Goal: Task Accomplishment & Management: Manage account settings

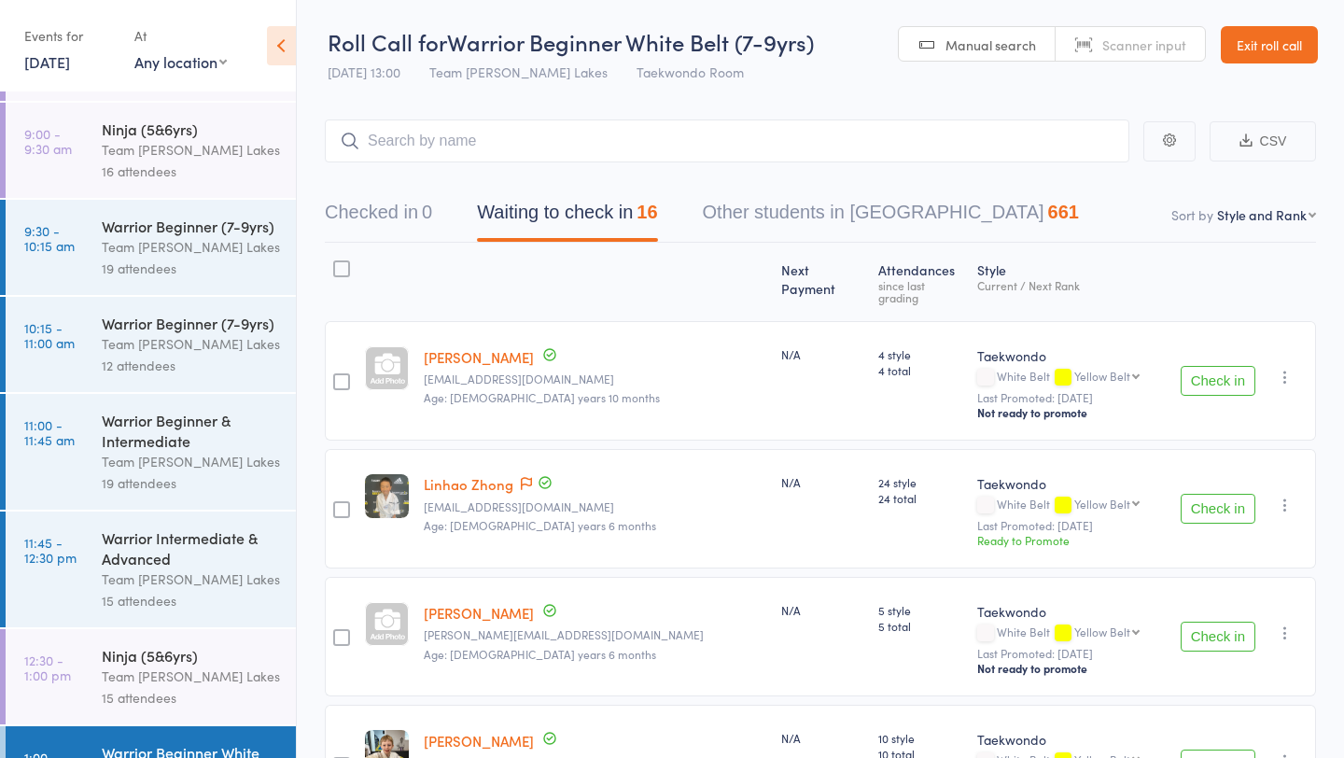
click at [1242, 56] on link "Exit roll call" at bounding box center [1269, 44] width 97 height 37
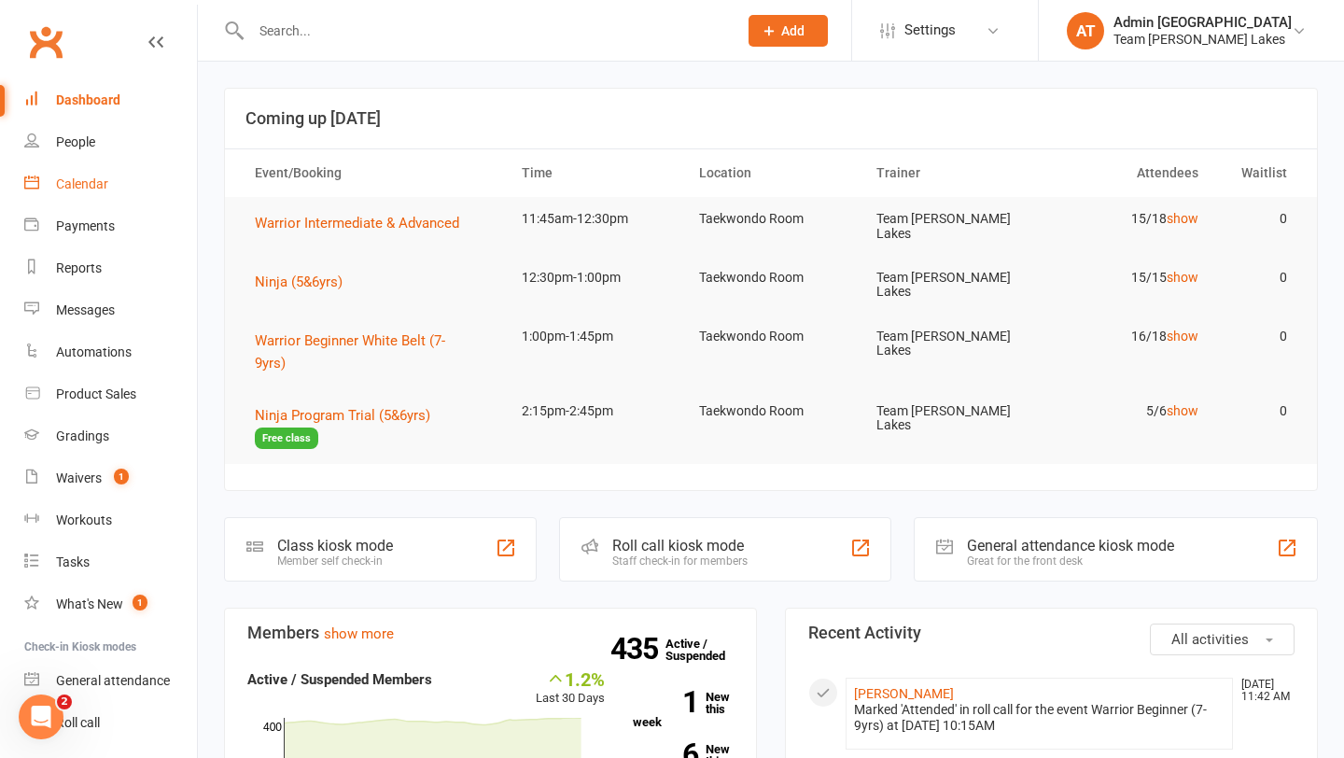
click at [84, 182] on div "Calendar" at bounding box center [82, 183] width 52 height 15
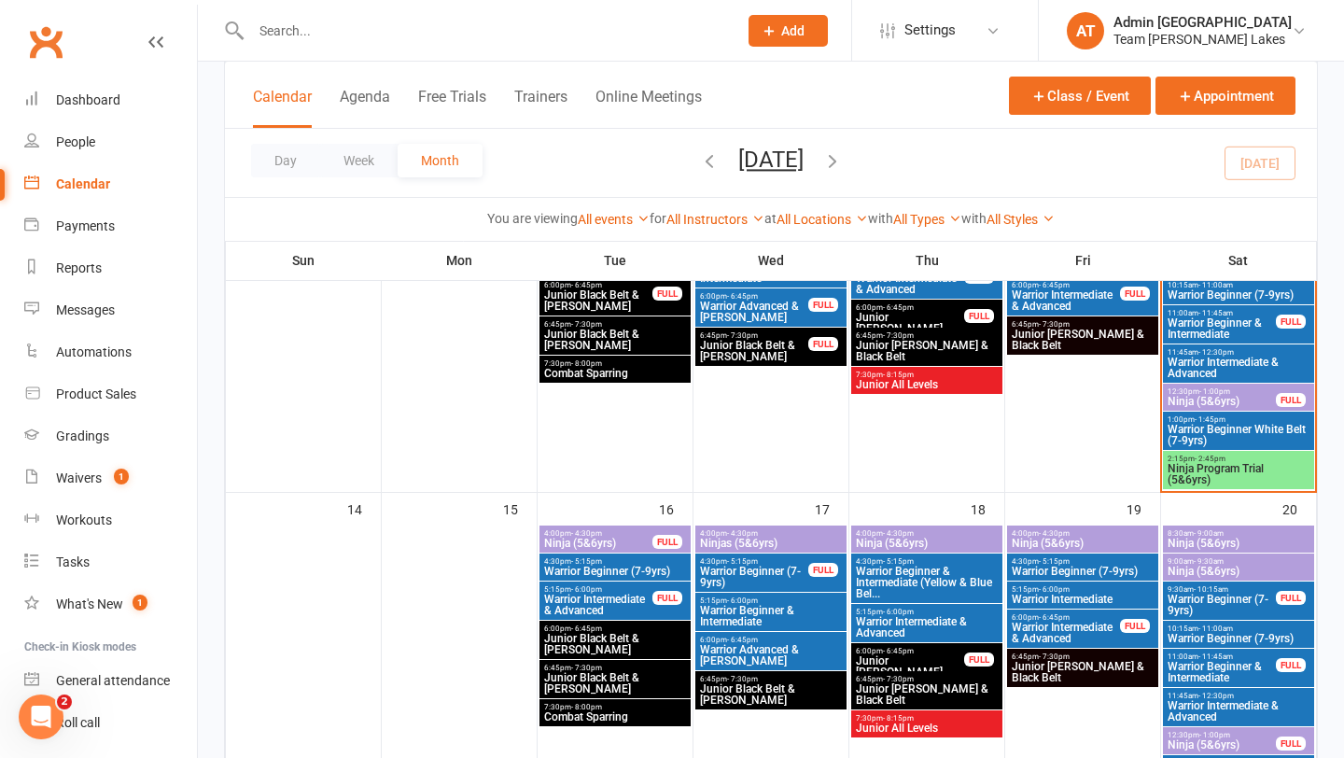
scroll to position [514, 0]
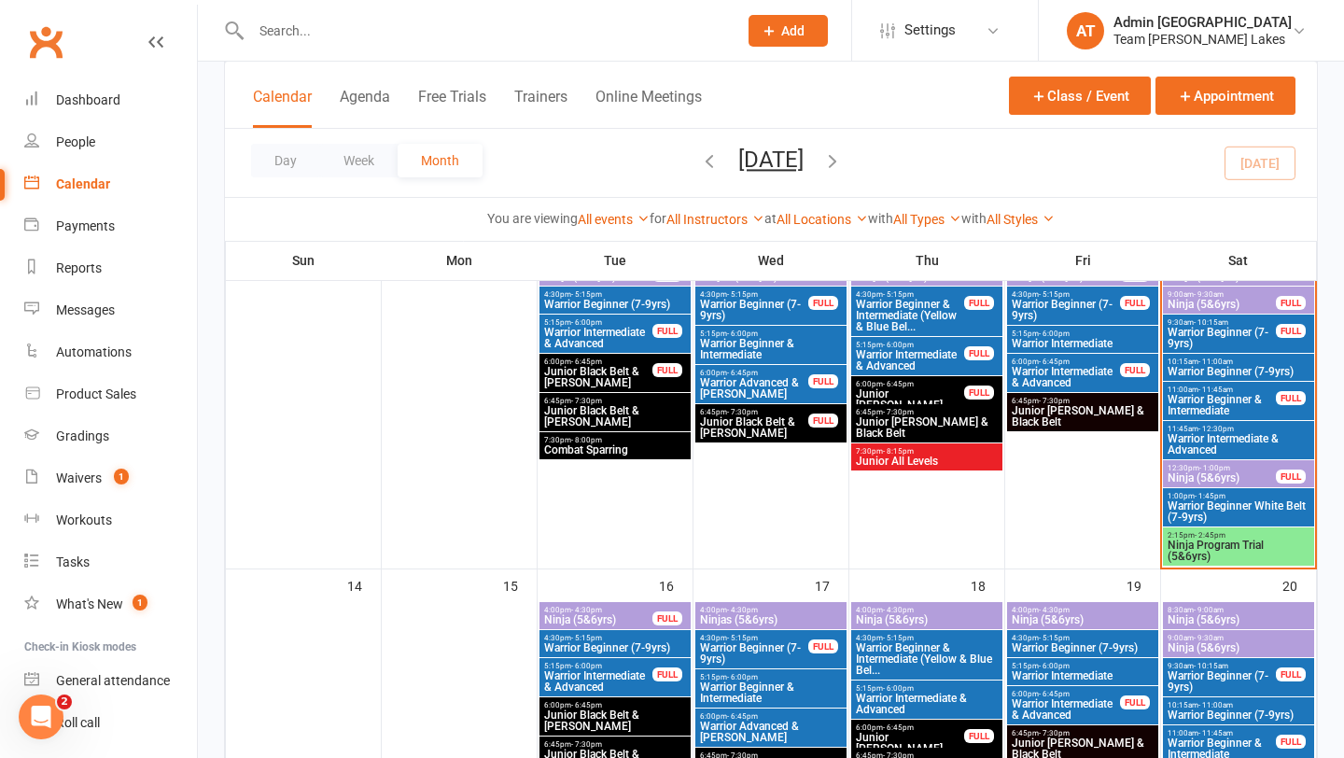
click at [1088, 421] on span "Junior Cho Dan Bo & Black Belt" at bounding box center [1083, 416] width 144 height 22
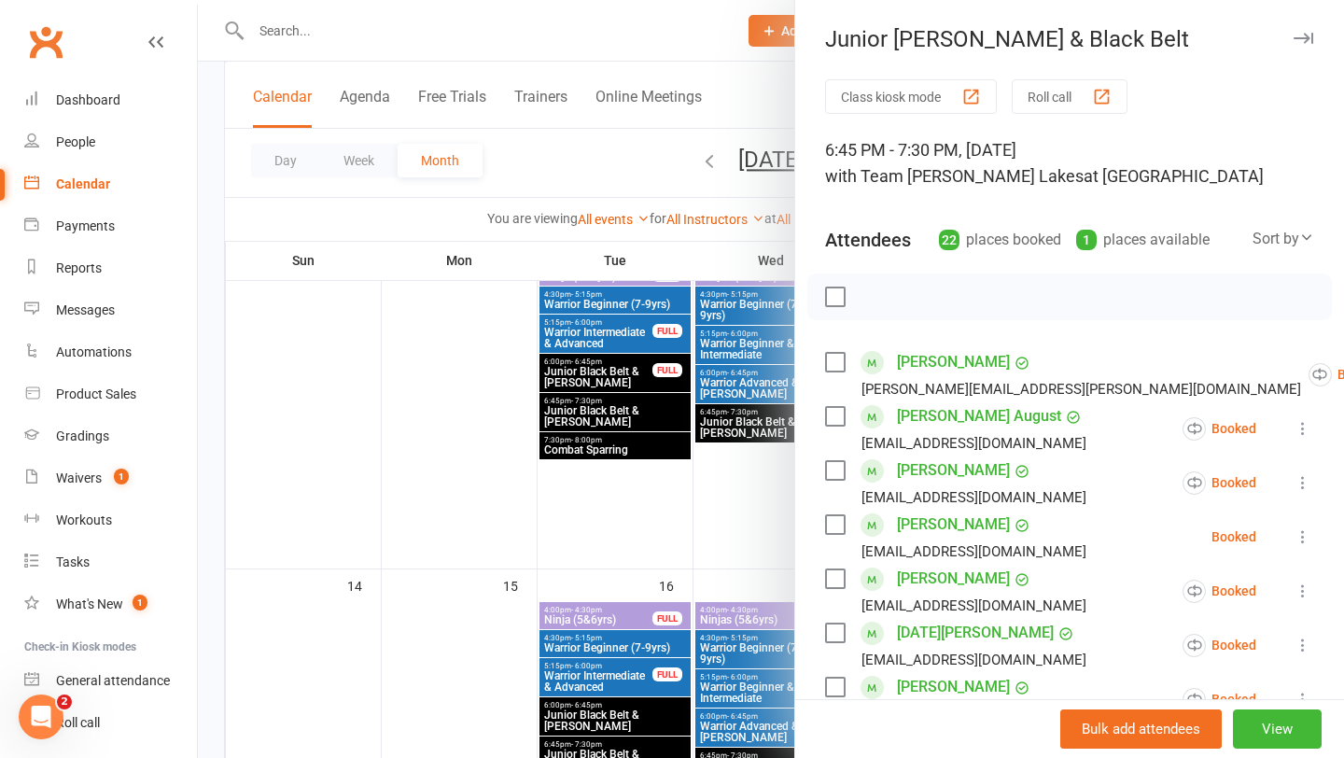
click at [1048, 91] on button "Roll call" at bounding box center [1070, 96] width 116 height 35
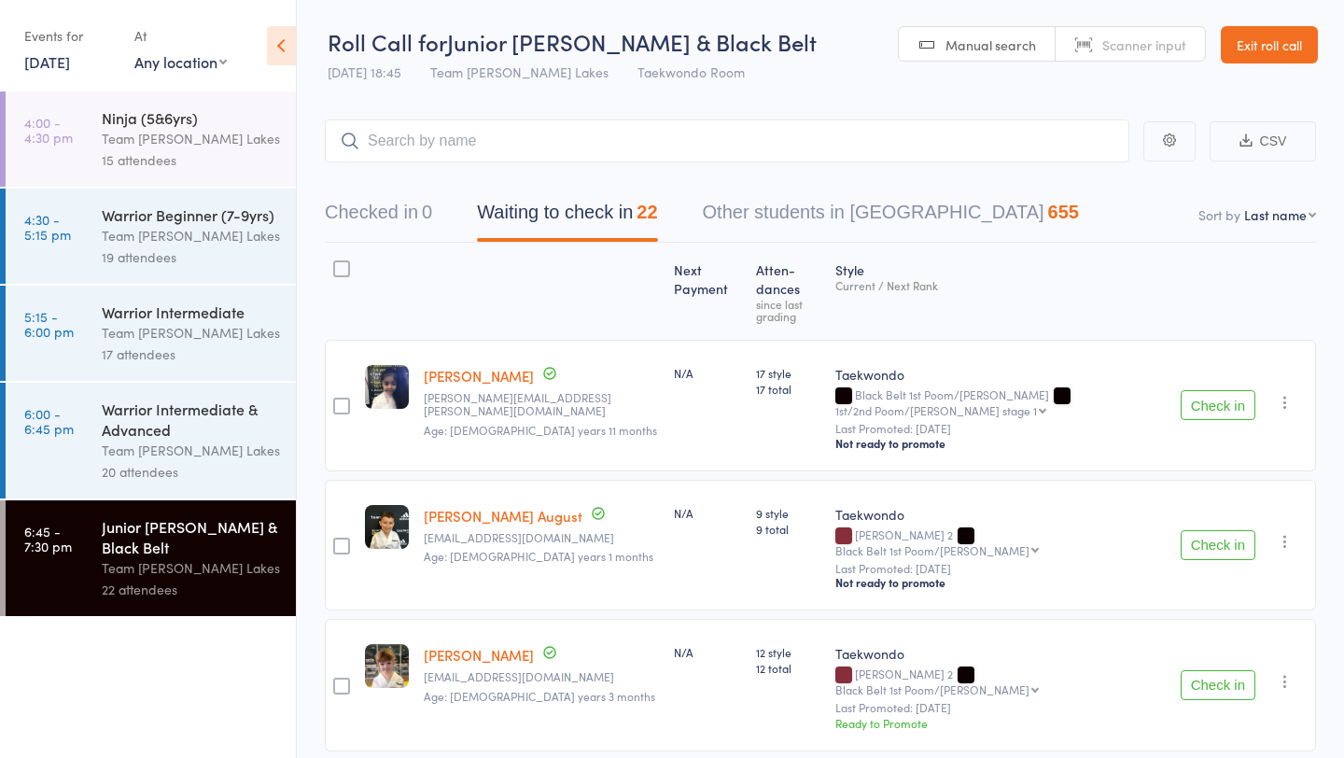
click at [1210, 390] on button "Check in" at bounding box center [1218, 405] width 75 height 30
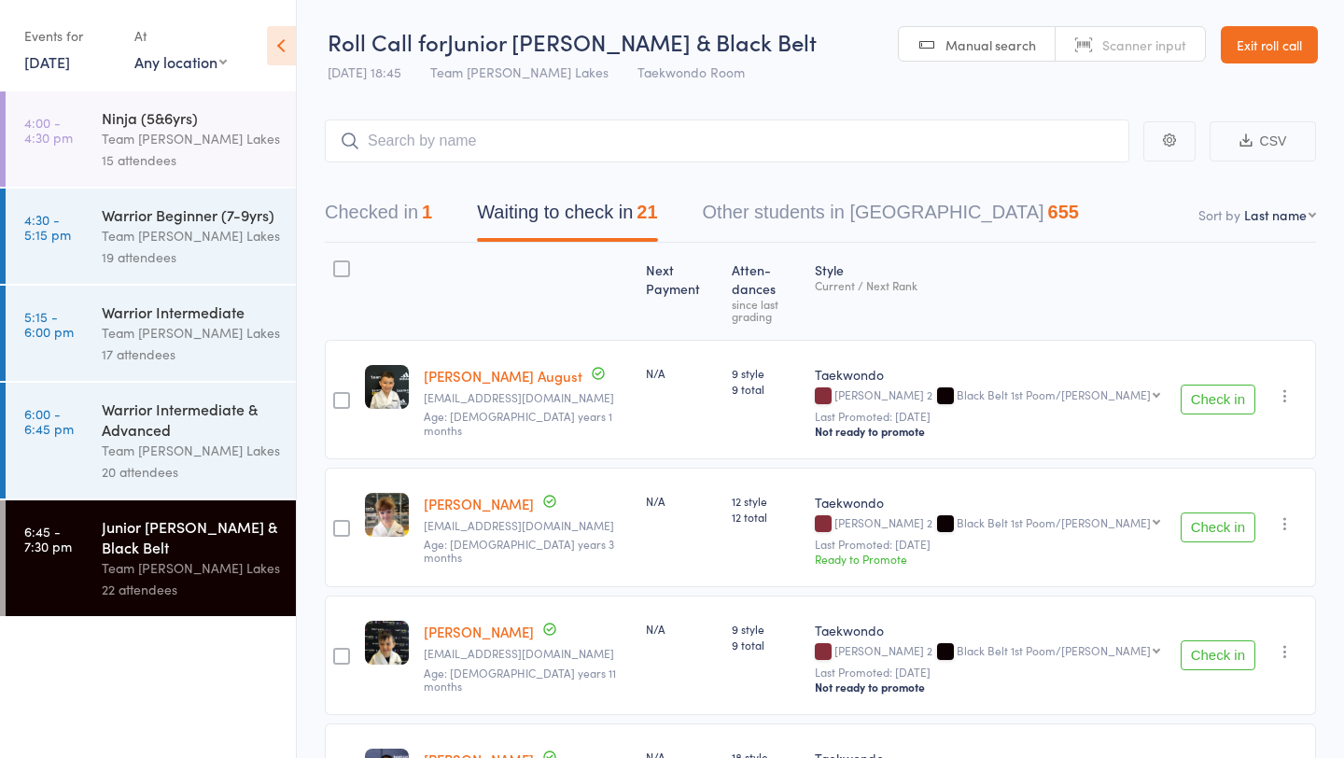
click at [1210, 385] on button "Check in" at bounding box center [1218, 400] width 75 height 30
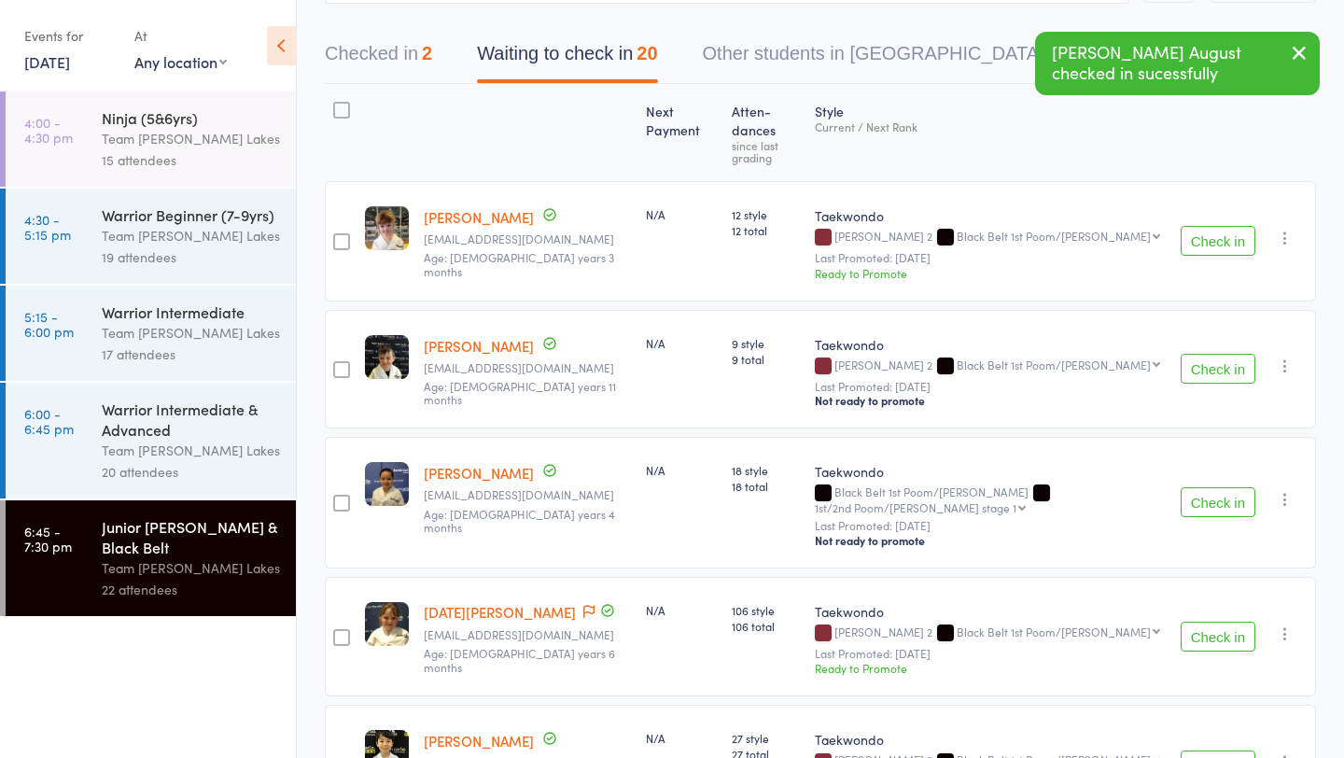
scroll to position [181, 0]
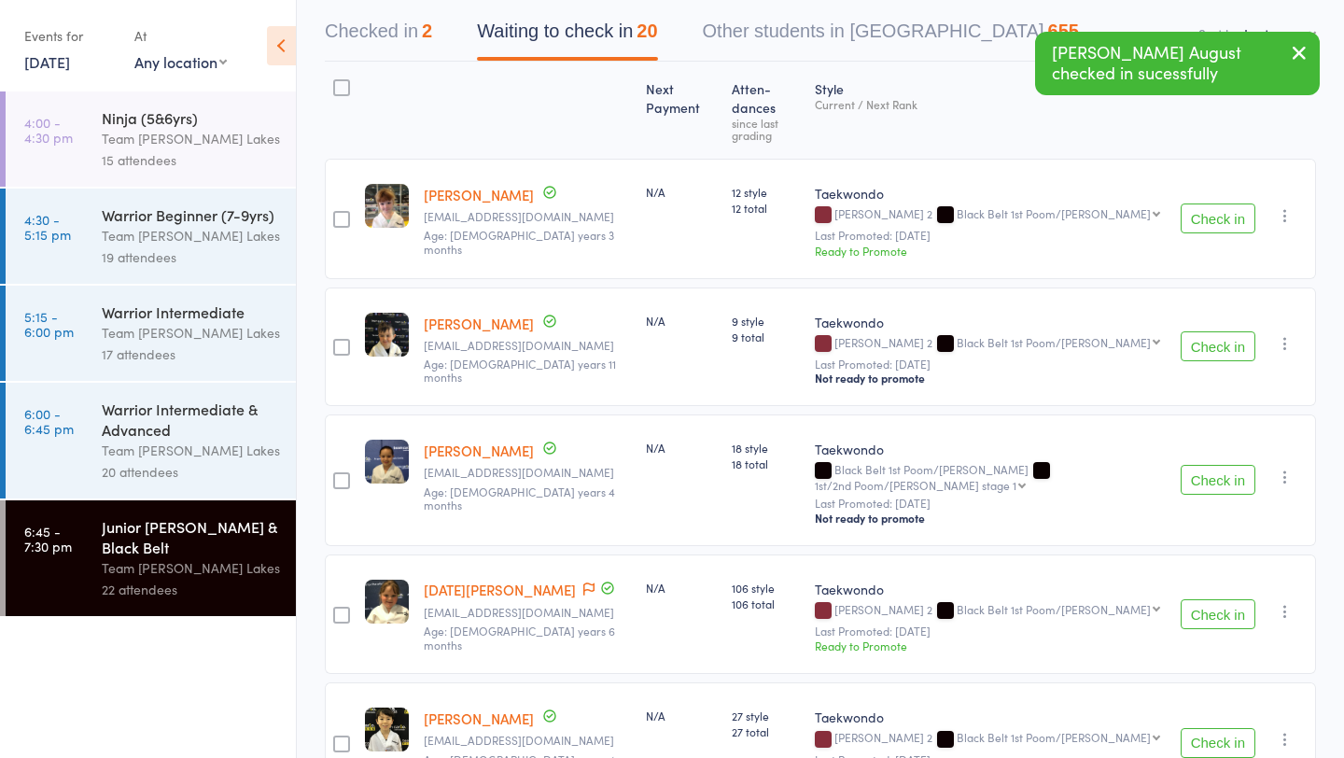
click at [1204, 465] on button "Check in" at bounding box center [1218, 480] width 75 height 30
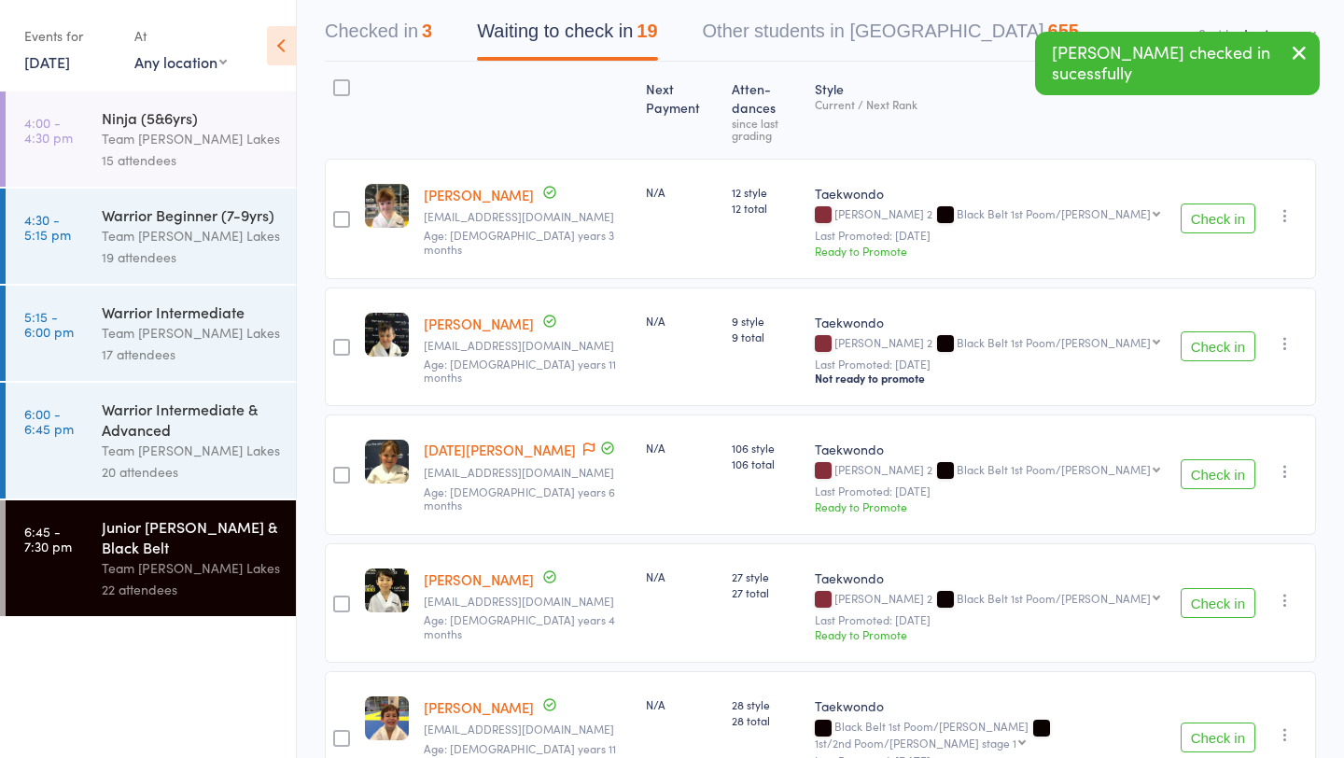
click at [1204, 459] on button "Check in" at bounding box center [1218, 474] width 75 height 30
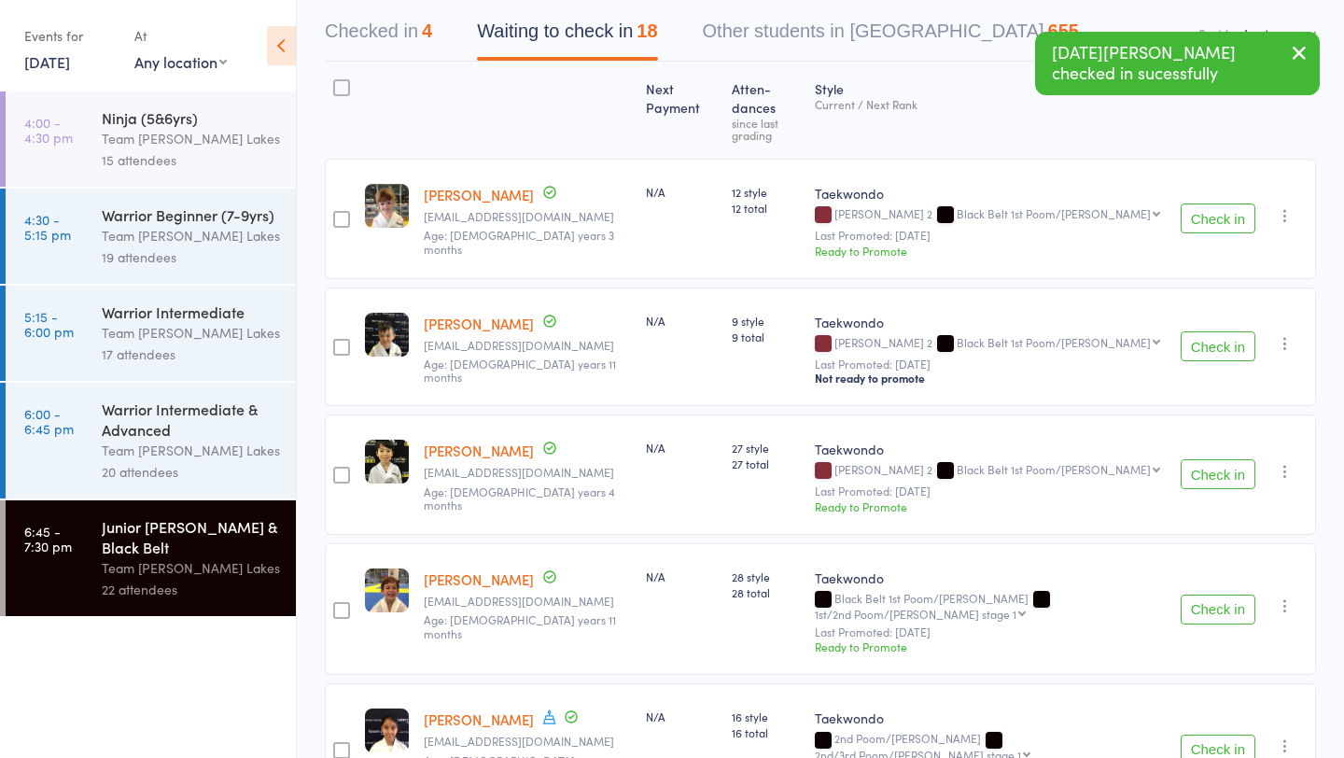
click at [1204, 459] on button "Check in" at bounding box center [1218, 474] width 75 height 30
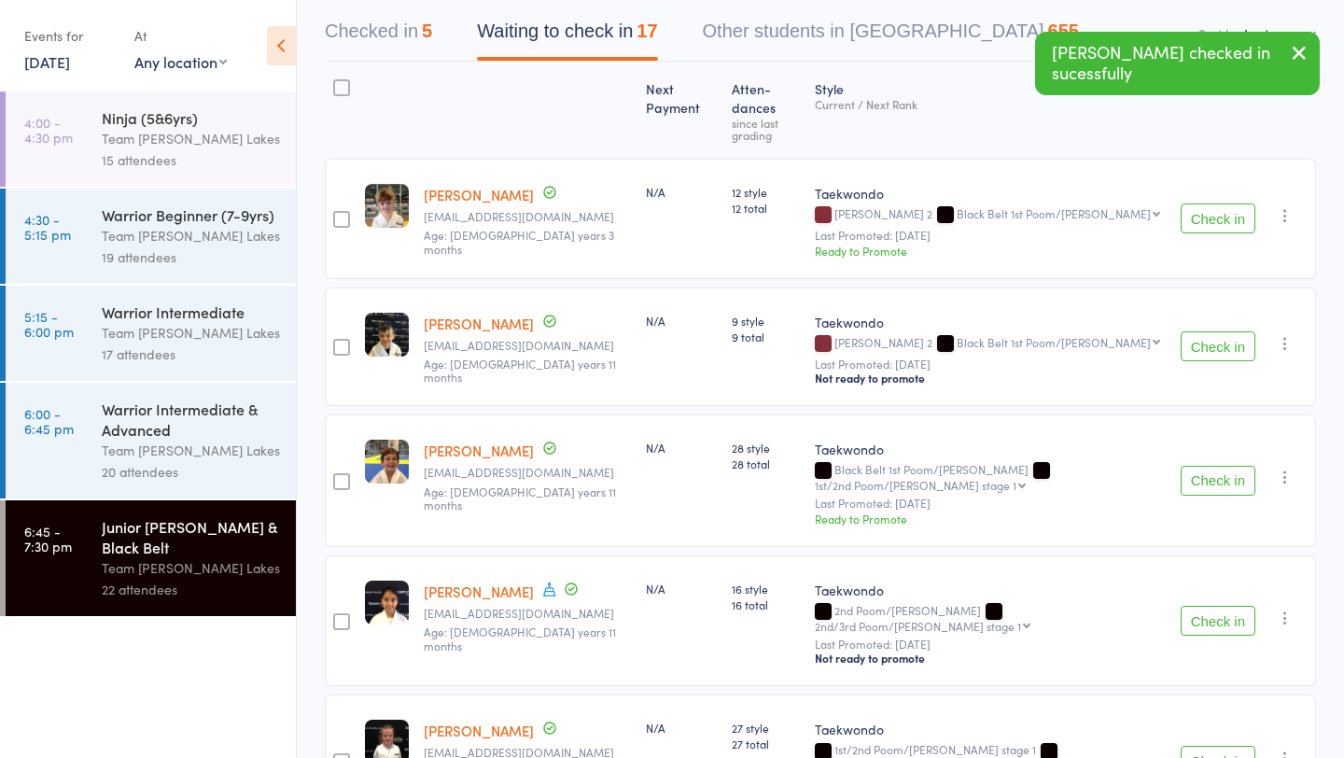
click at [1204, 466] on button "Check in" at bounding box center [1218, 481] width 75 height 30
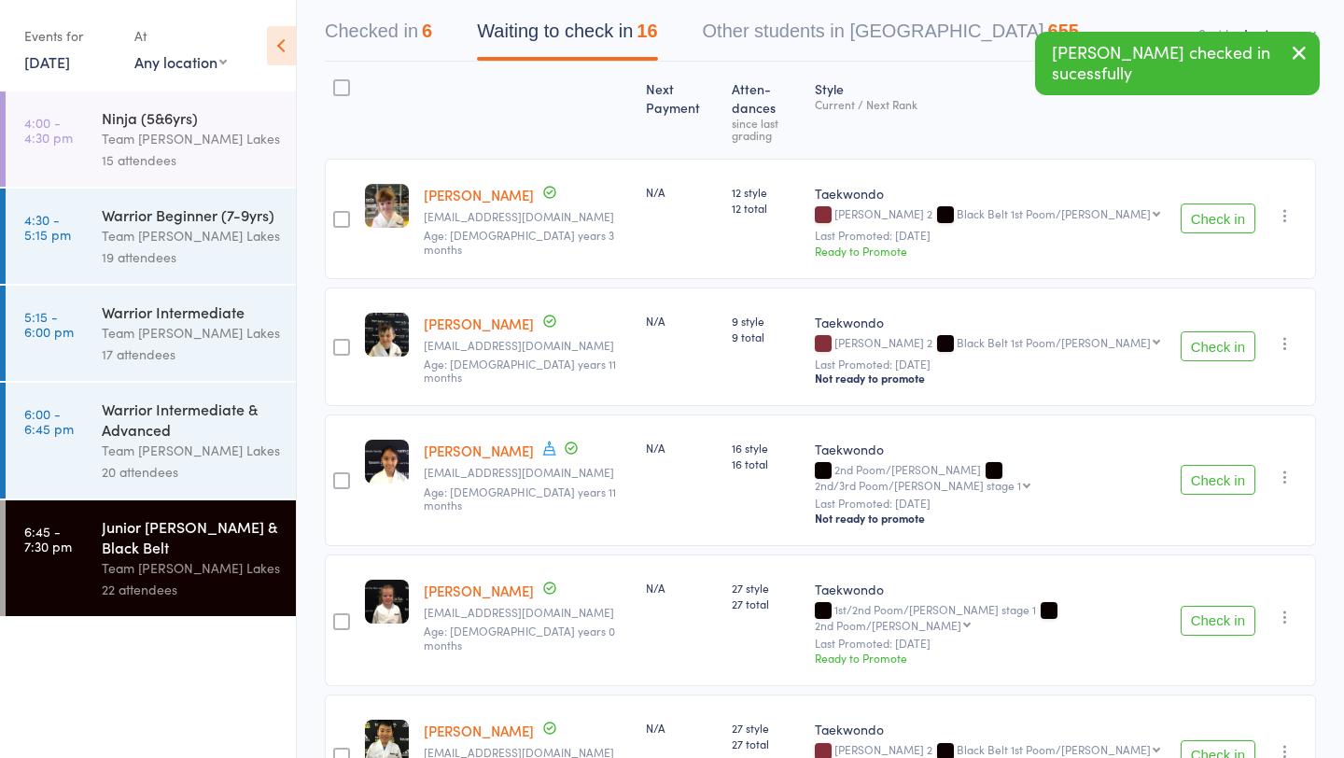
click at [1204, 465] on button "Check in" at bounding box center [1218, 480] width 75 height 30
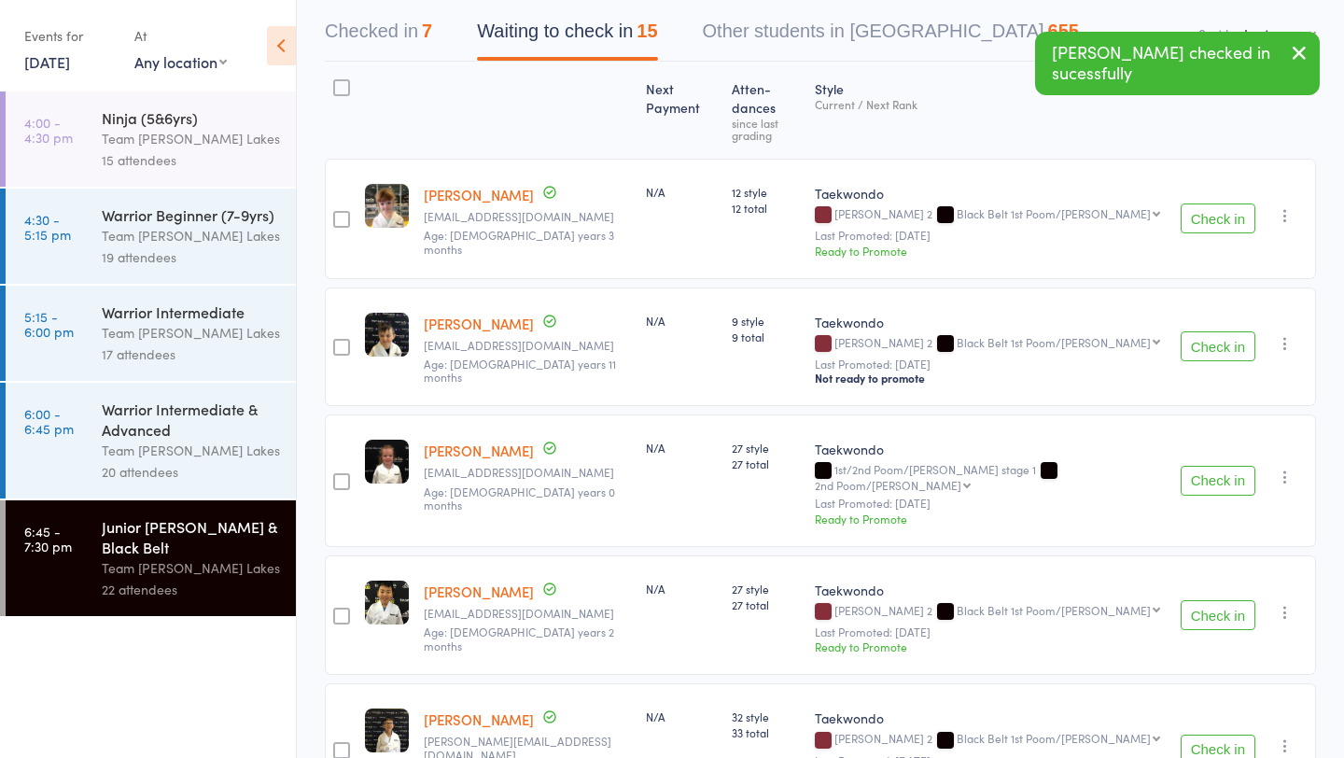
click at [1204, 466] on button "Check in" at bounding box center [1218, 481] width 75 height 30
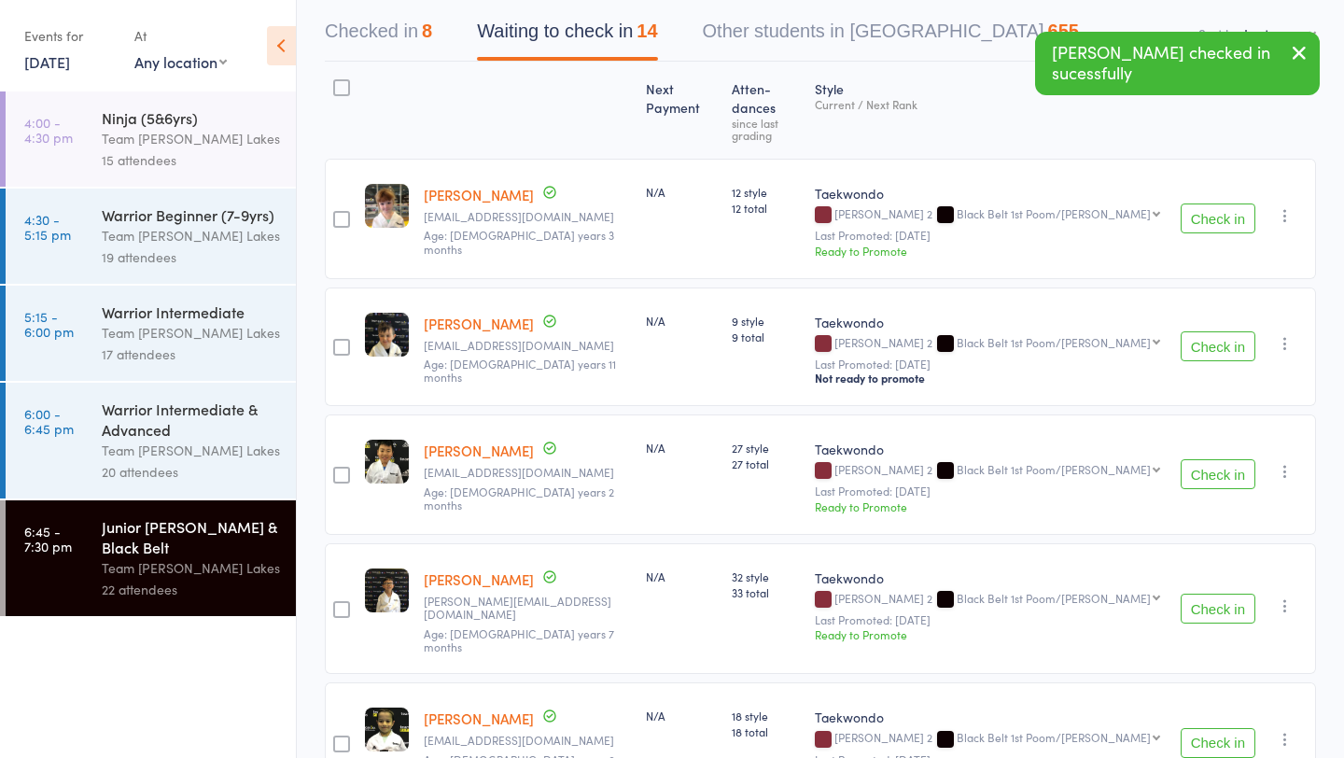
click at [1204, 459] on button "Check in" at bounding box center [1218, 474] width 75 height 30
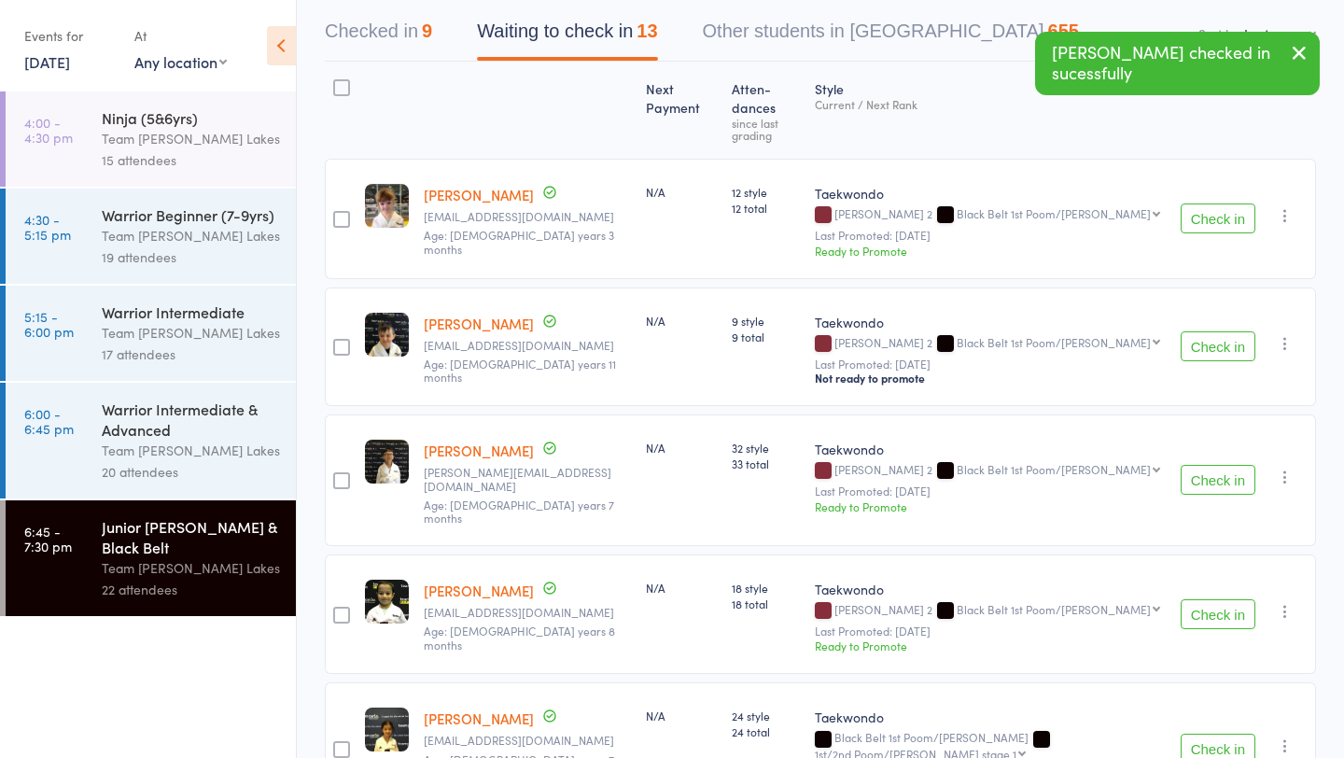
click at [1204, 465] on button "Check in" at bounding box center [1218, 480] width 75 height 30
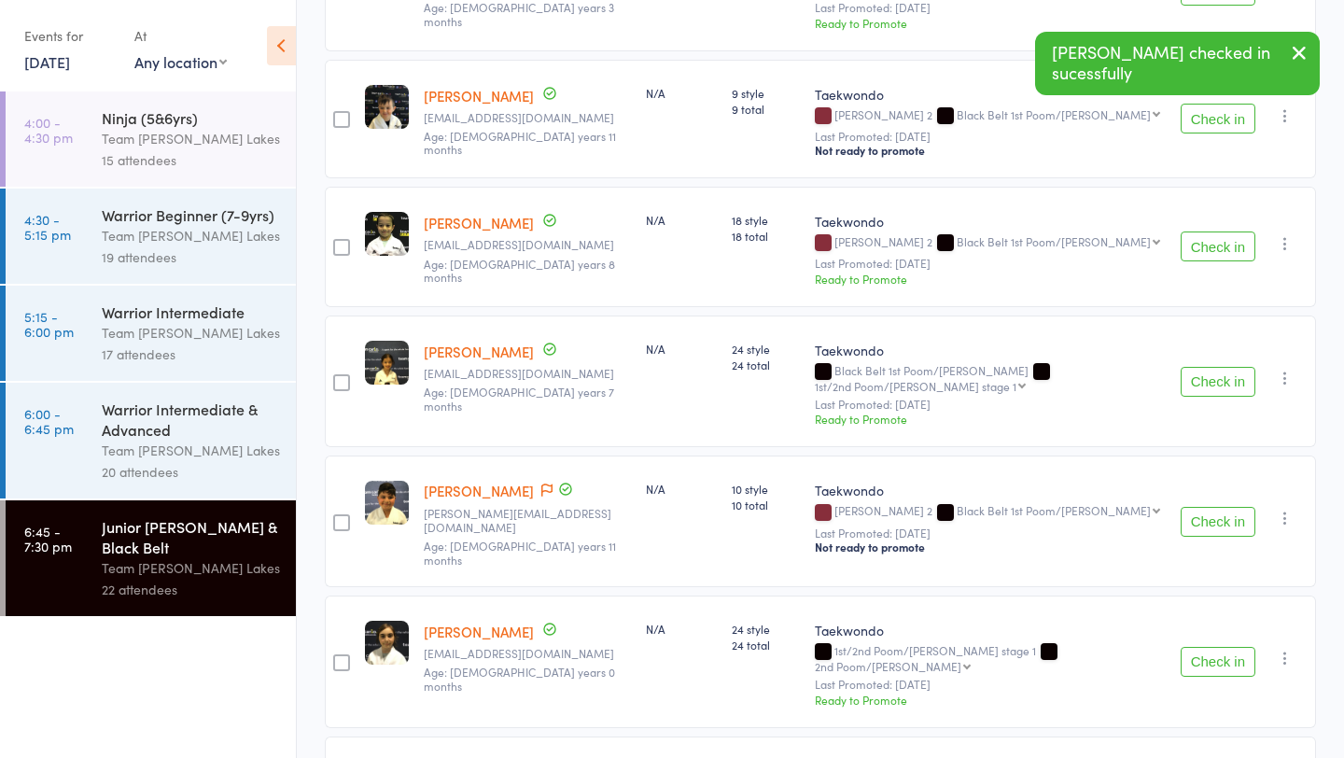
scroll to position [419, 0]
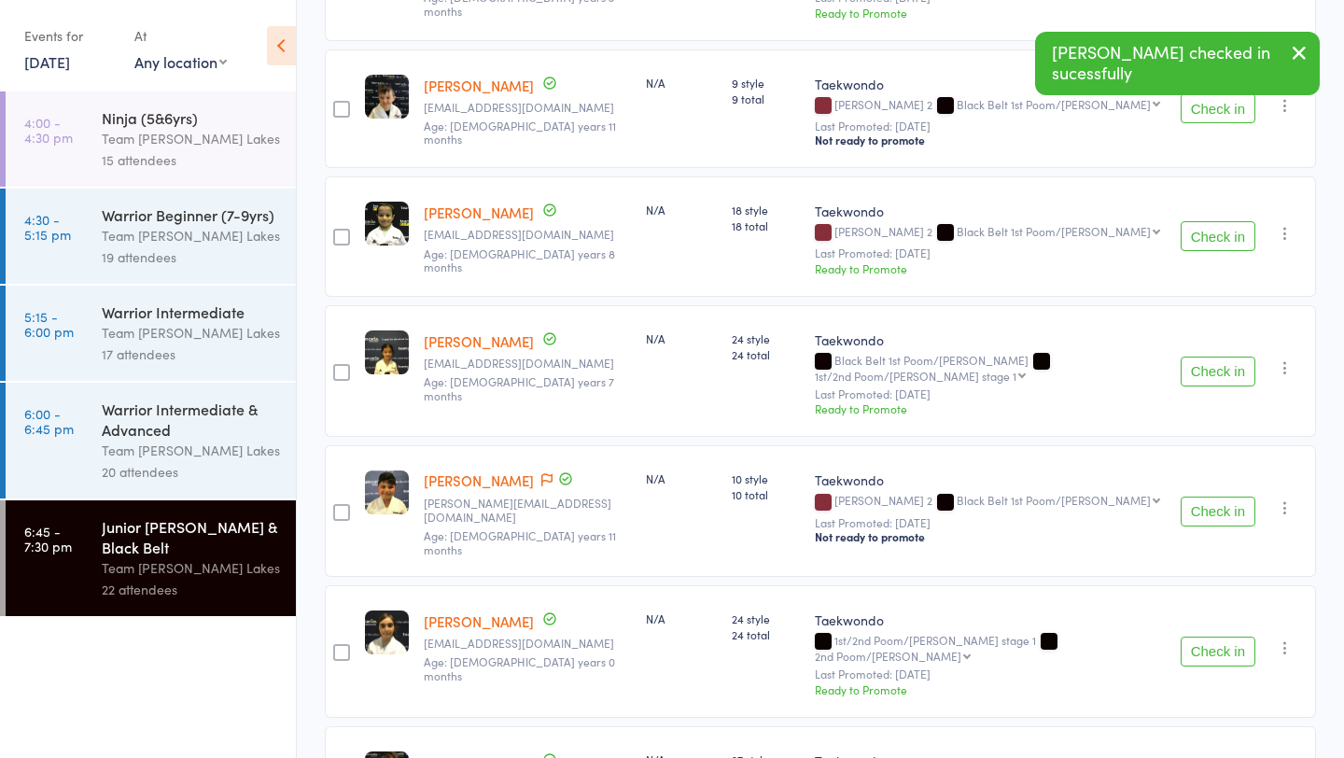
click at [1205, 497] on button "Check in" at bounding box center [1218, 512] width 75 height 30
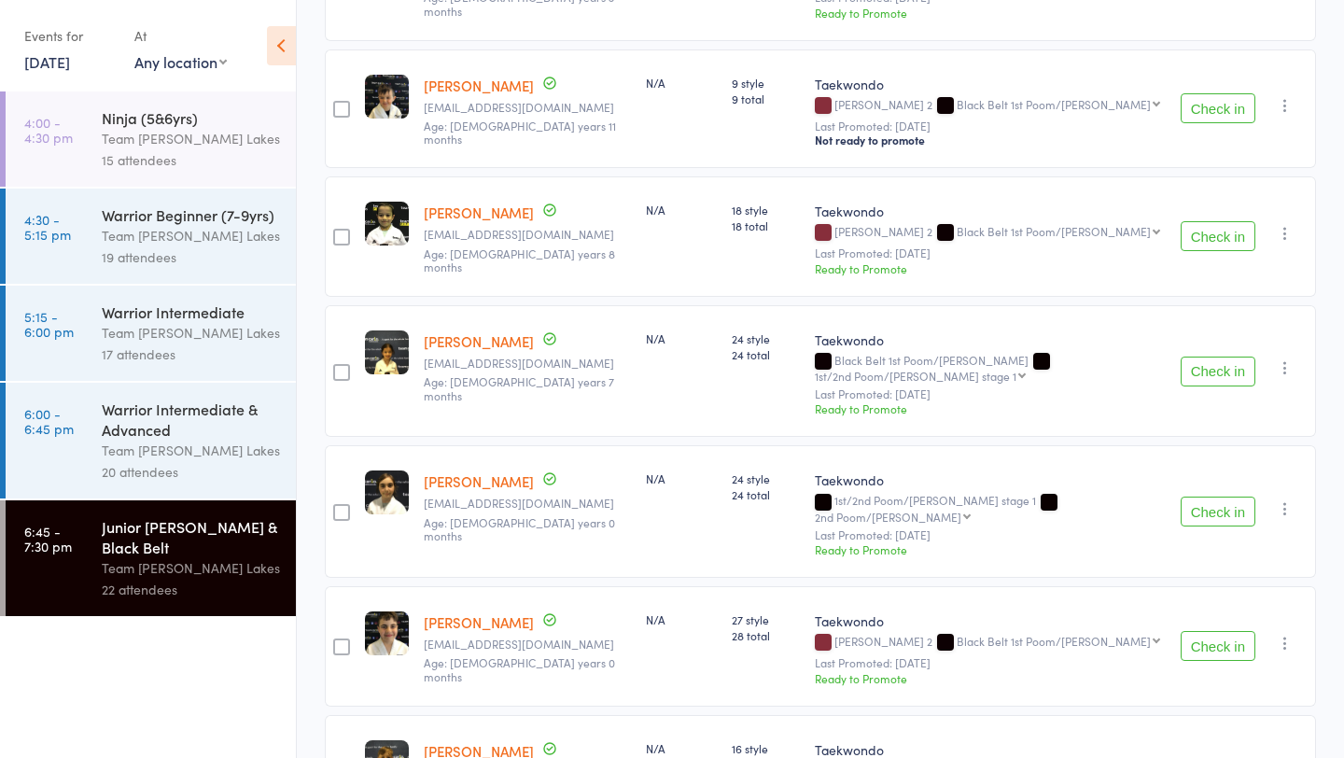
click at [1215, 497] on button "Check in" at bounding box center [1218, 512] width 75 height 30
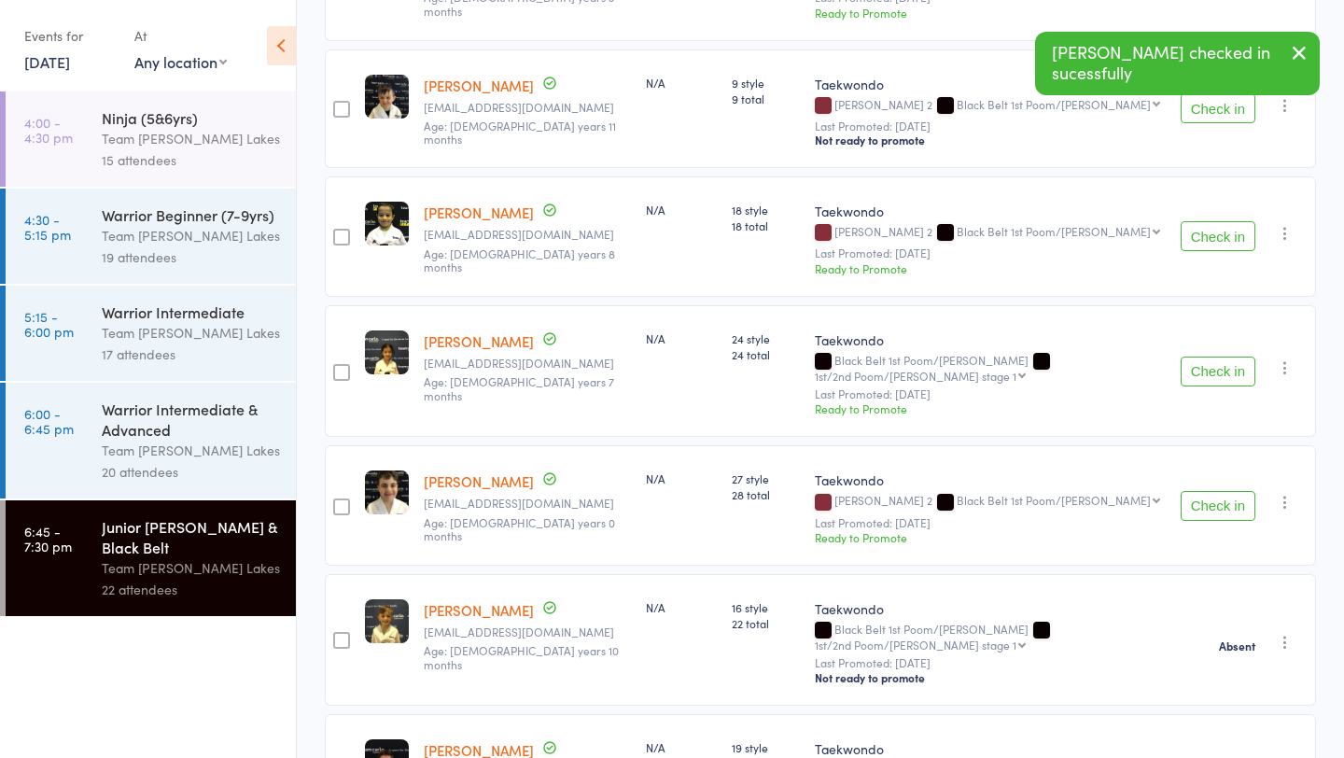
click at [1215, 491] on button "Check in" at bounding box center [1218, 506] width 75 height 30
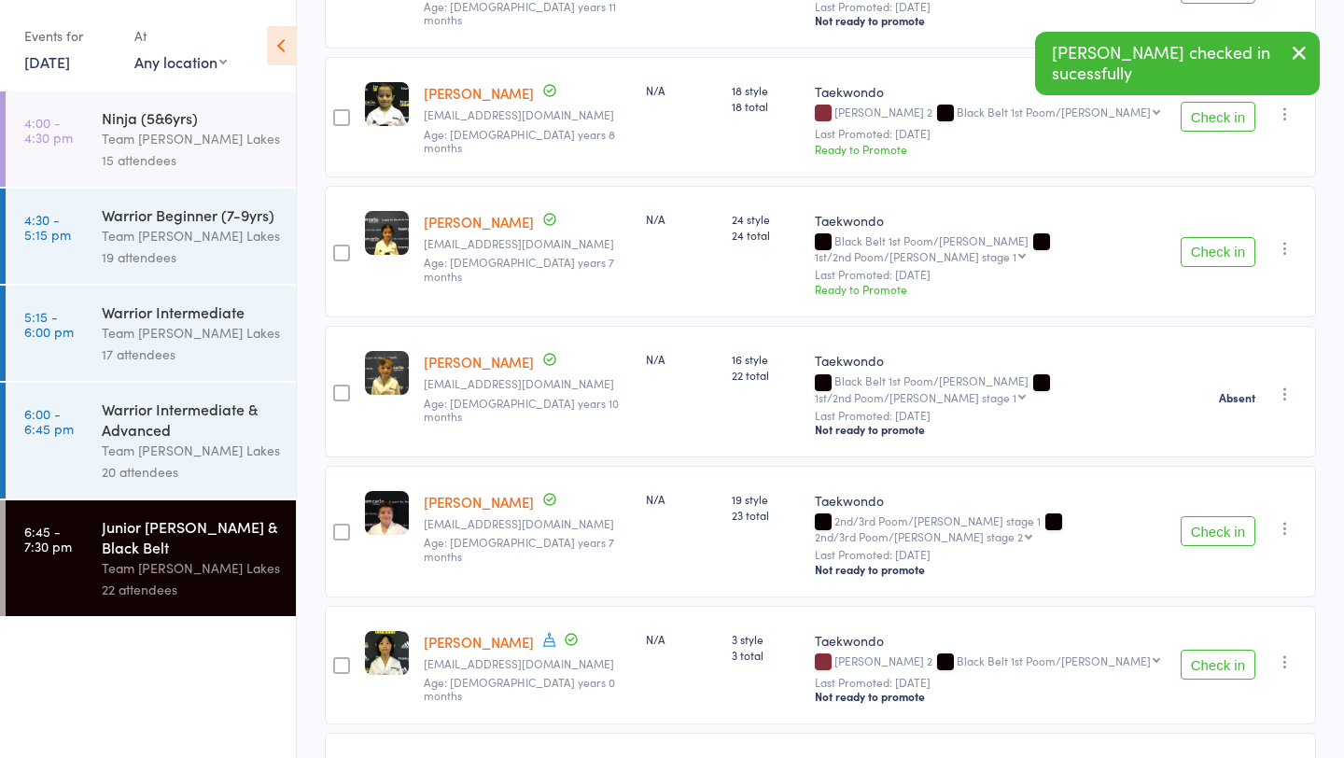
scroll to position [568, 0]
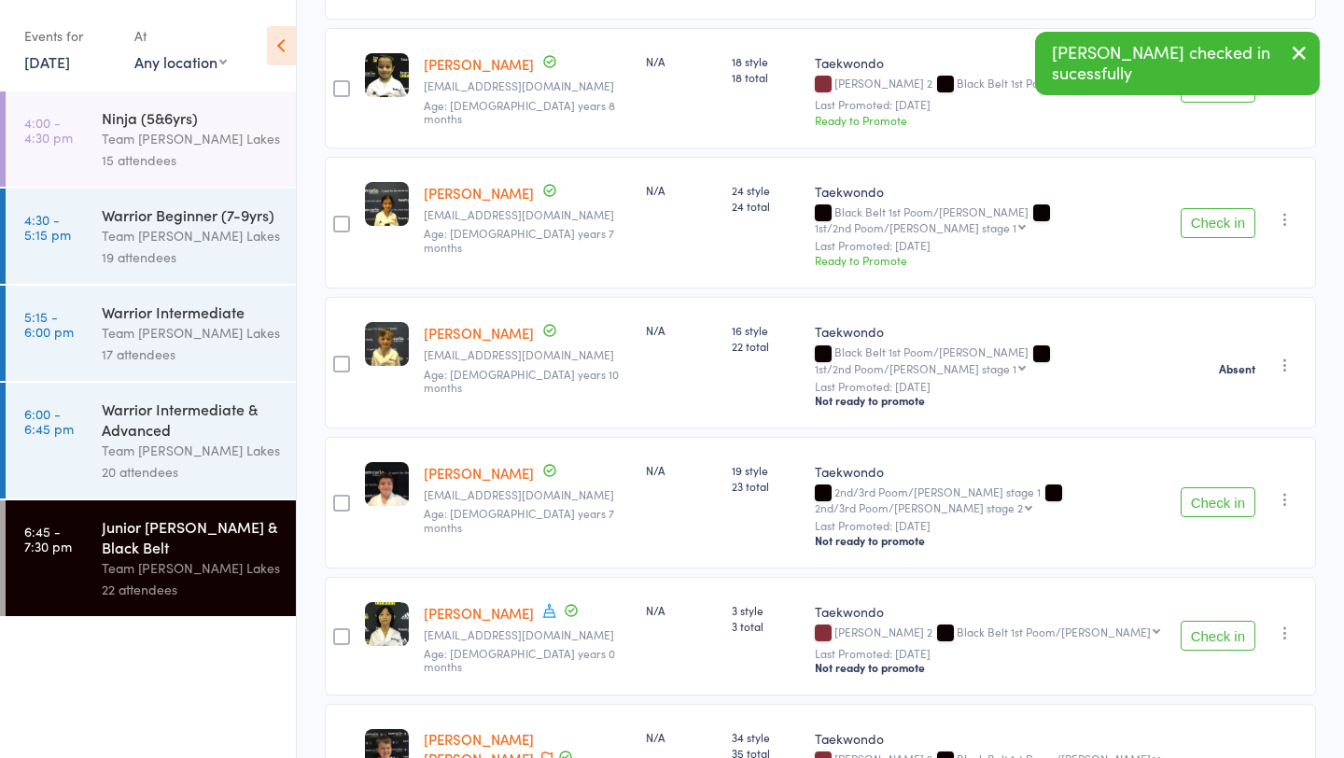
click at [1213, 487] on button "Check in" at bounding box center [1218, 502] width 75 height 30
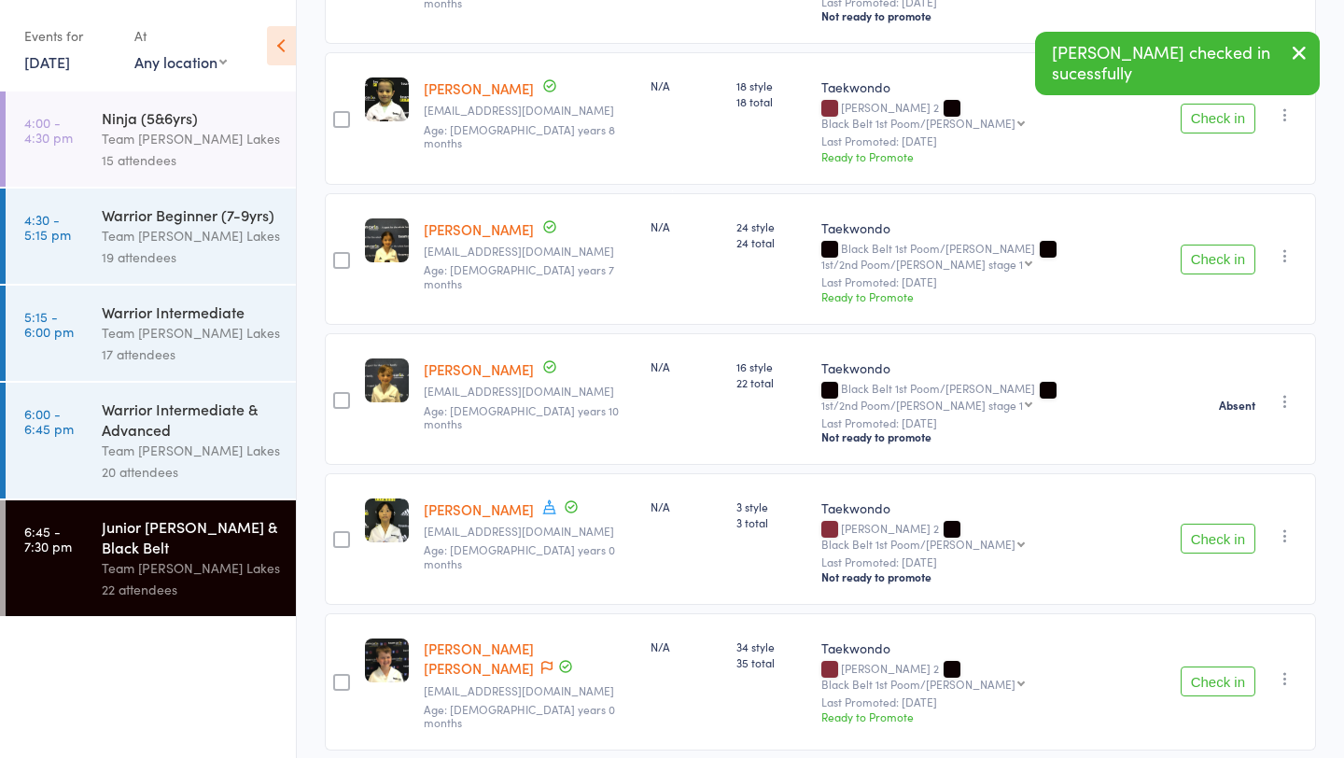
click at [1212, 524] on button "Check in" at bounding box center [1218, 539] width 75 height 30
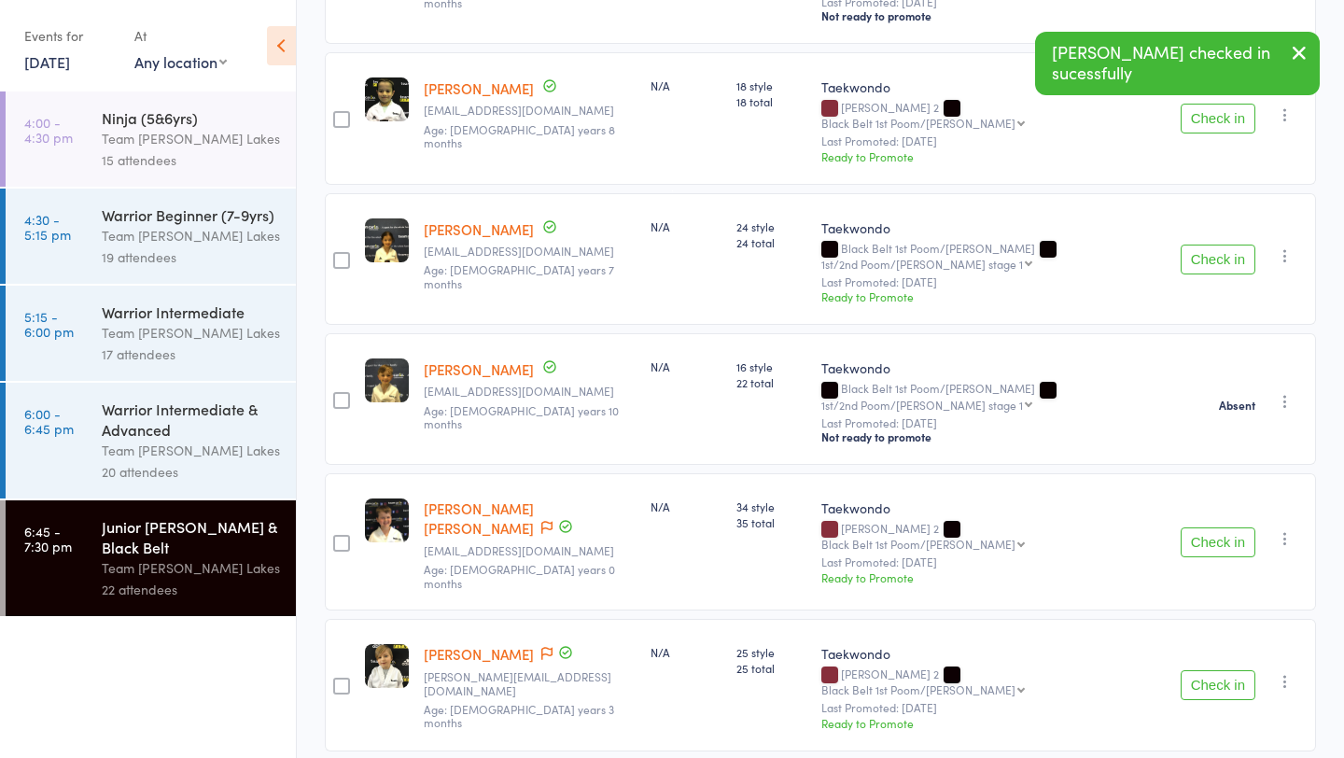
scroll to position [518, 0]
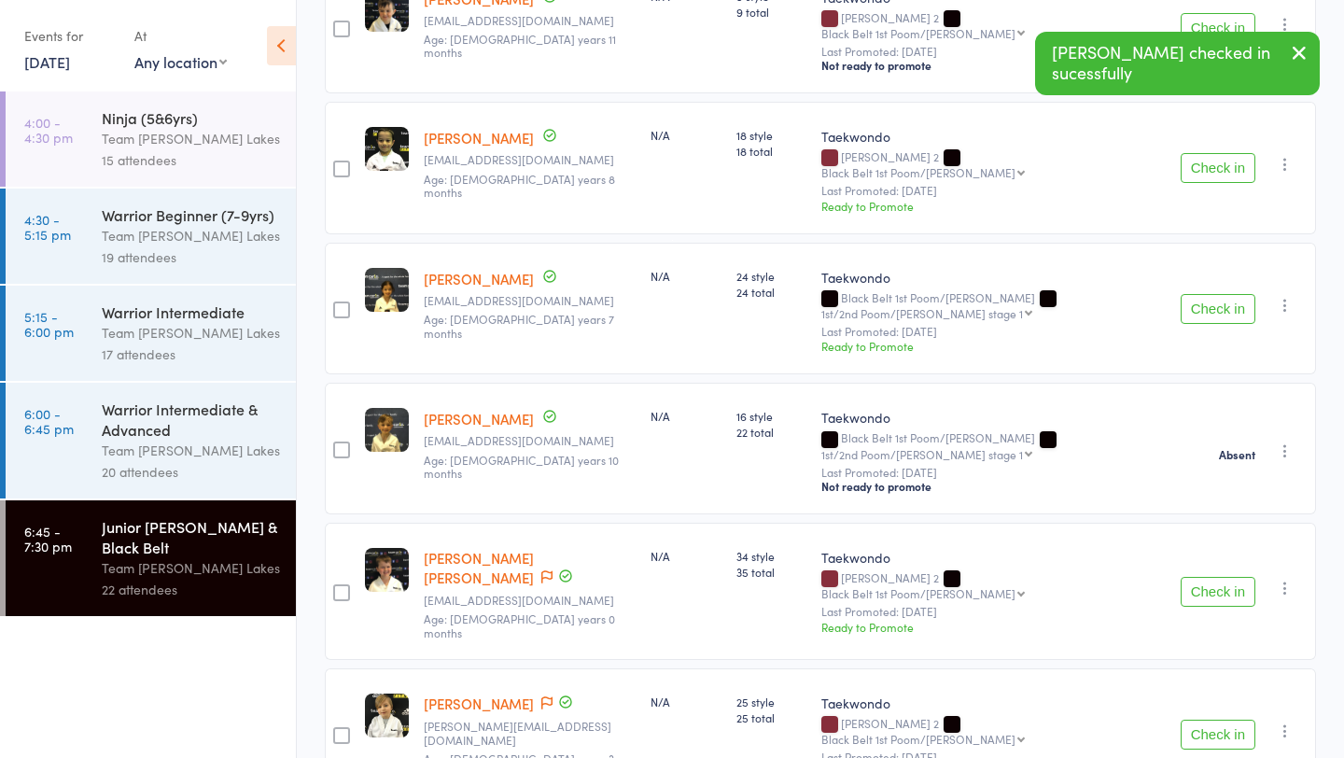
click at [1221, 577] on button "Check in" at bounding box center [1218, 592] width 75 height 30
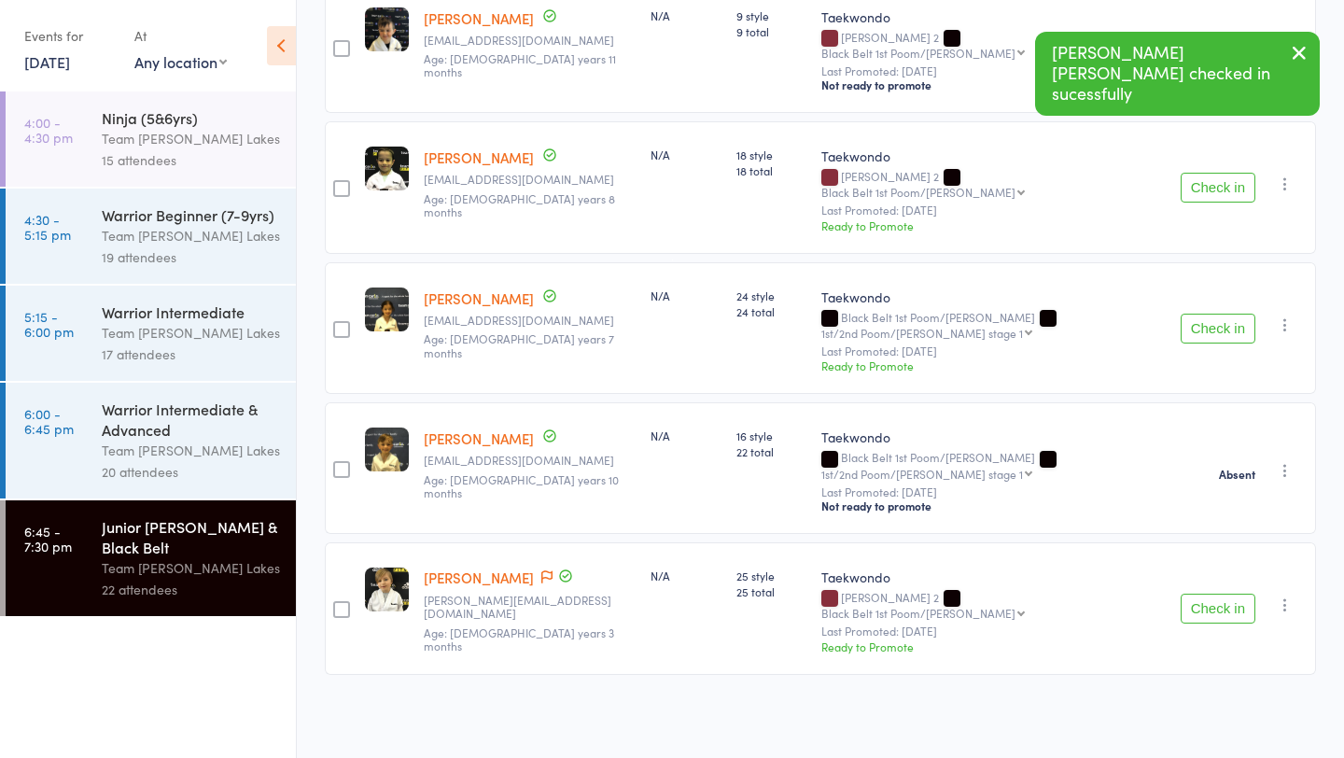
scroll to position [390, 0]
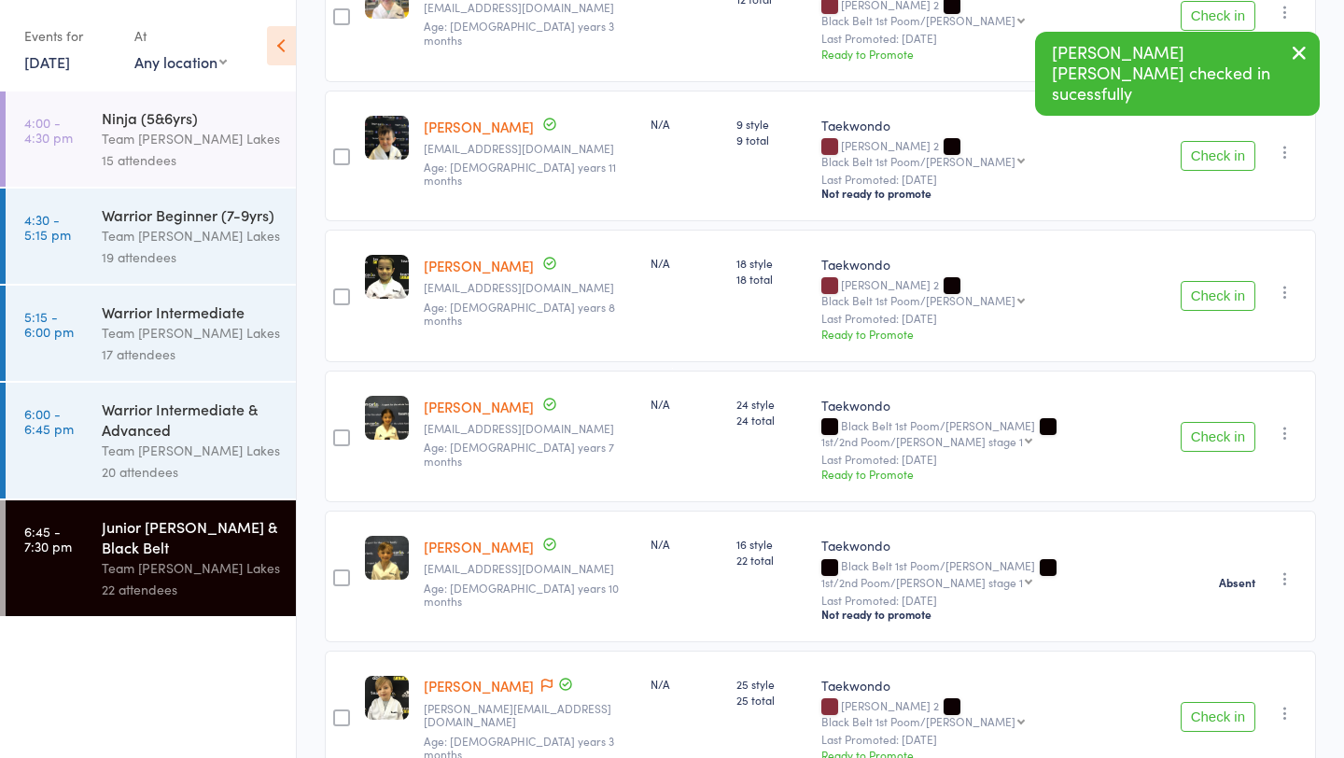
click at [1214, 702] on button "Check in" at bounding box center [1218, 717] width 75 height 30
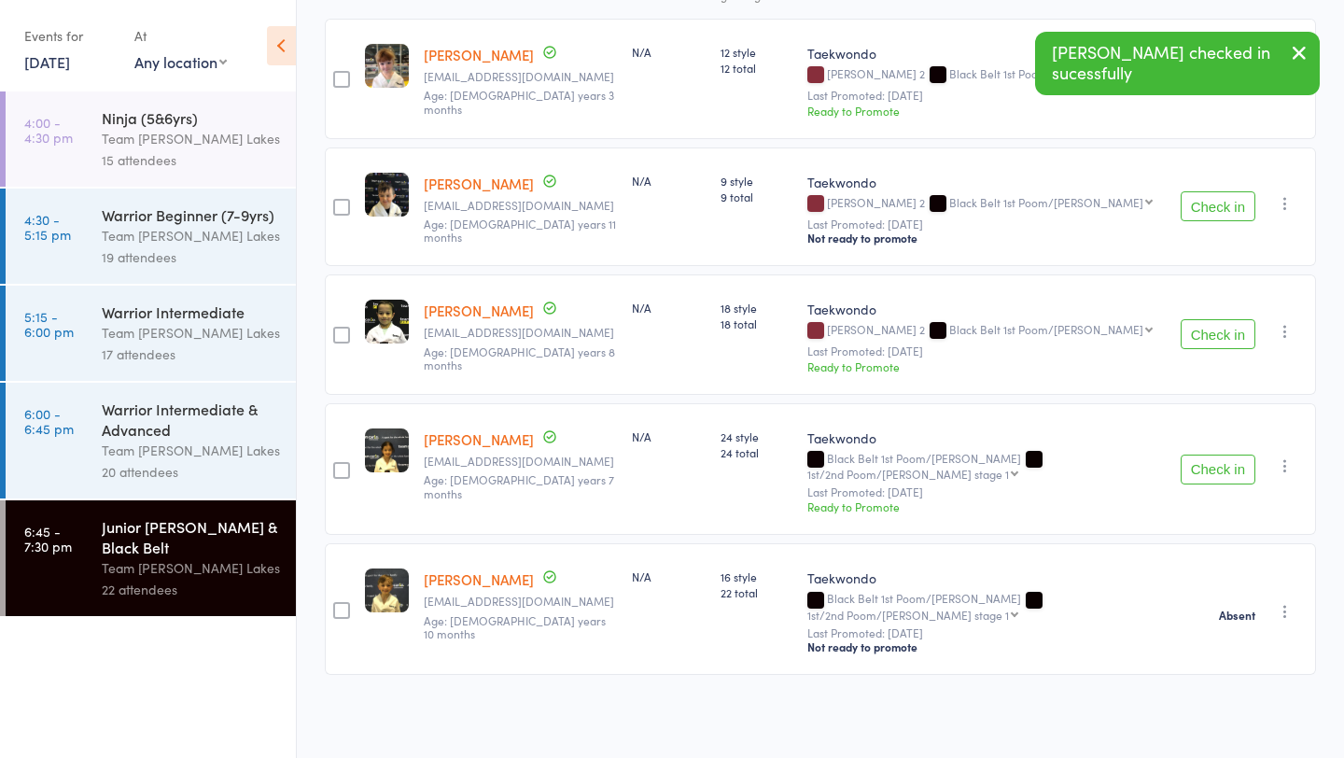
scroll to position [263, 0]
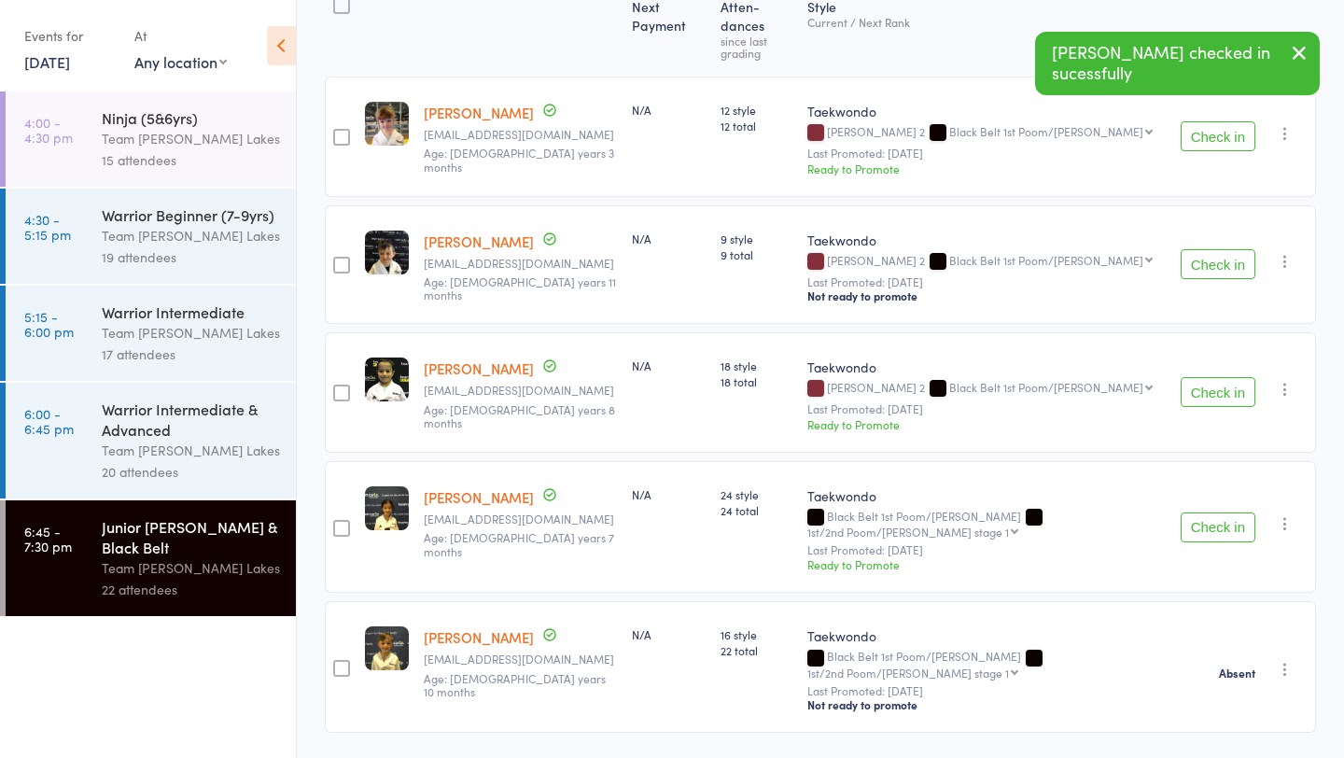
click at [345, 4] on div at bounding box center [341, 5] width 17 height 17
click at [337, 0] on input "checkbox" at bounding box center [337, 0] width 0 height 0
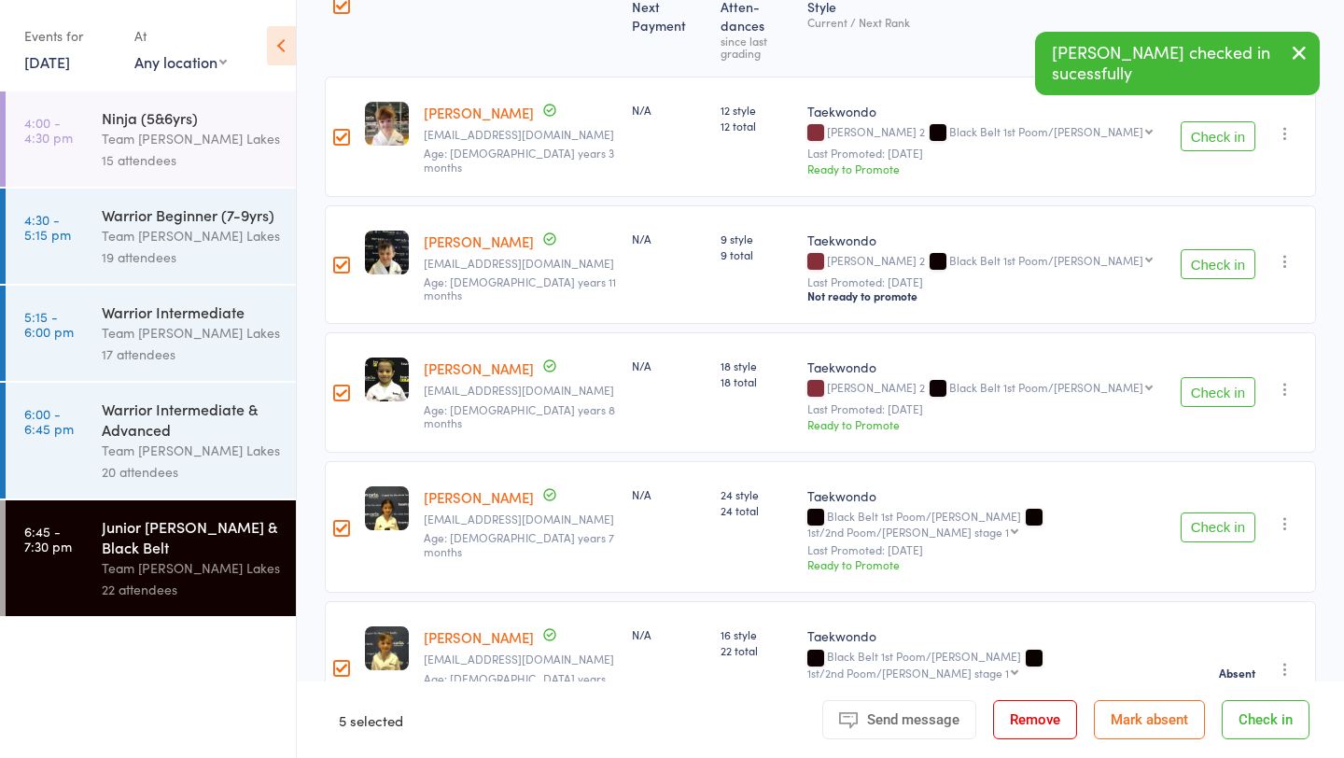
click at [1151, 710] on button "Mark absent" at bounding box center [1149, 719] width 111 height 39
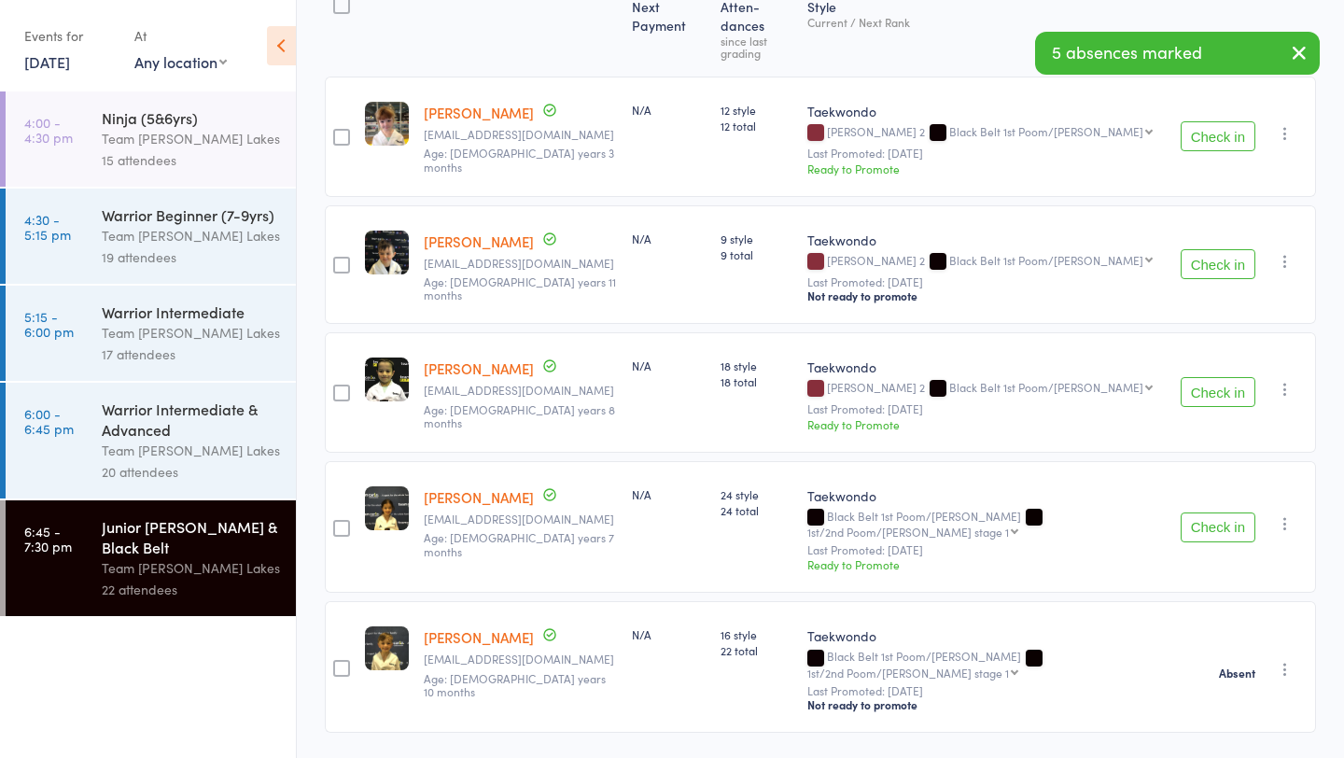
click at [113, 442] on div "Team [PERSON_NAME] Lakes" at bounding box center [191, 450] width 178 height 21
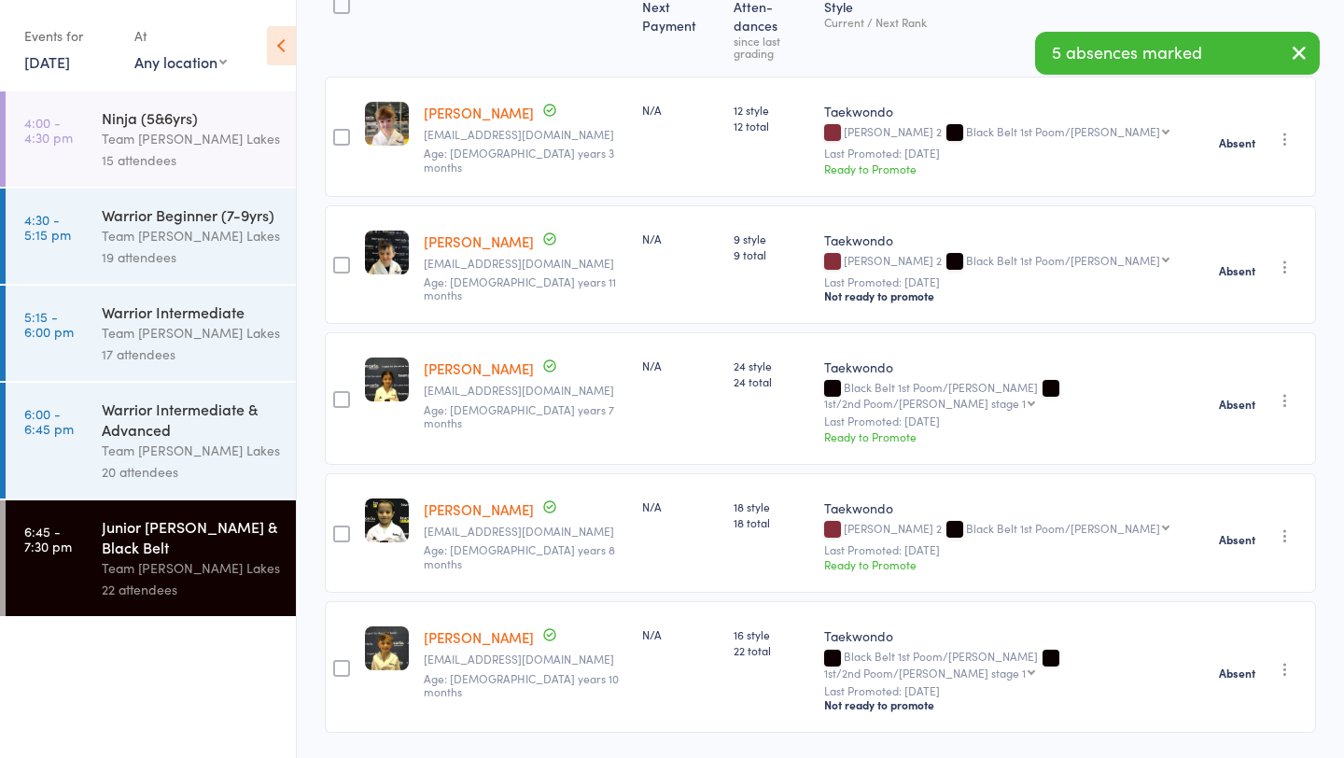
scroll to position [1, 0]
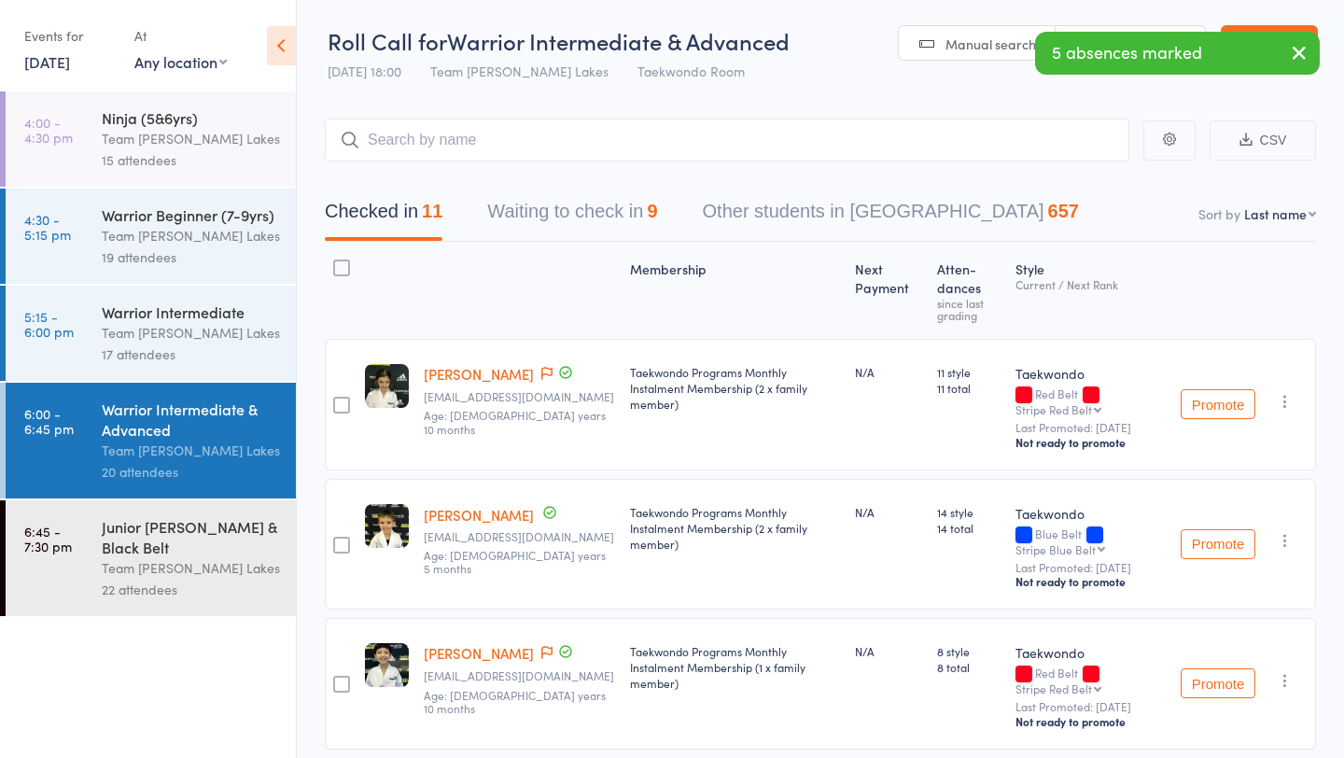
click at [571, 216] on button "Waiting to check in 9" at bounding box center [572, 215] width 170 height 49
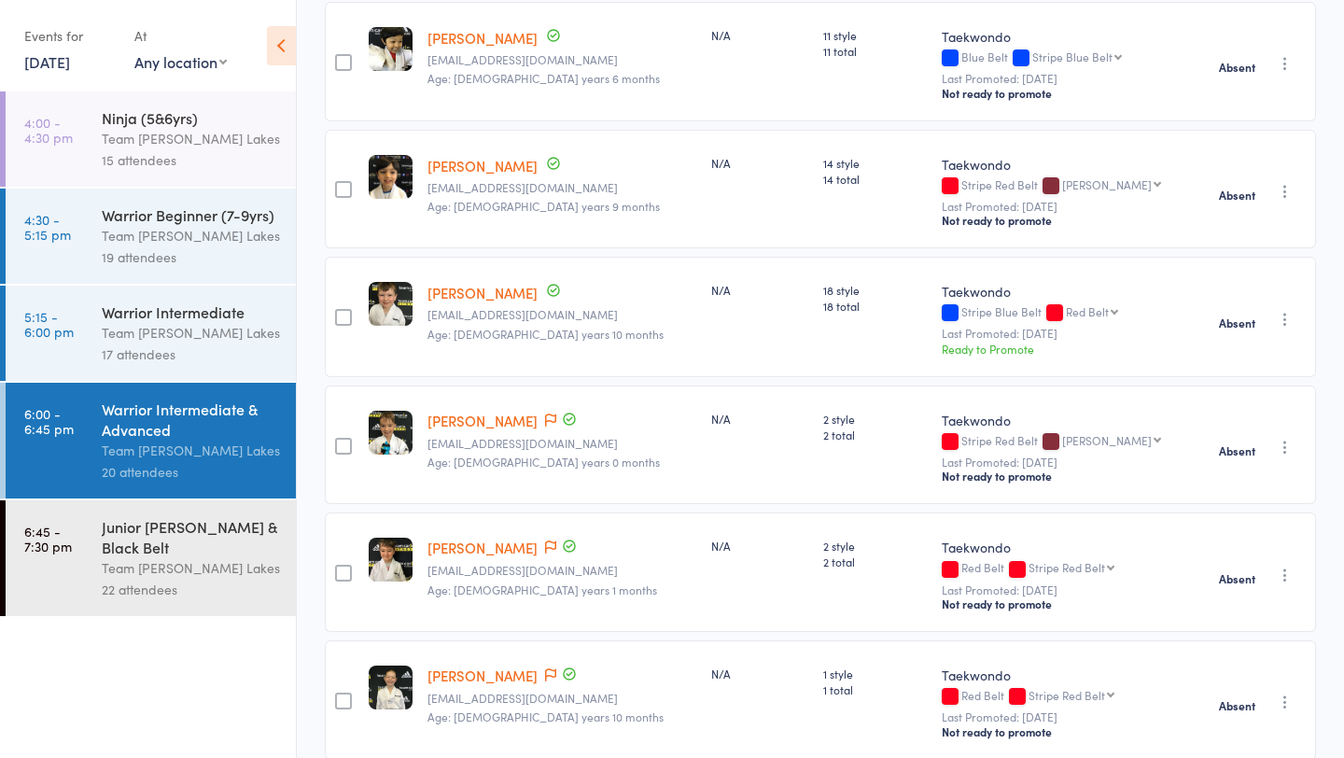
scroll to position [304, 0]
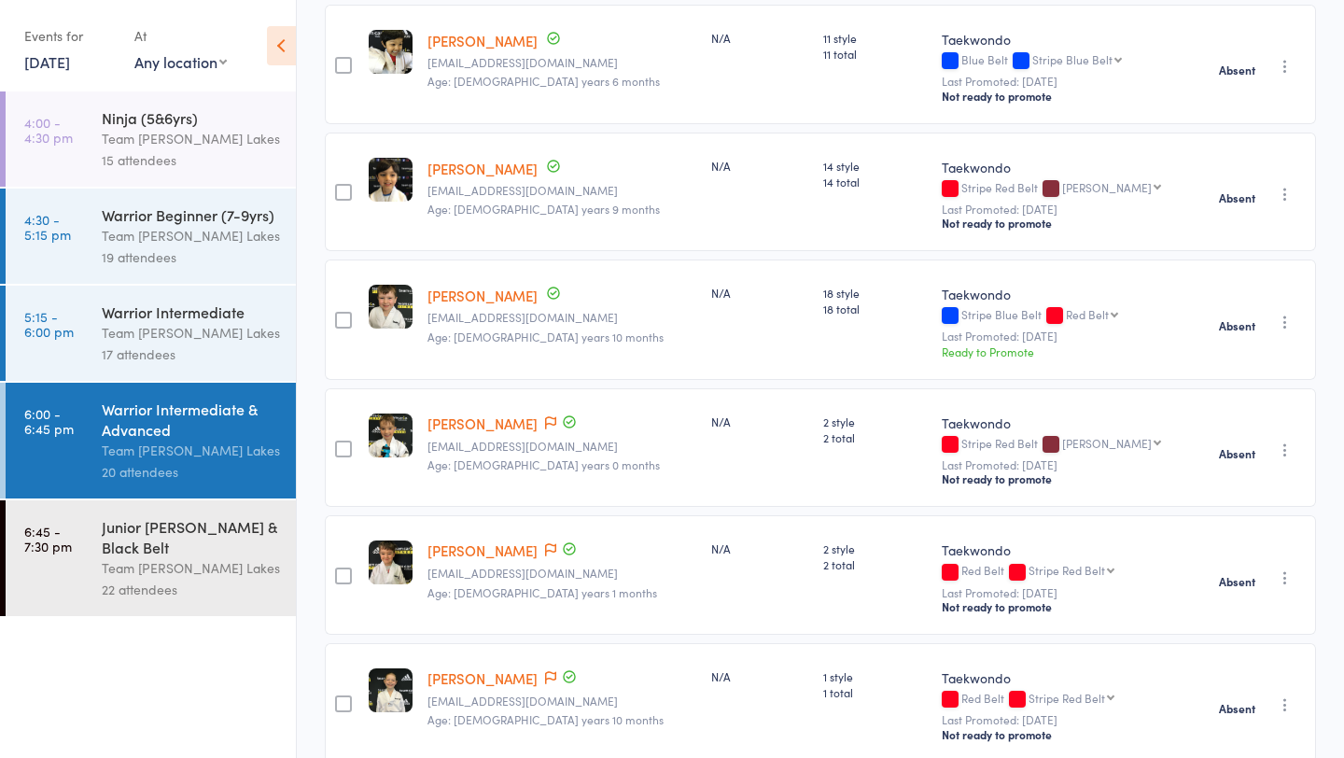
click at [1286, 319] on icon "button" at bounding box center [1285, 322] width 19 height 19
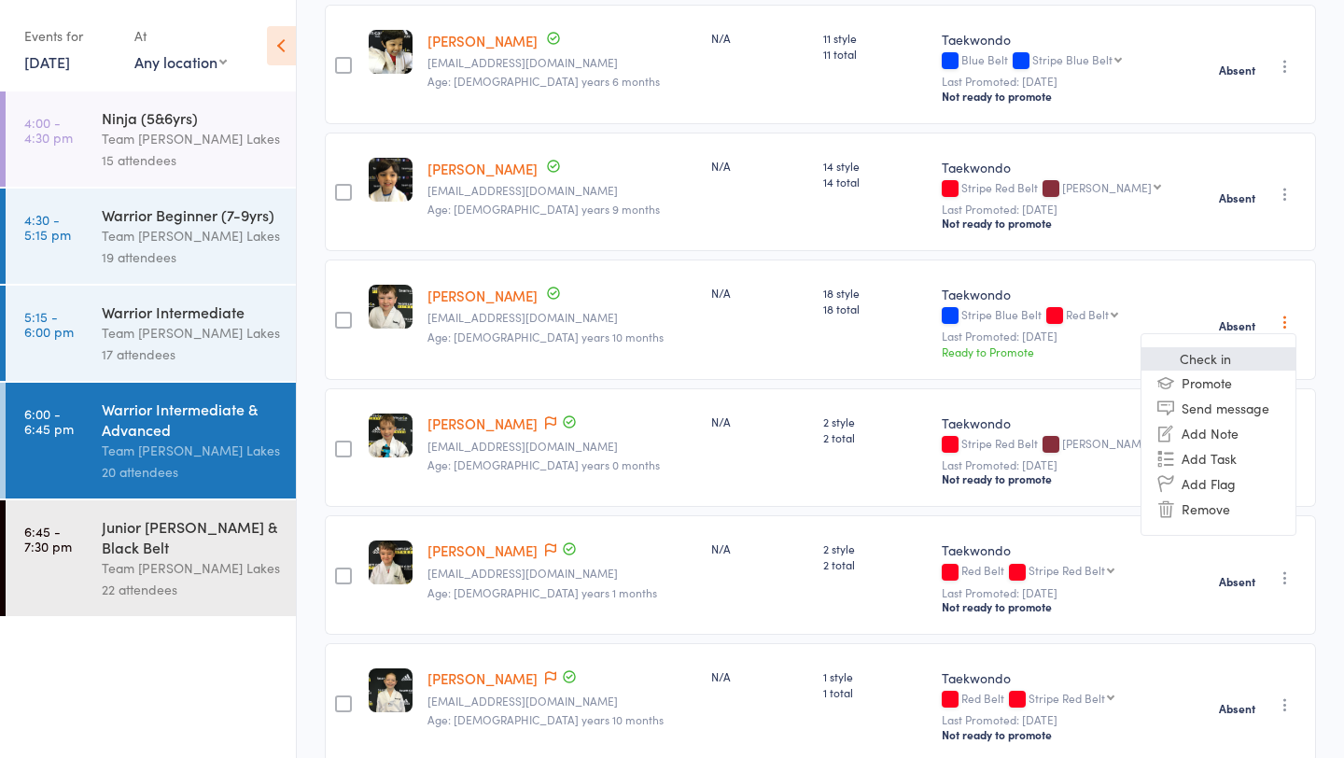
click at [1234, 358] on li "Check in" at bounding box center [1219, 358] width 154 height 23
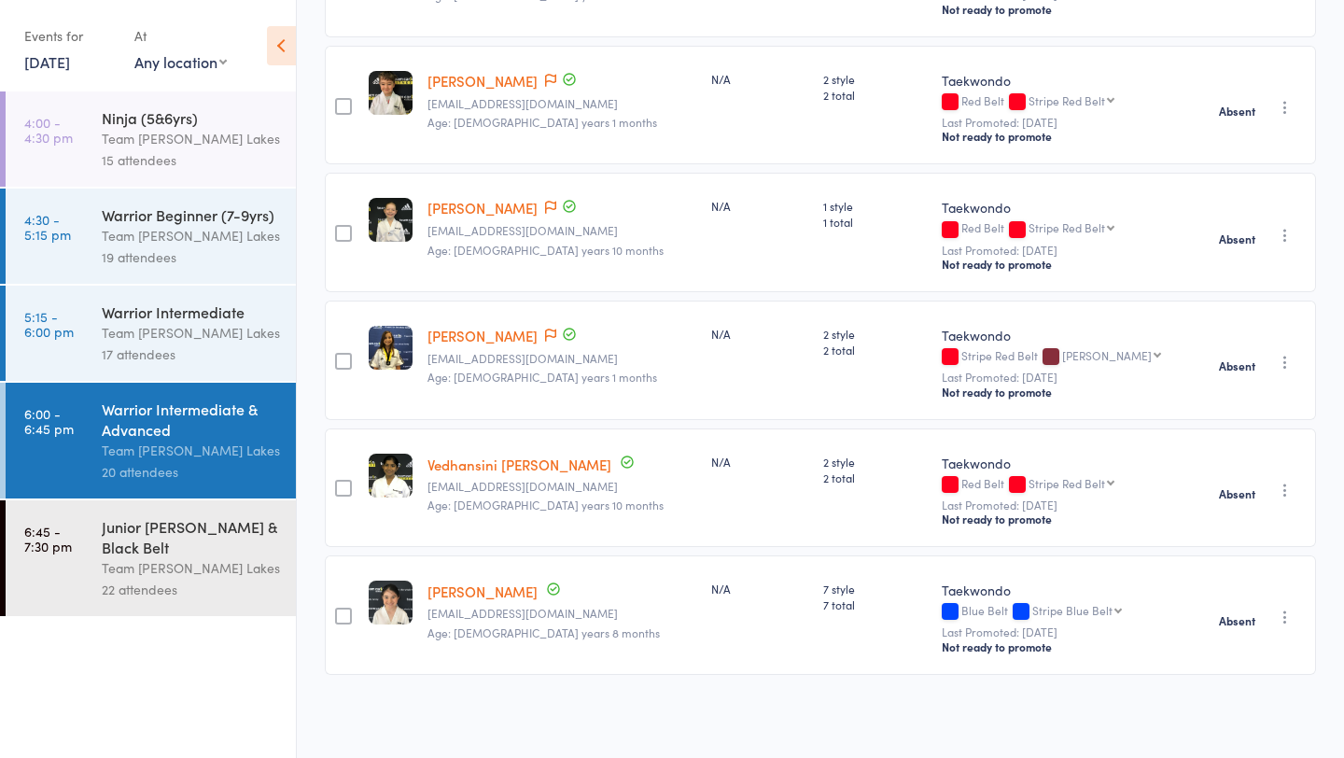
scroll to position [0, 0]
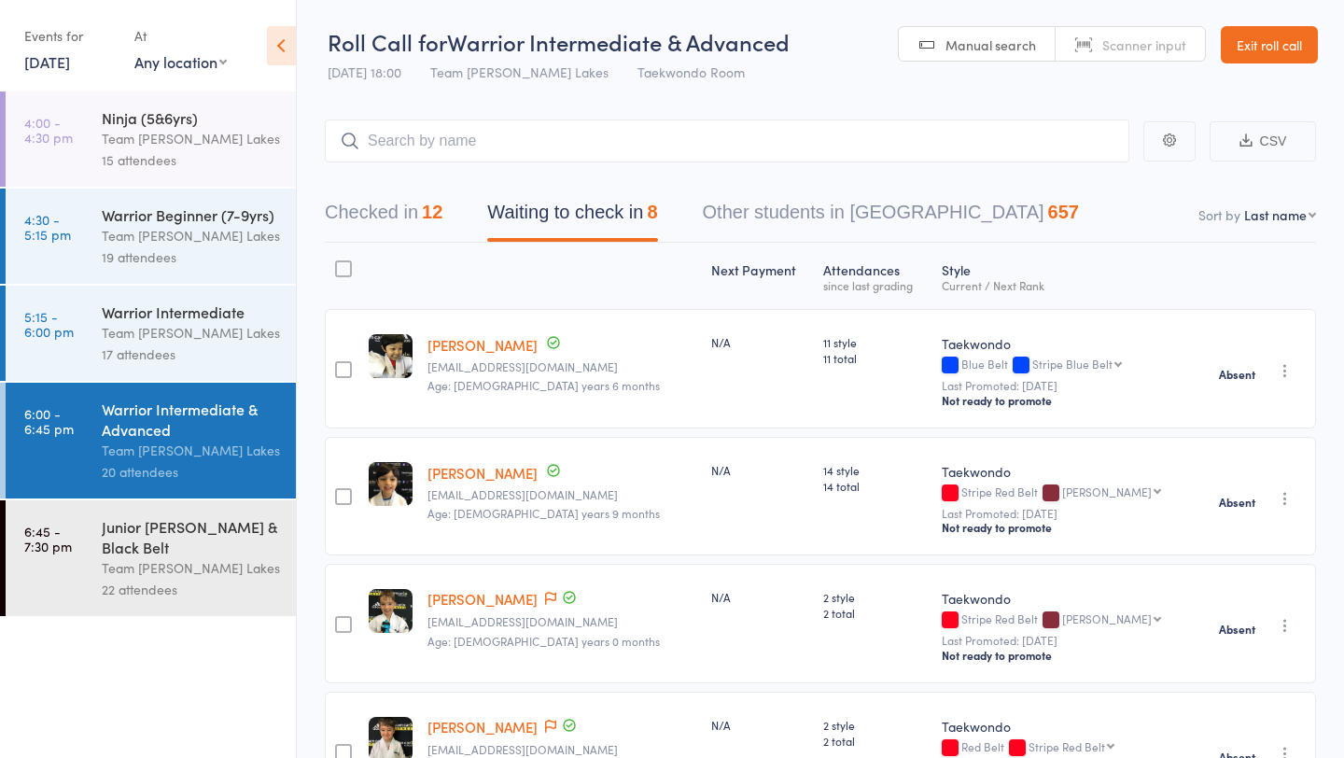
click at [1269, 34] on link "Exit roll call" at bounding box center [1269, 44] width 97 height 37
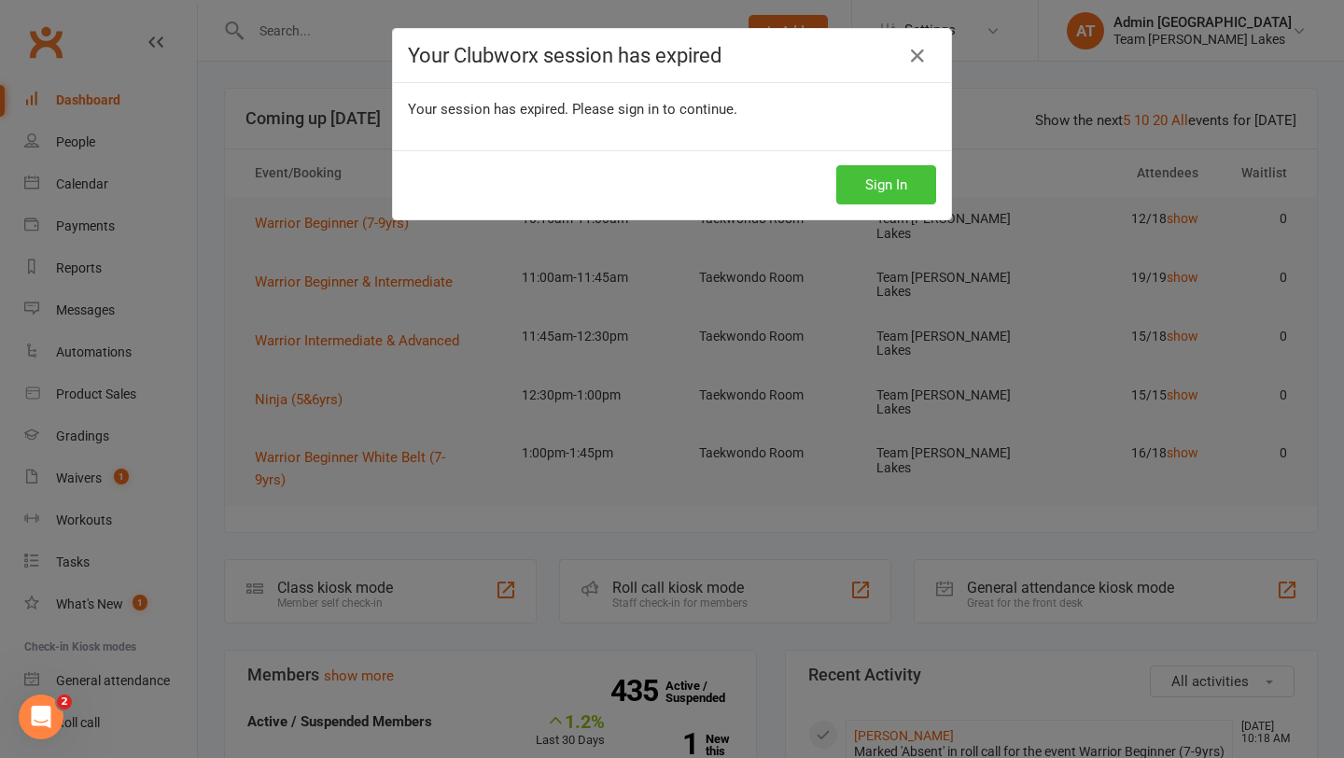
click at [855, 193] on button "Sign In" at bounding box center [886, 184] width 100 height 39
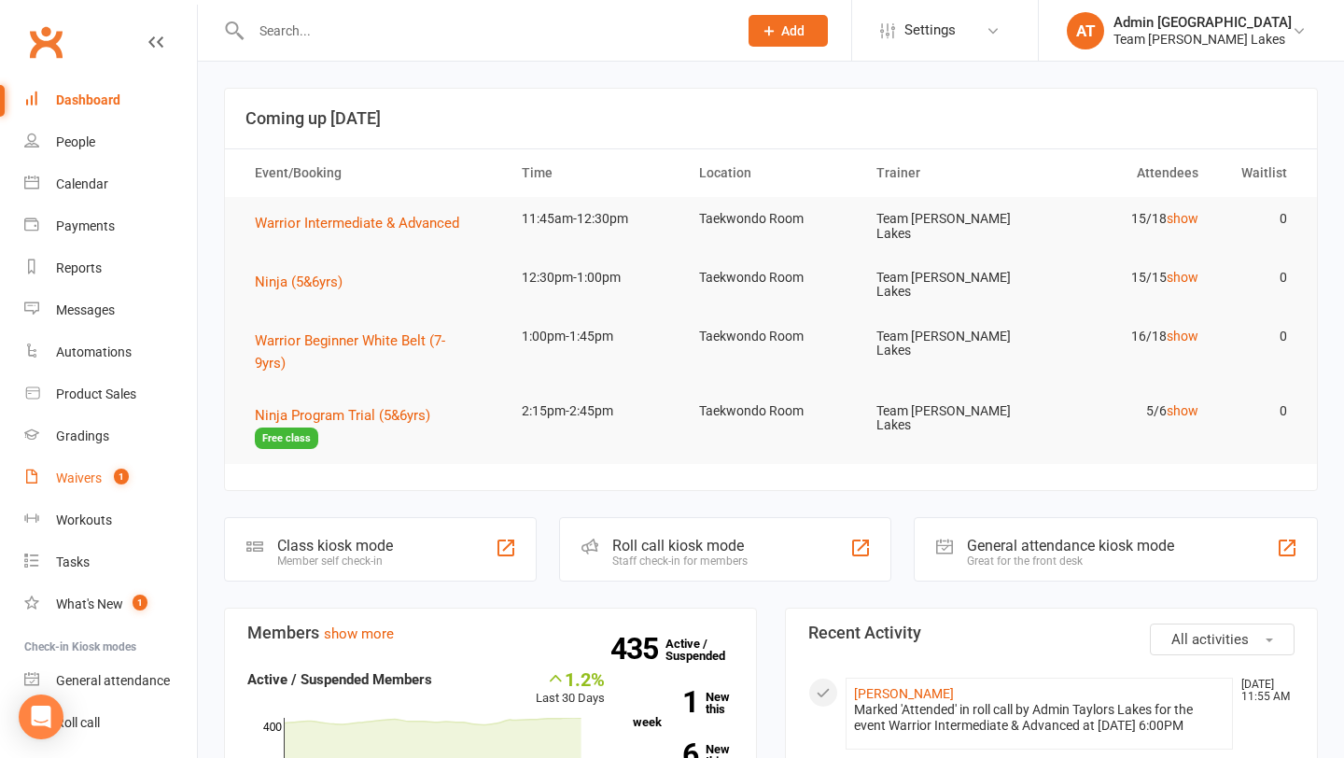
click at [81, 484] on div "Waivers" at bounding box center [79, 477] width 46 height 15
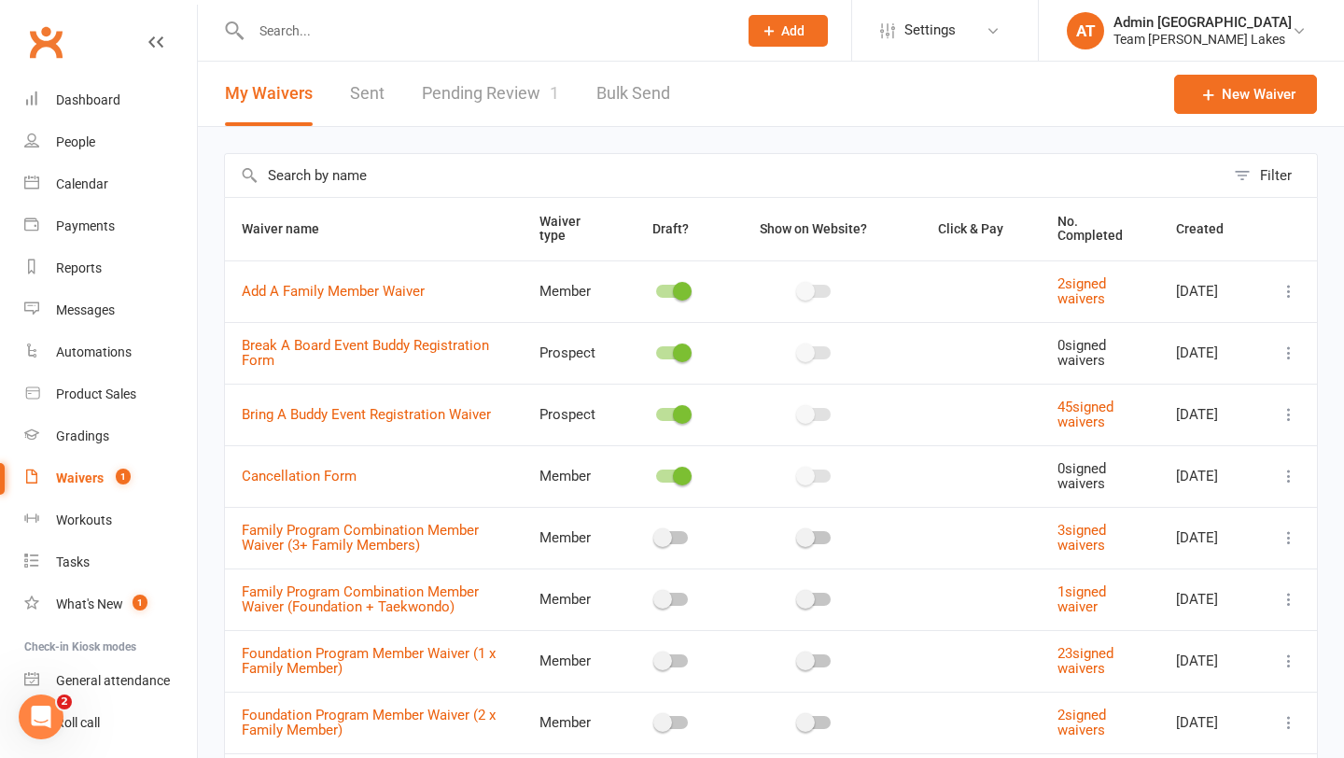
click at [462, 94] on link "Pending Review 1" at bounding box center [490, 94] width 137 height 64
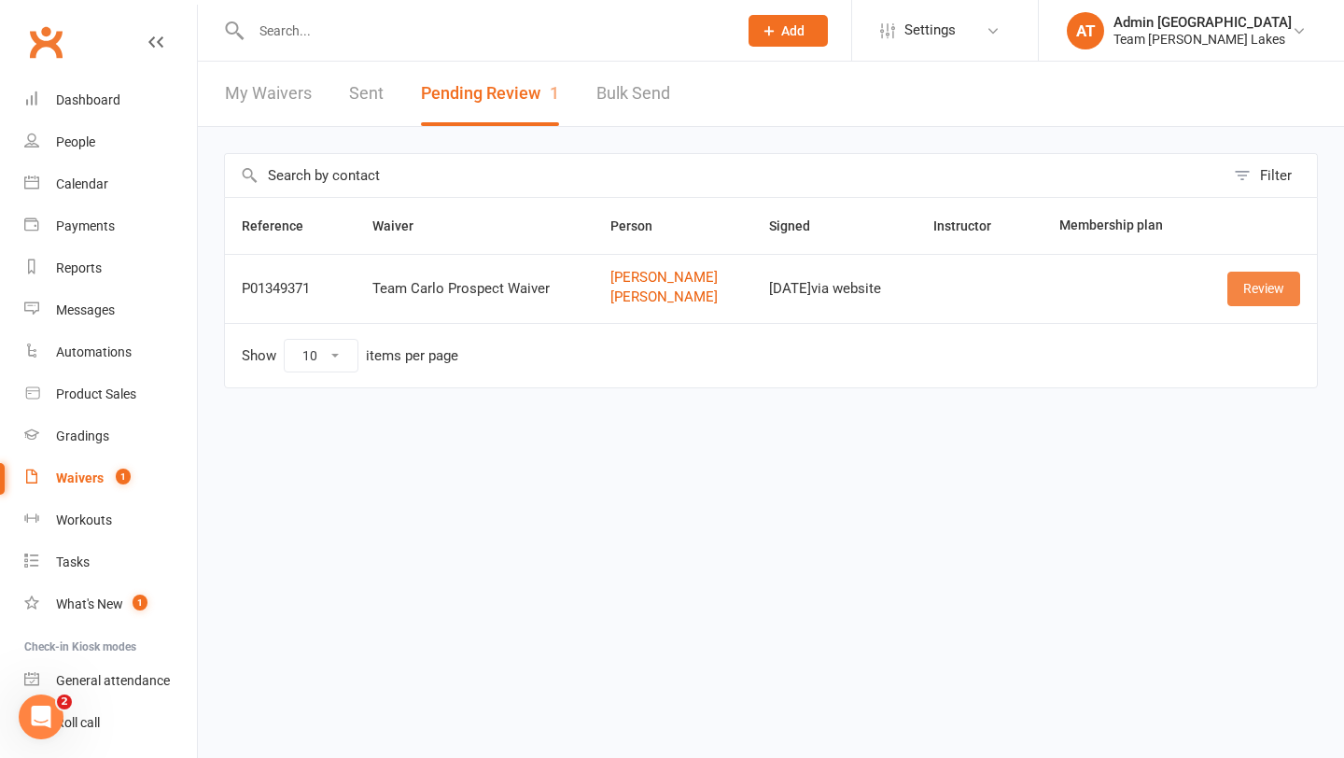
click at [1257, 298] on link "Review" at bounding box center [1263, 289] width 73 height 34
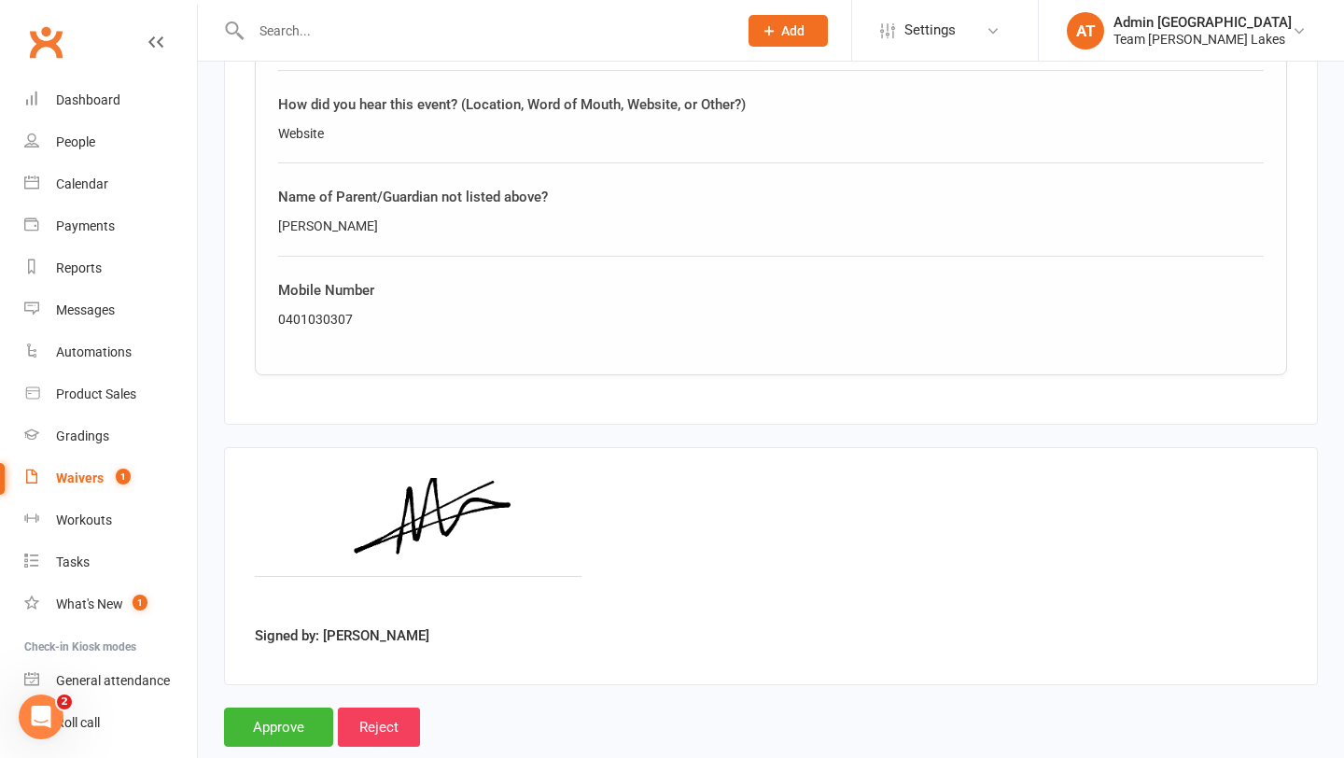
scroll to position [2650, 0]
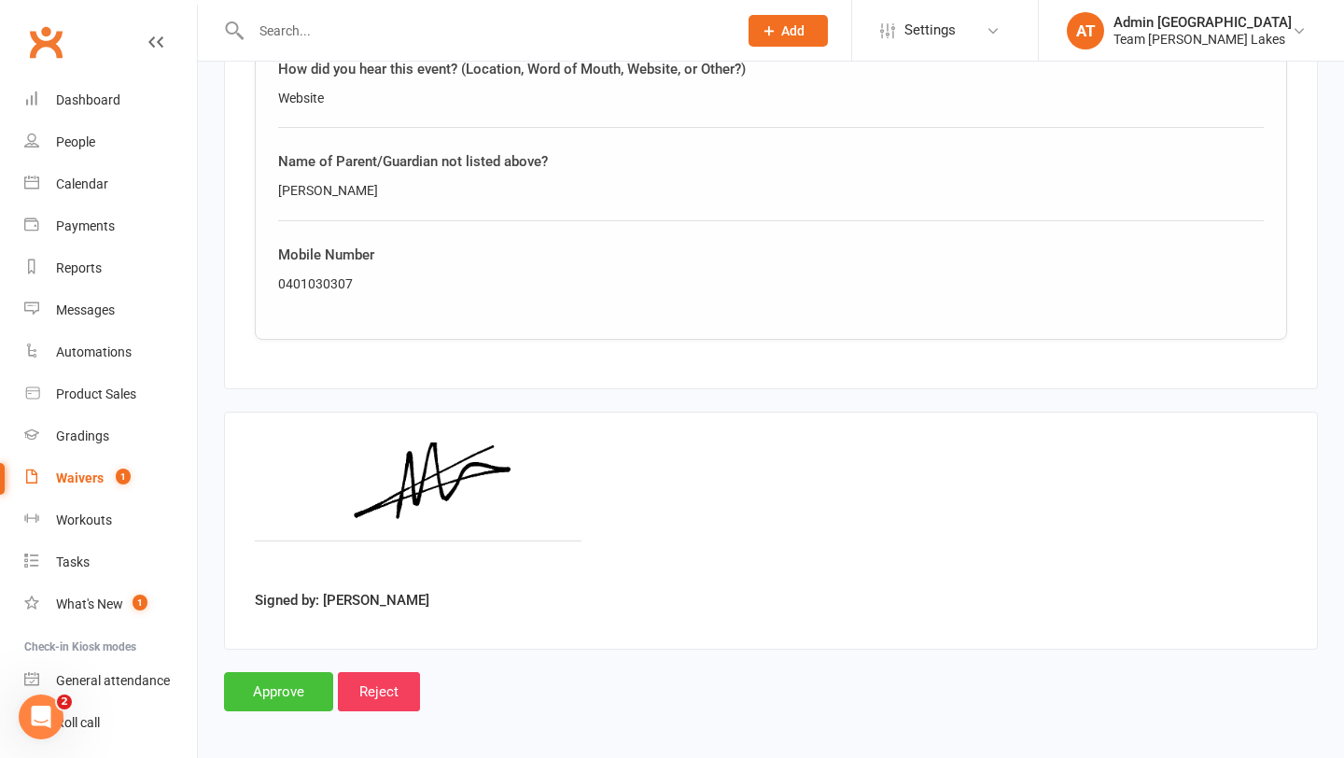
click at [261, 690] on input "Approve" at bounding box center [278, 691] width 109 height 39
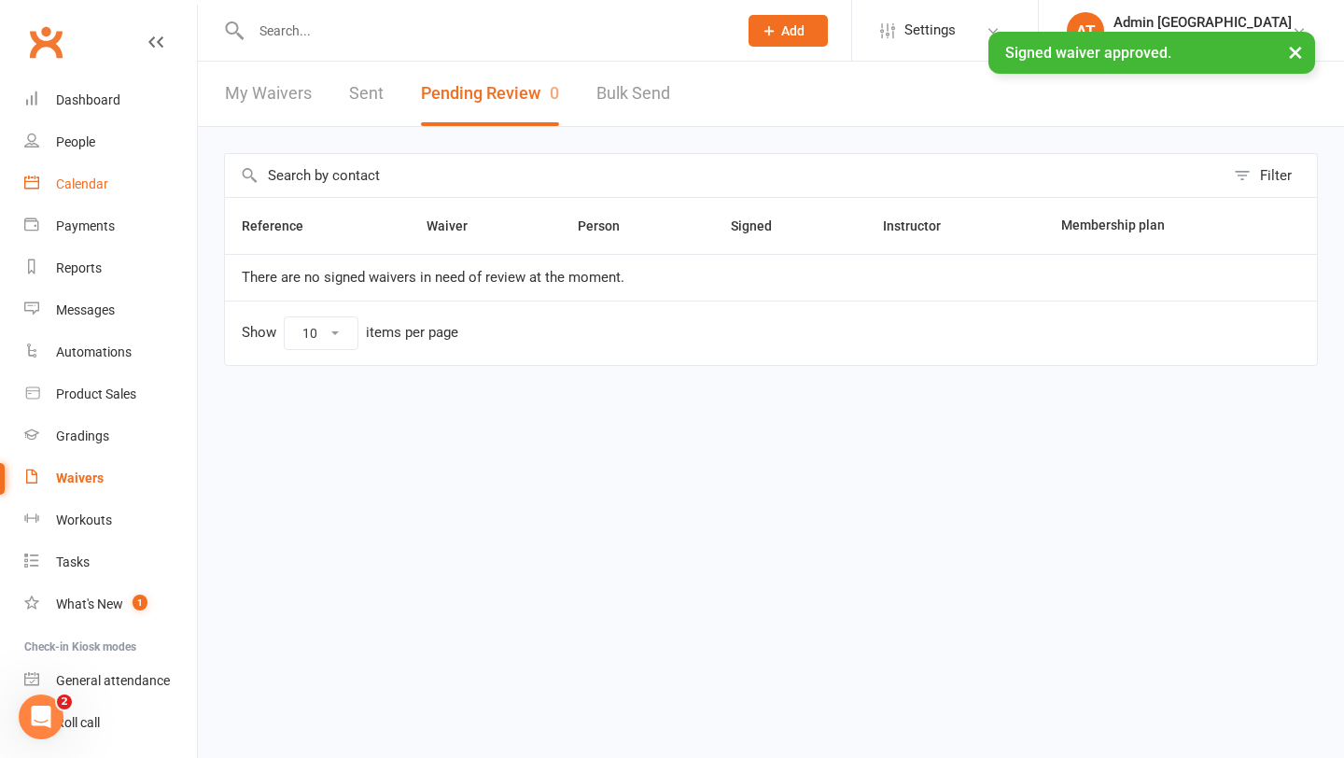
click at [87, 191] on link "Calendar" at bounding box center [110, 184] width 173 height 42
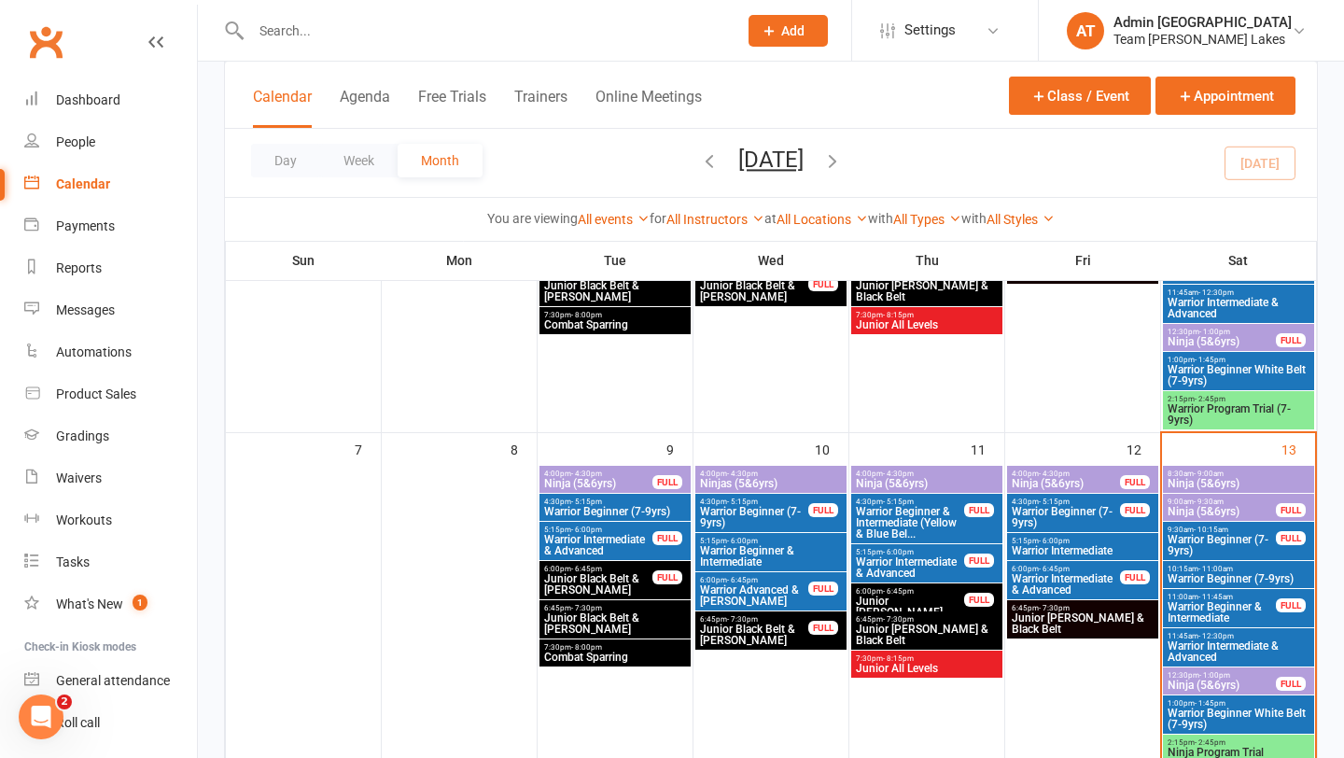
scroll to position [290, 0]
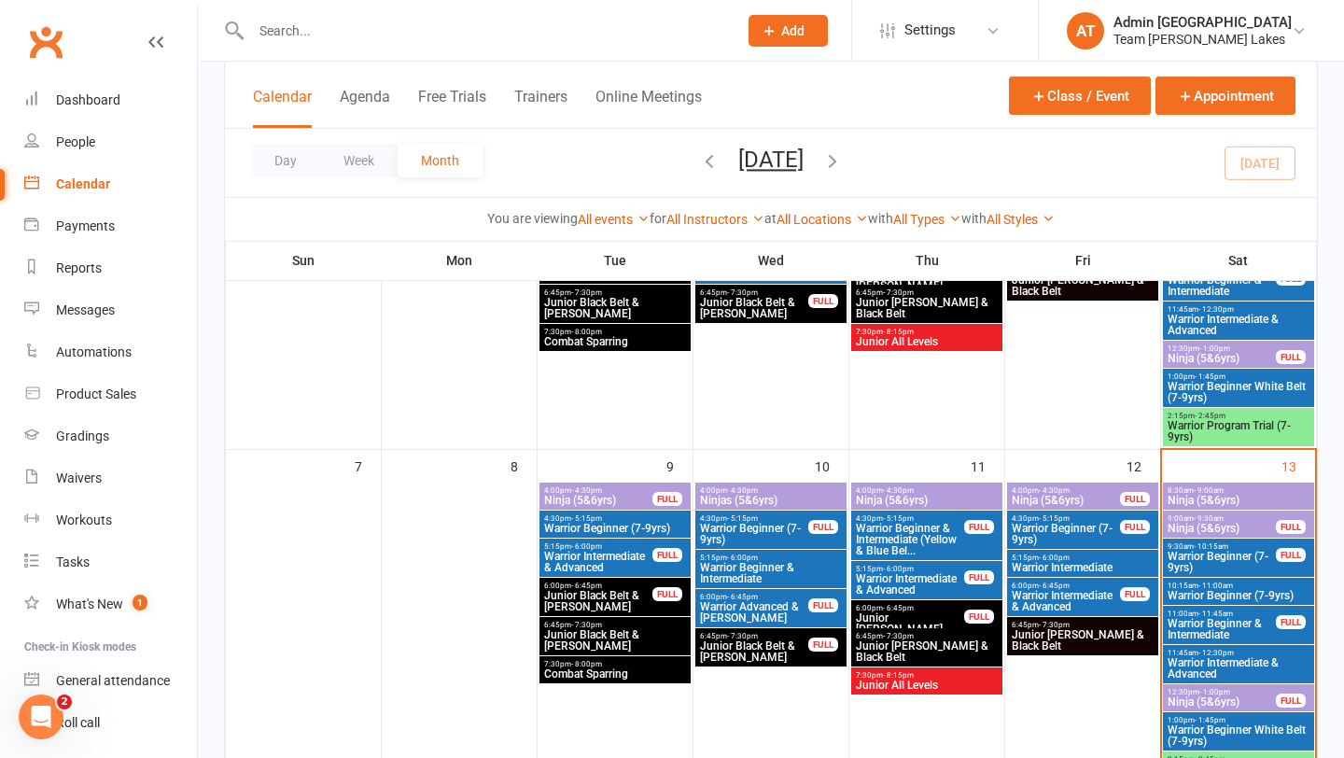
click at [1211, 654] on span "- 12:30pm" at bounding box center [1216, 653] width 35 height 8
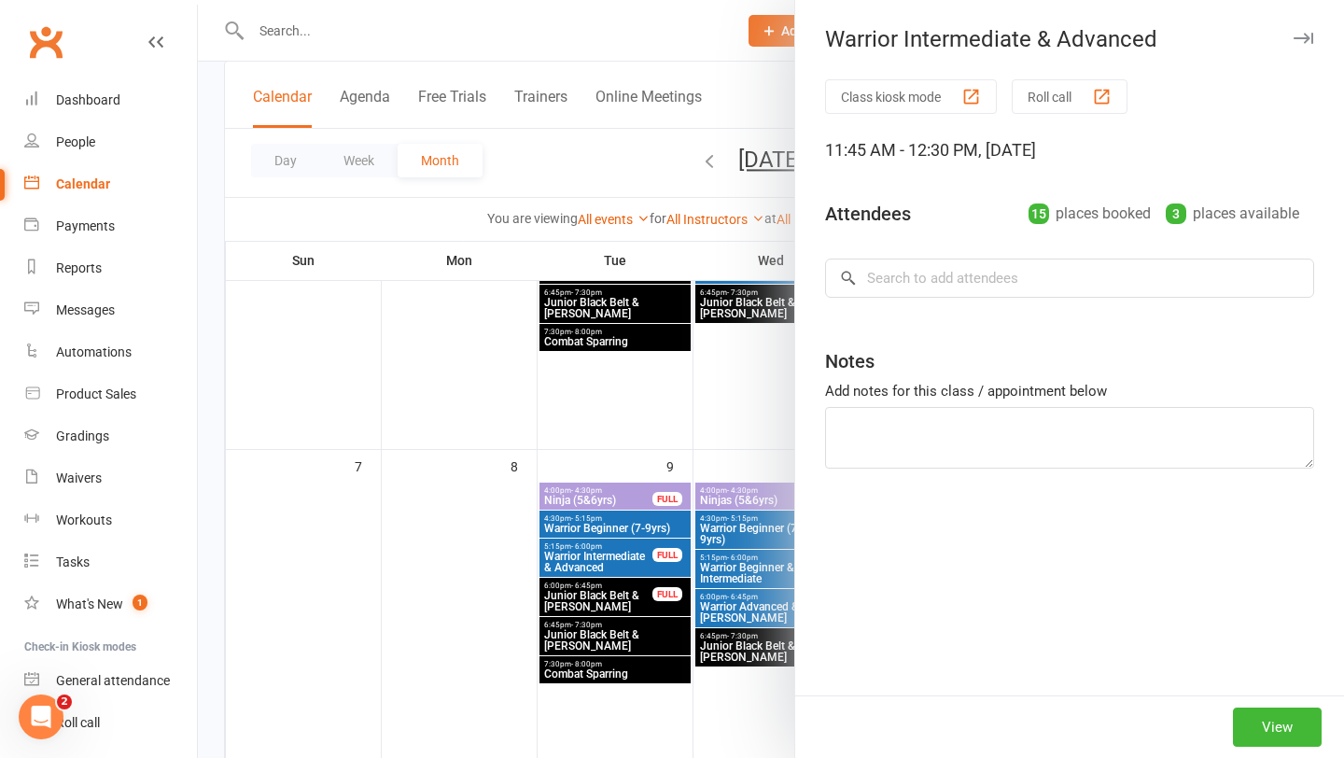
click at [953, 526] on div "Class kiosk mode Roll call 11:45 AM - 12:30 PM, Saturday, September, 13, 2025 A…" at bounding box center [1069, 387] width 549 height 616
click at [714, 406] on div at bounding box center [771, 379] width 1146 height 758
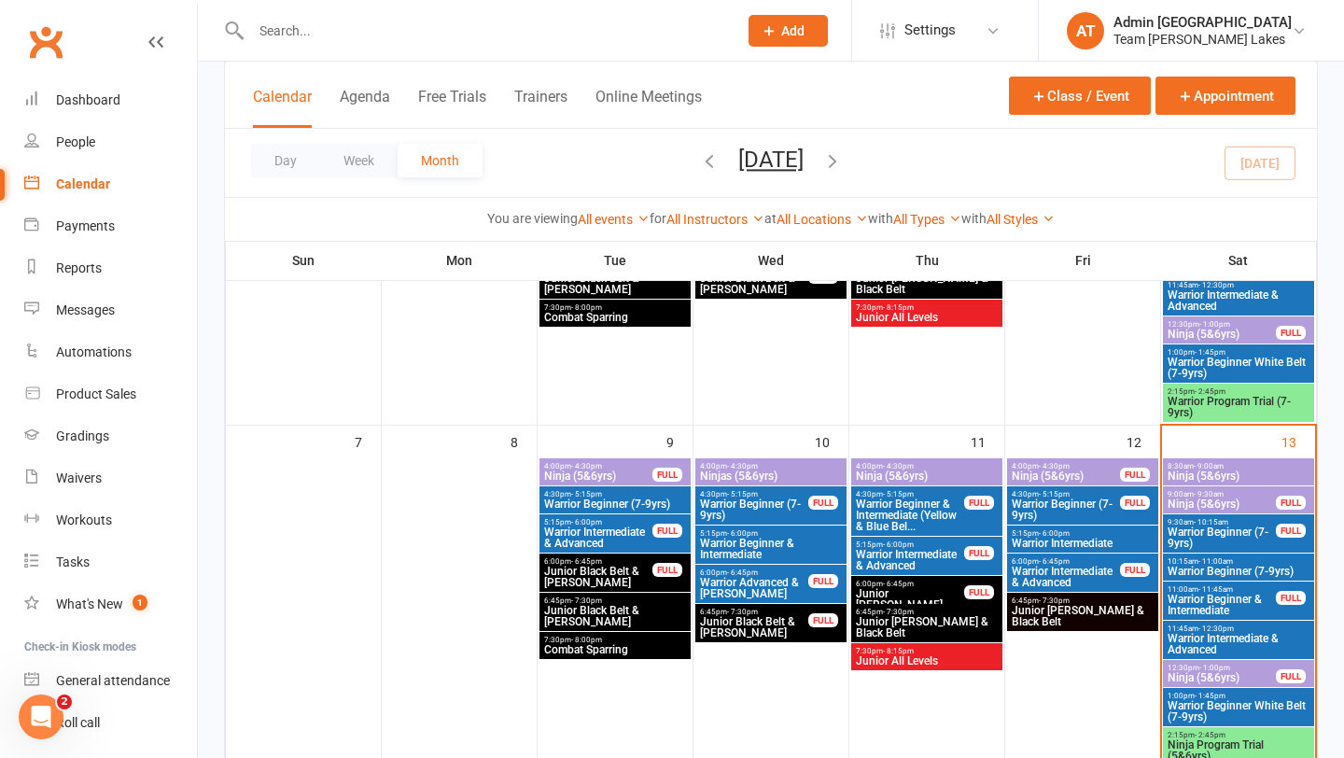
scroll to position [327, 0]
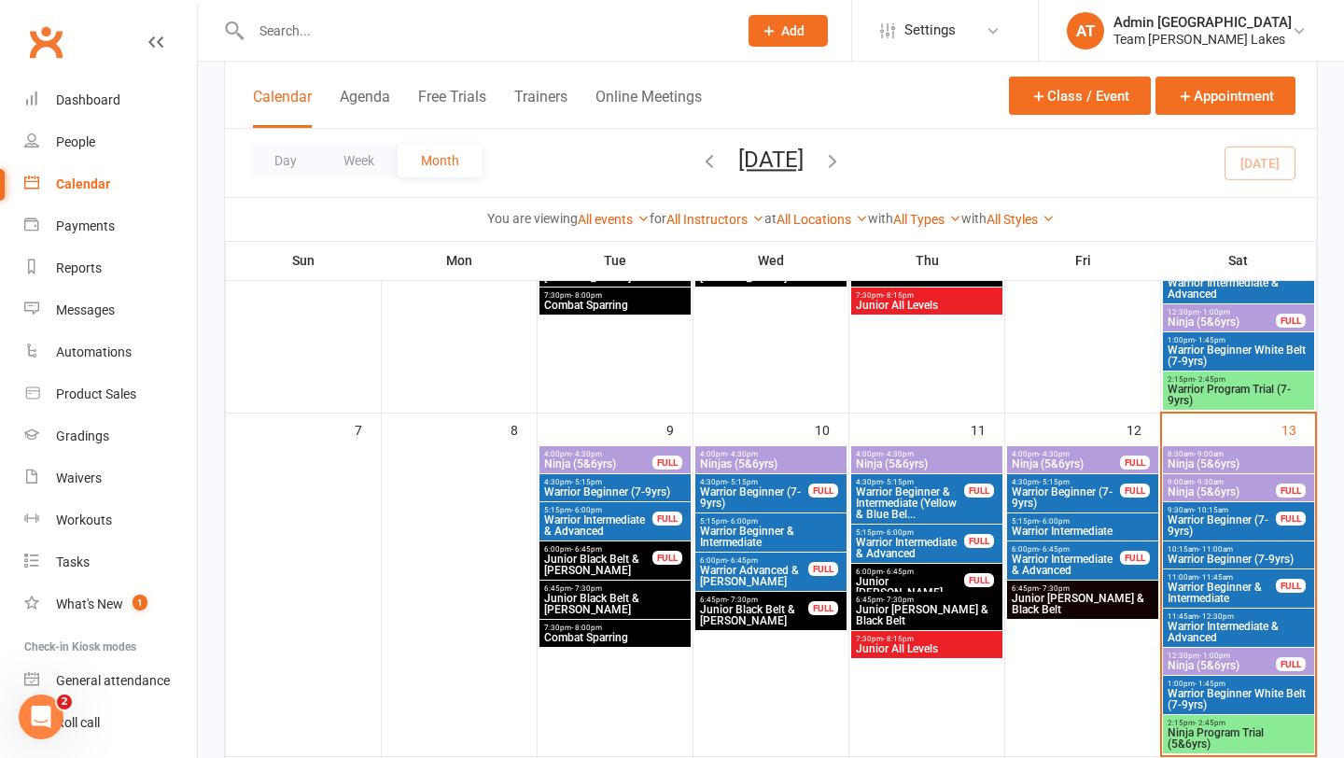
click at [1224, 632] on span "Warrior Intermediate & Advanced" at bounding box center [1239, 632] width 144 height 22
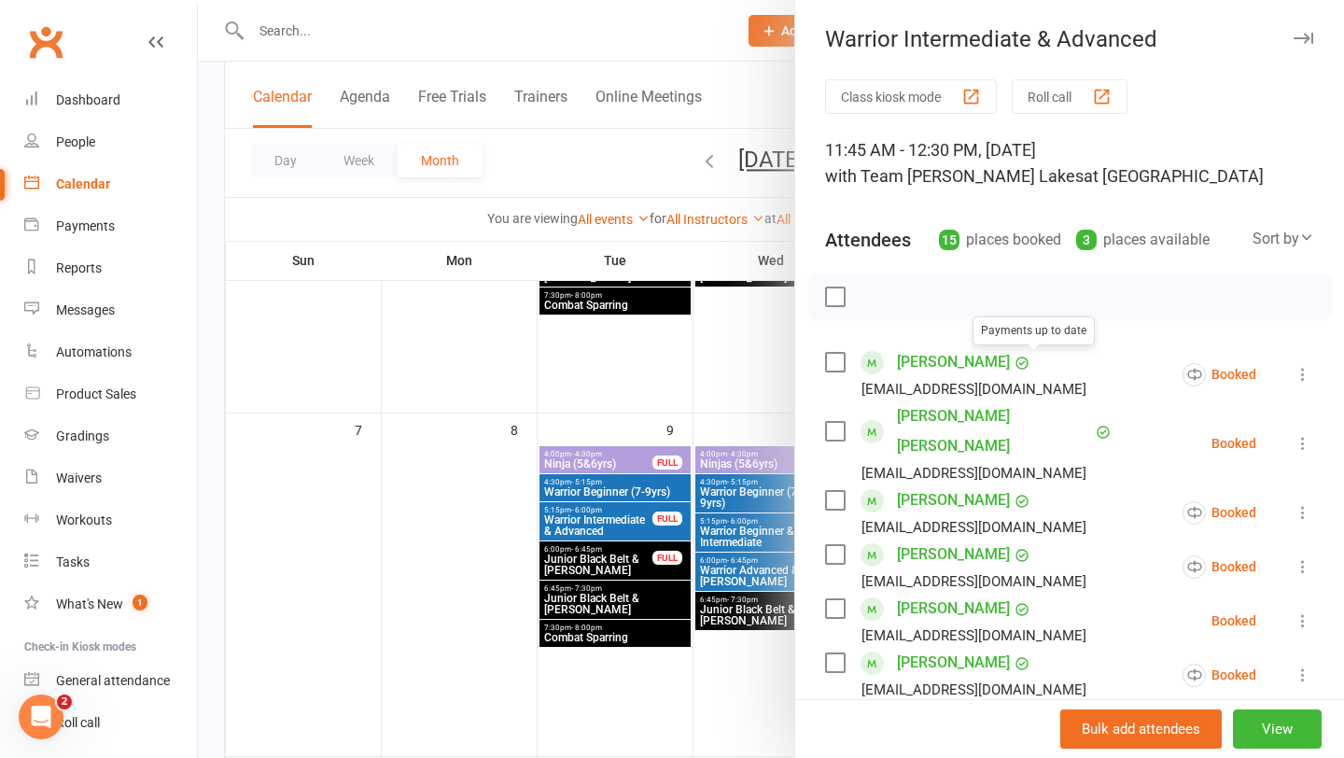
scroll to position [795, 0]
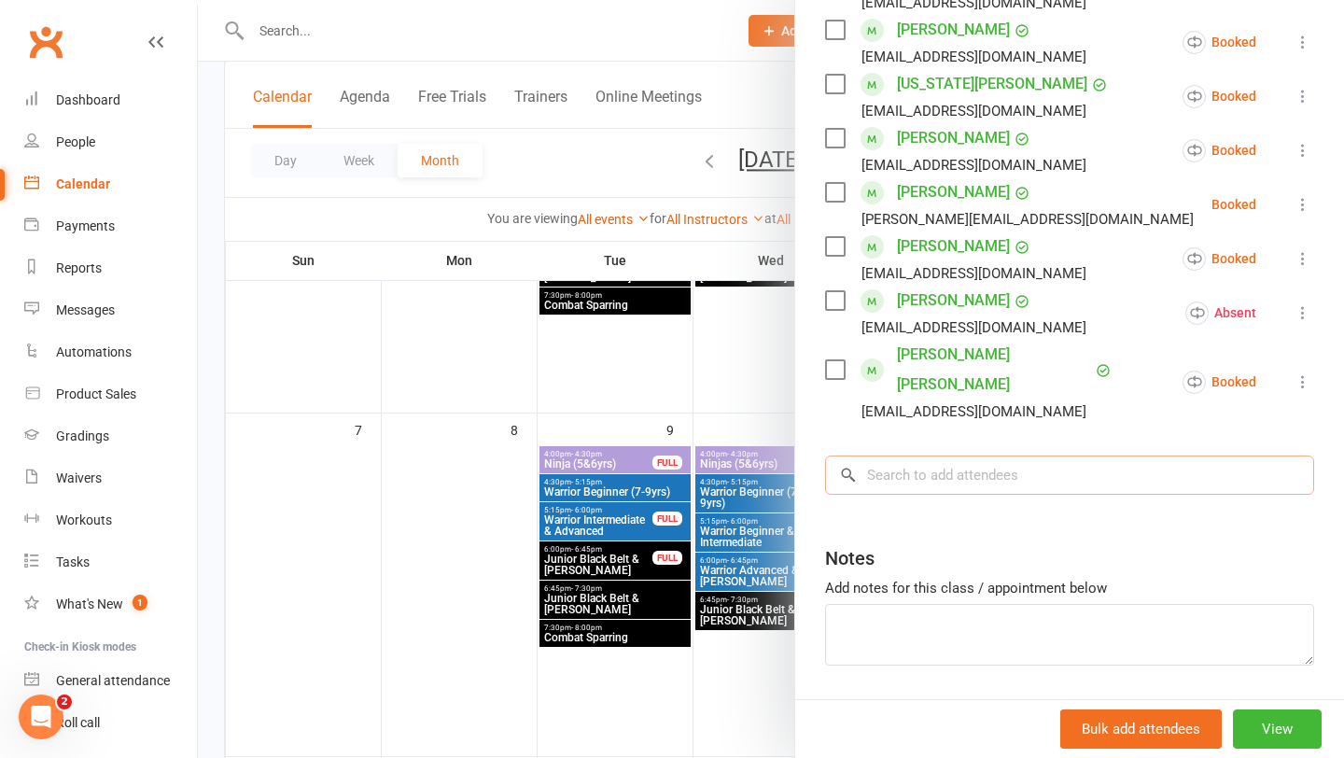
click at [954, 456] on input "search" at bounding box center [1069, 475] width 489 height 39
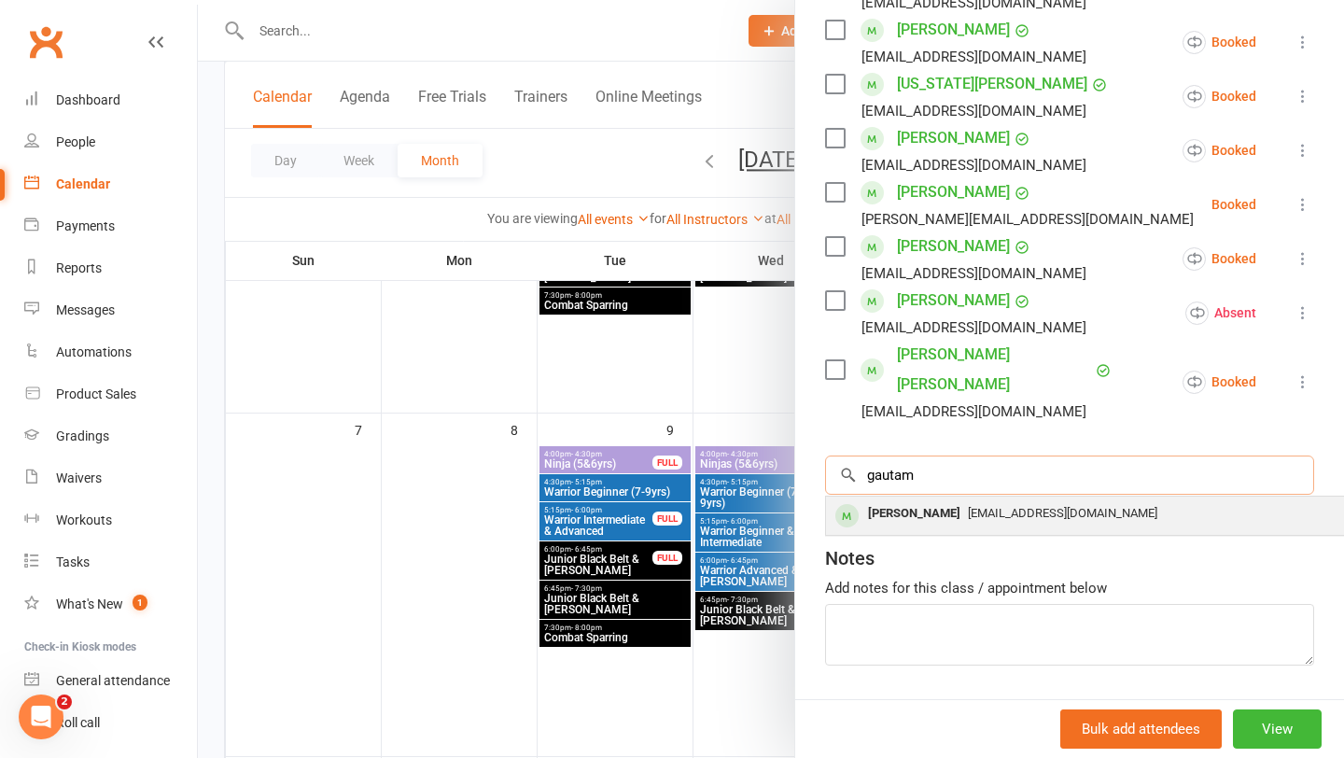
type input "gautam"
click at [932, 500] on div "Gautam Miryala" at bounding box center [914, 513] width 107 height 27
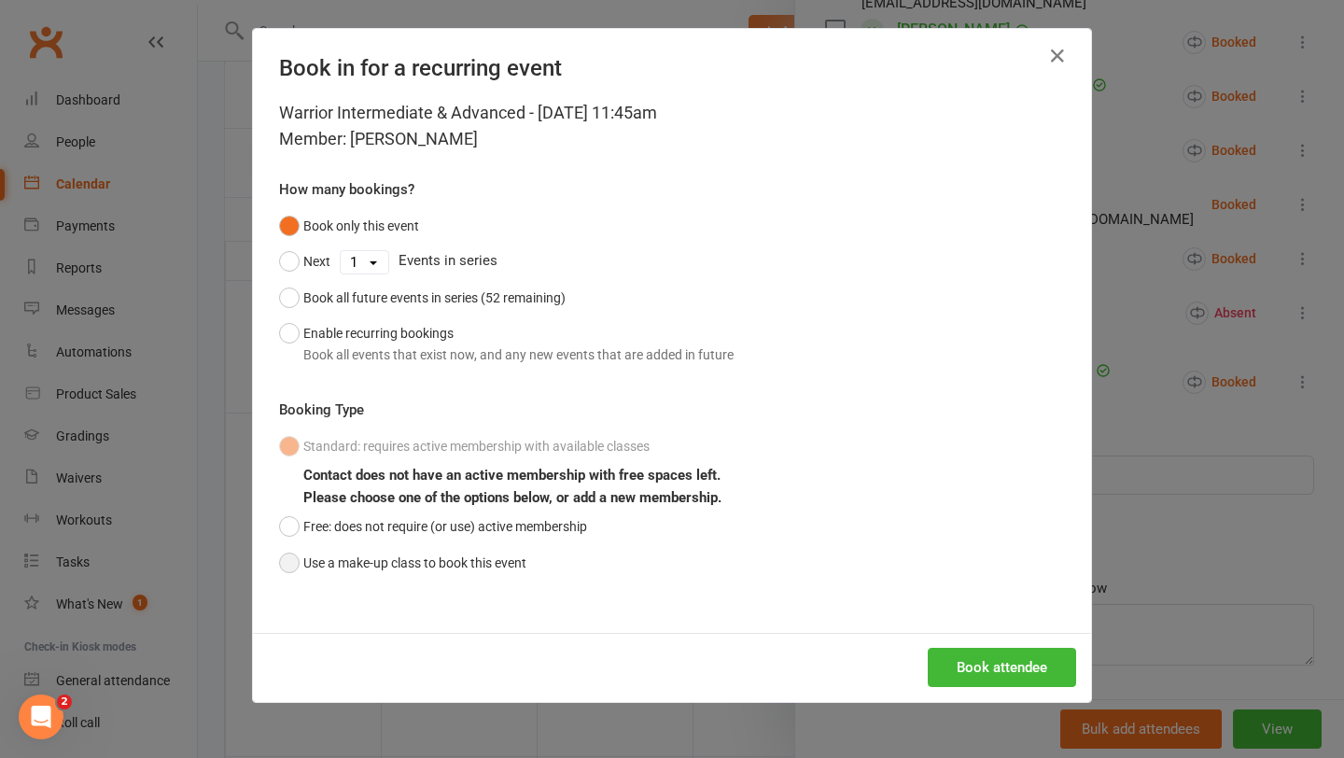
click at [371, 561] on button "Use a make-up class to book this event" at bounding box center [402, 562] width 247 height 35
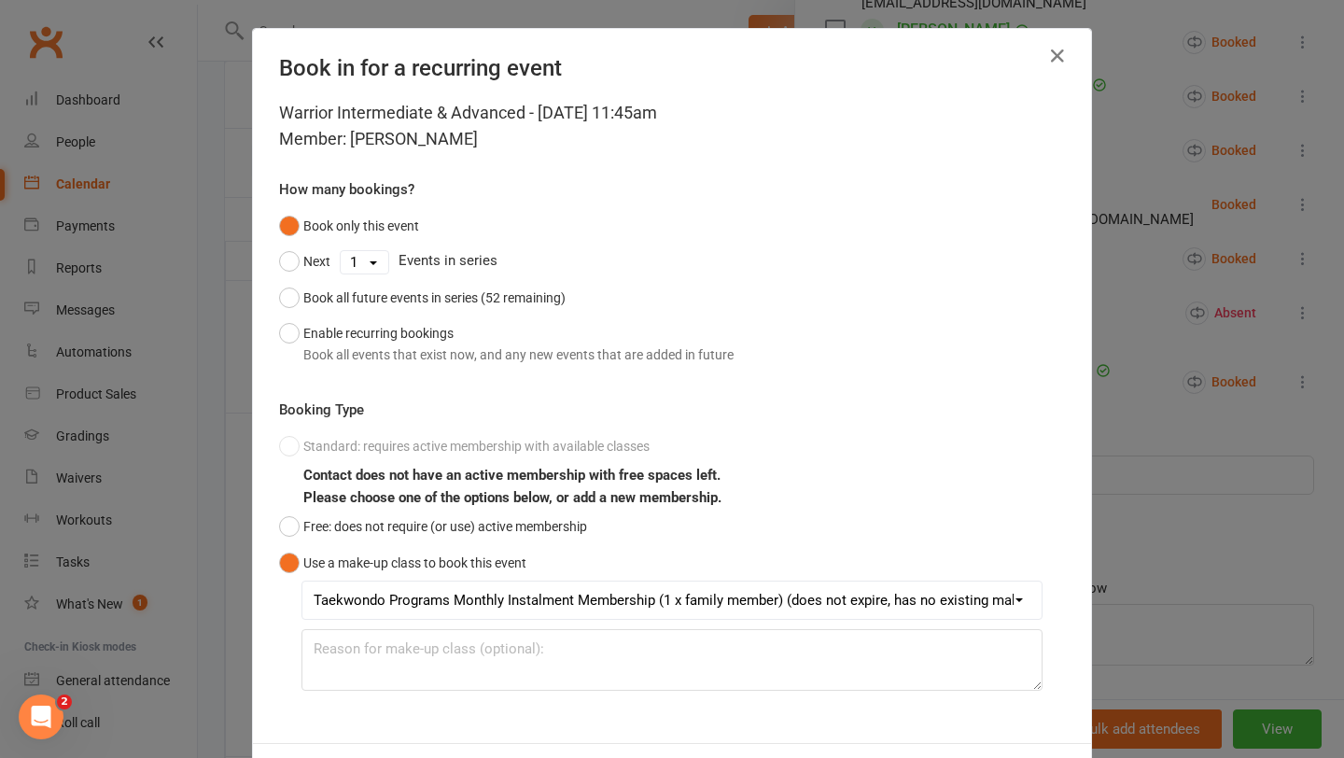
scroll to position [83, 0]
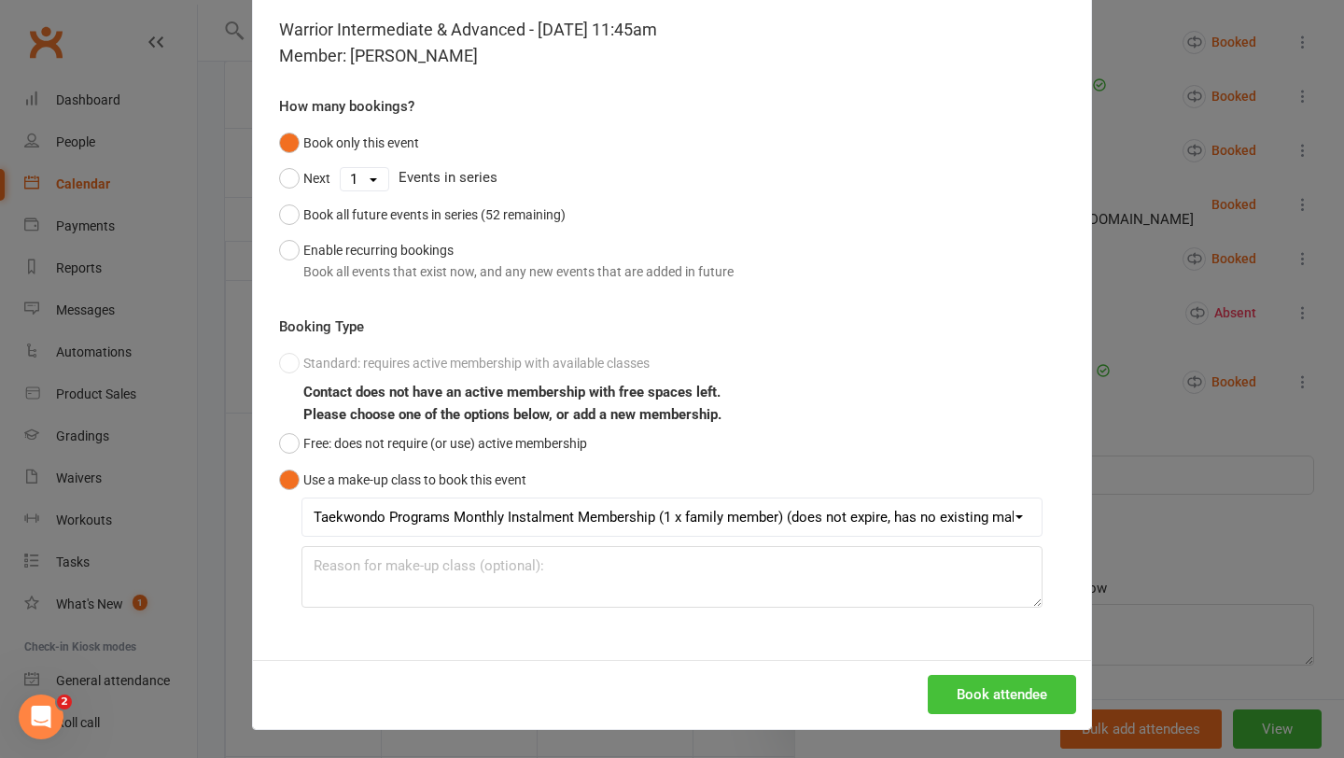
click at [984, 700] on button "Book attendee" at bounding box center [1002, 694] width 148 height 39
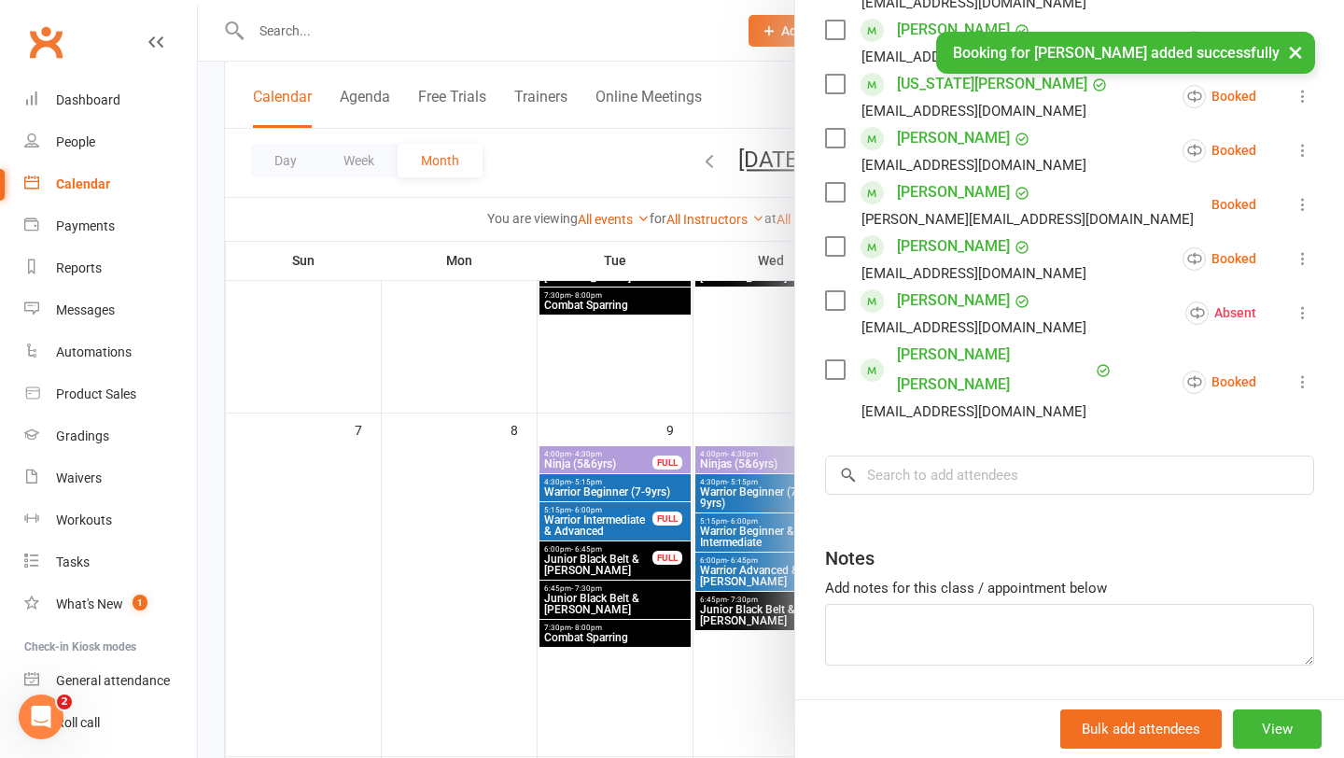
click at [655, 501] on div at bounding box center [771, 379] width 1146 height 758
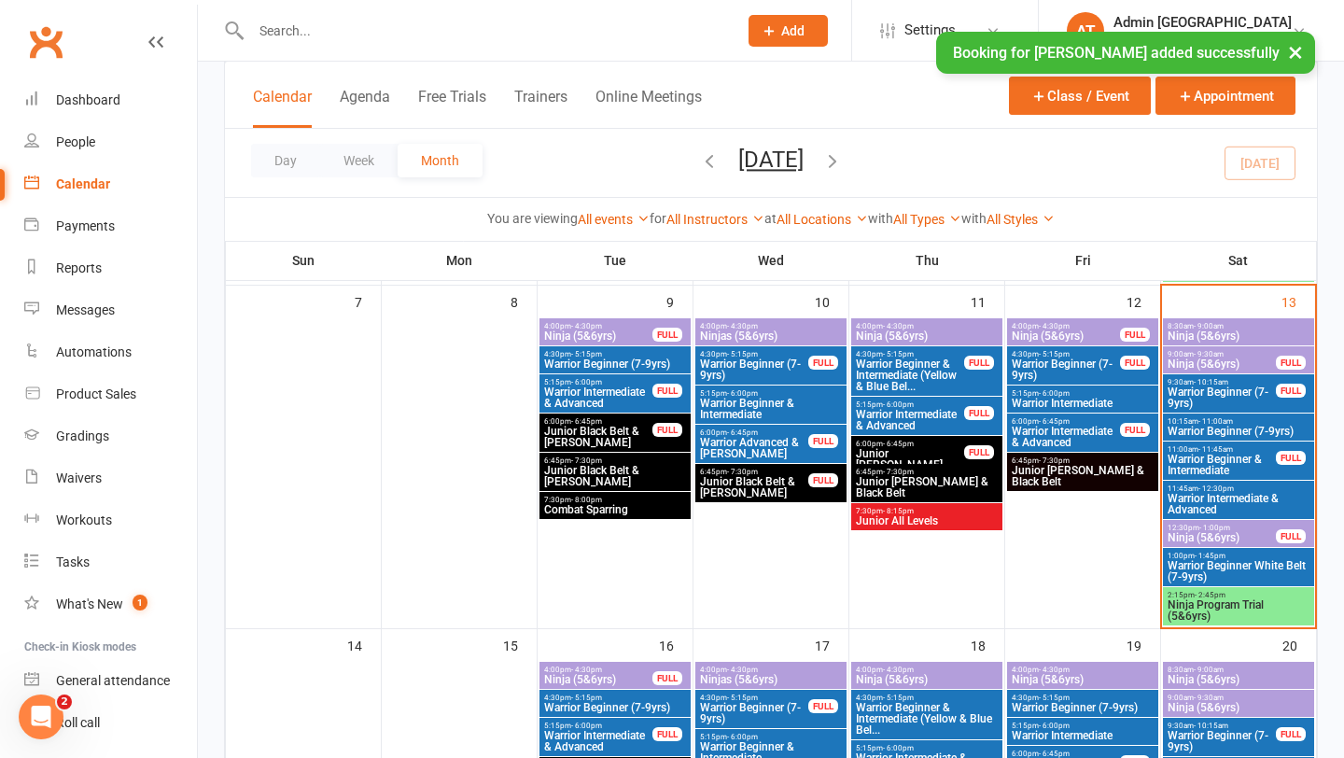
scroll to position [465, 0]
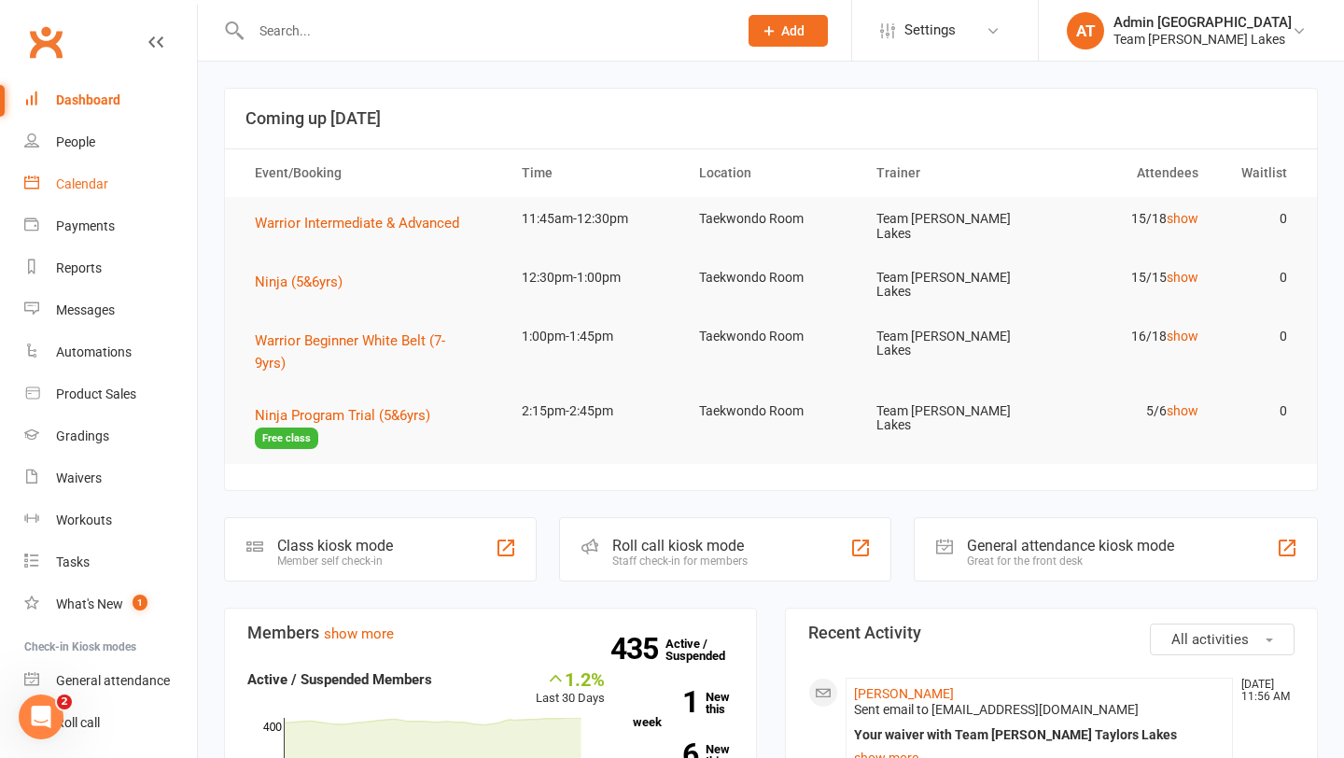
click at [91, 181] on div "Calendar" at bounding box center [82, 183] width 52 height 15
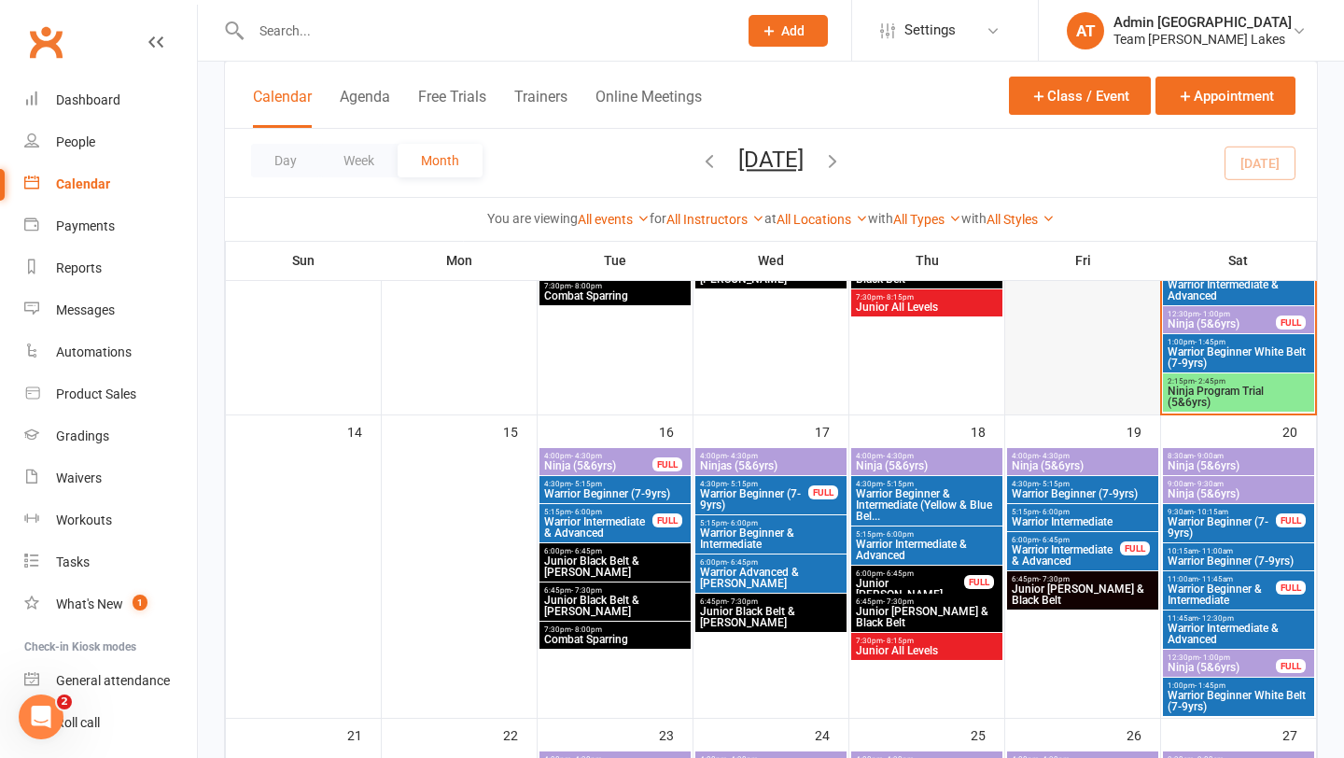
scroll to position [677, 0]
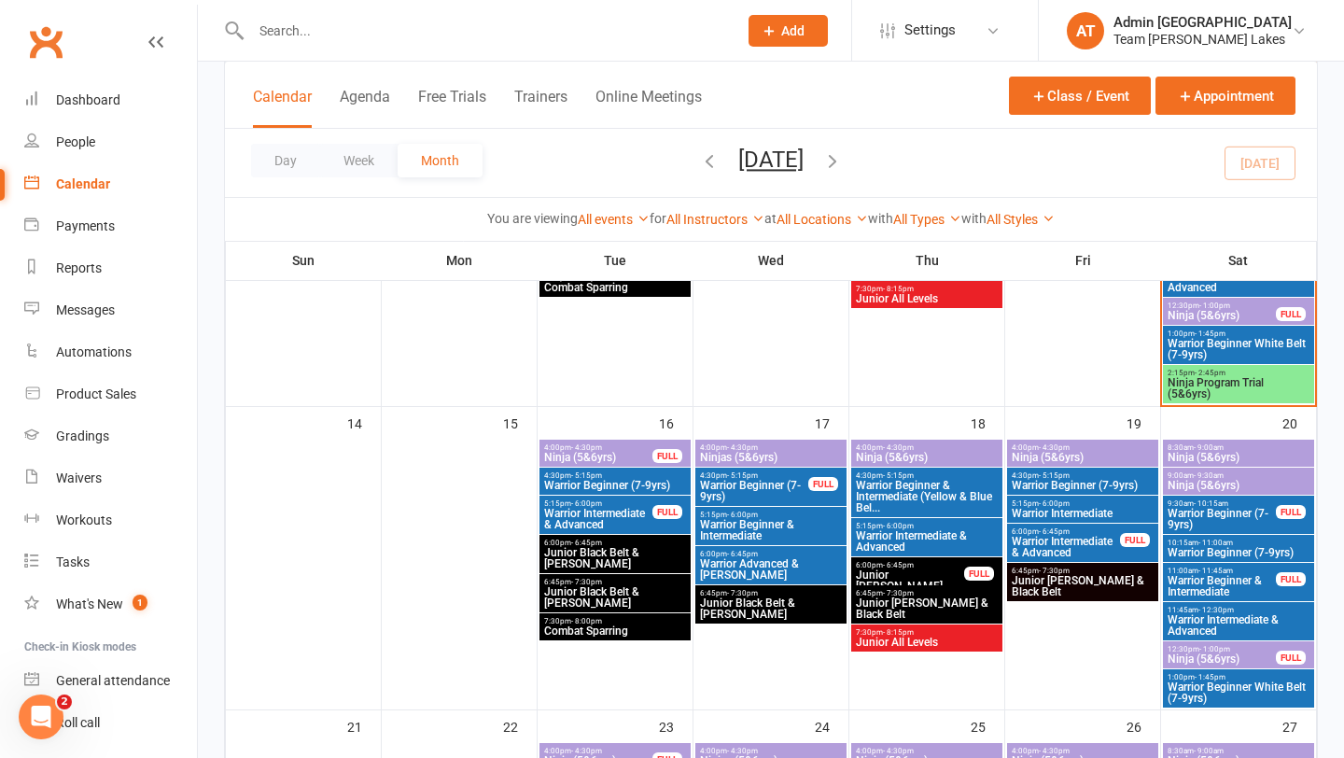
click at [1230, 314] on span "Ninja (5&6yrs)" at bounding box center [1222, 315] width 110 height 11
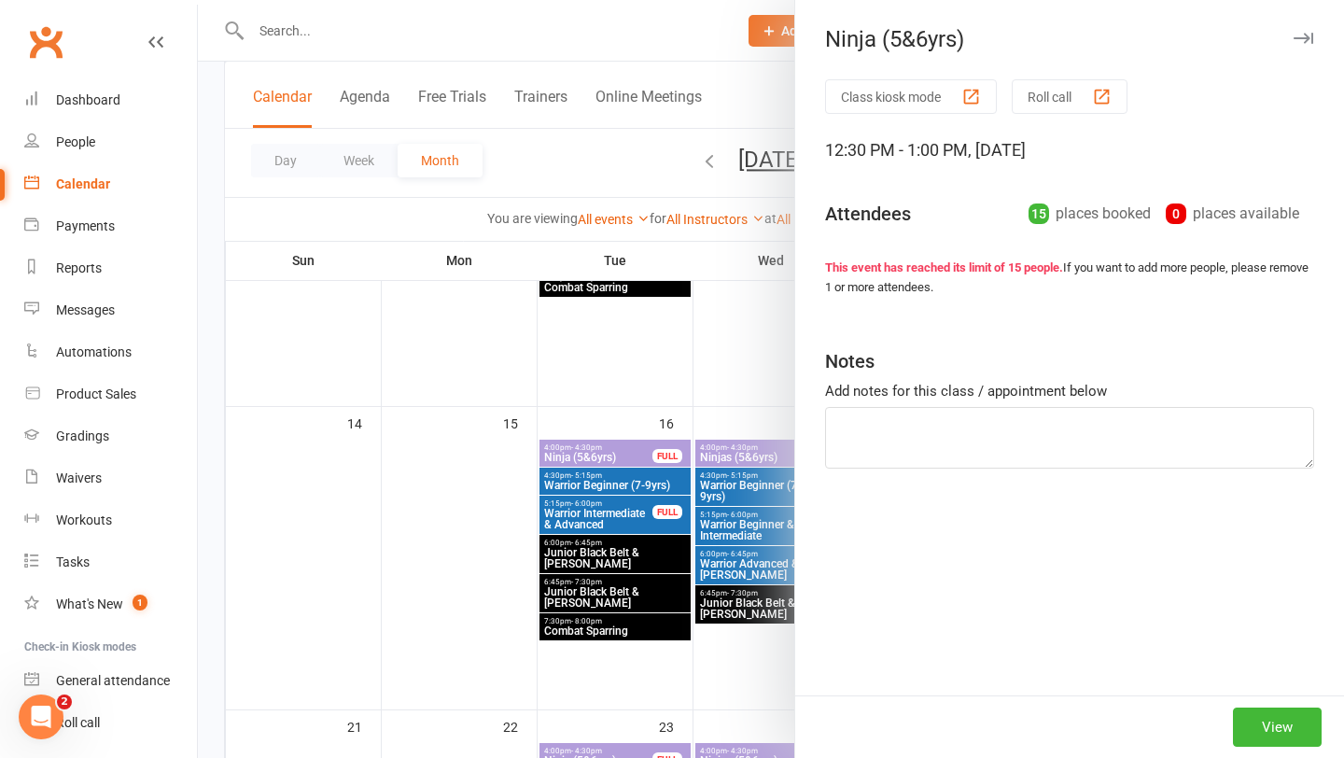
click at [1230, 314] on div "Class kiosk mode Roll call 12:30 PM - 1:00 PM, Saturday, September, 13, 2025 At…" at bounding box center [1069, 387] width 549 height 616
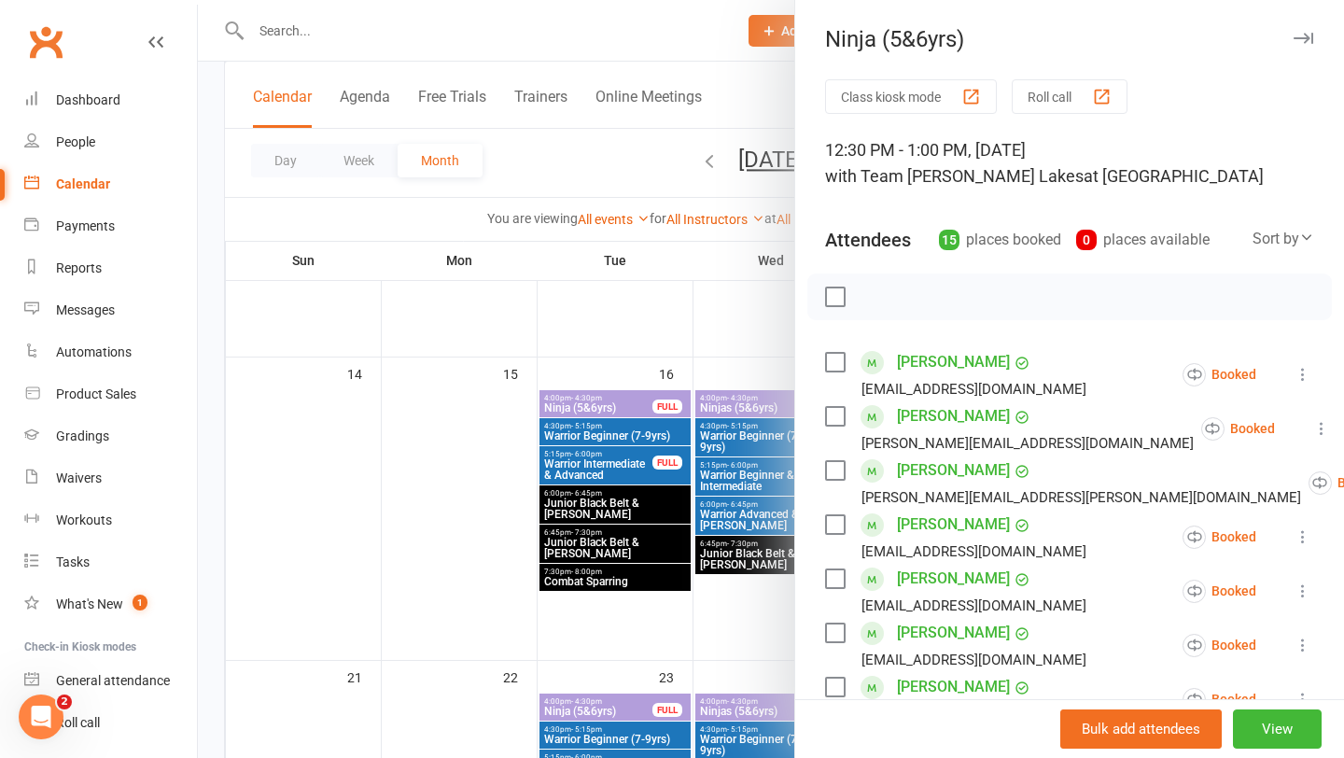
scroll to position [727, 0]
click at [773, 482] on div at bounding box center [771, 379] width 1146 height 758
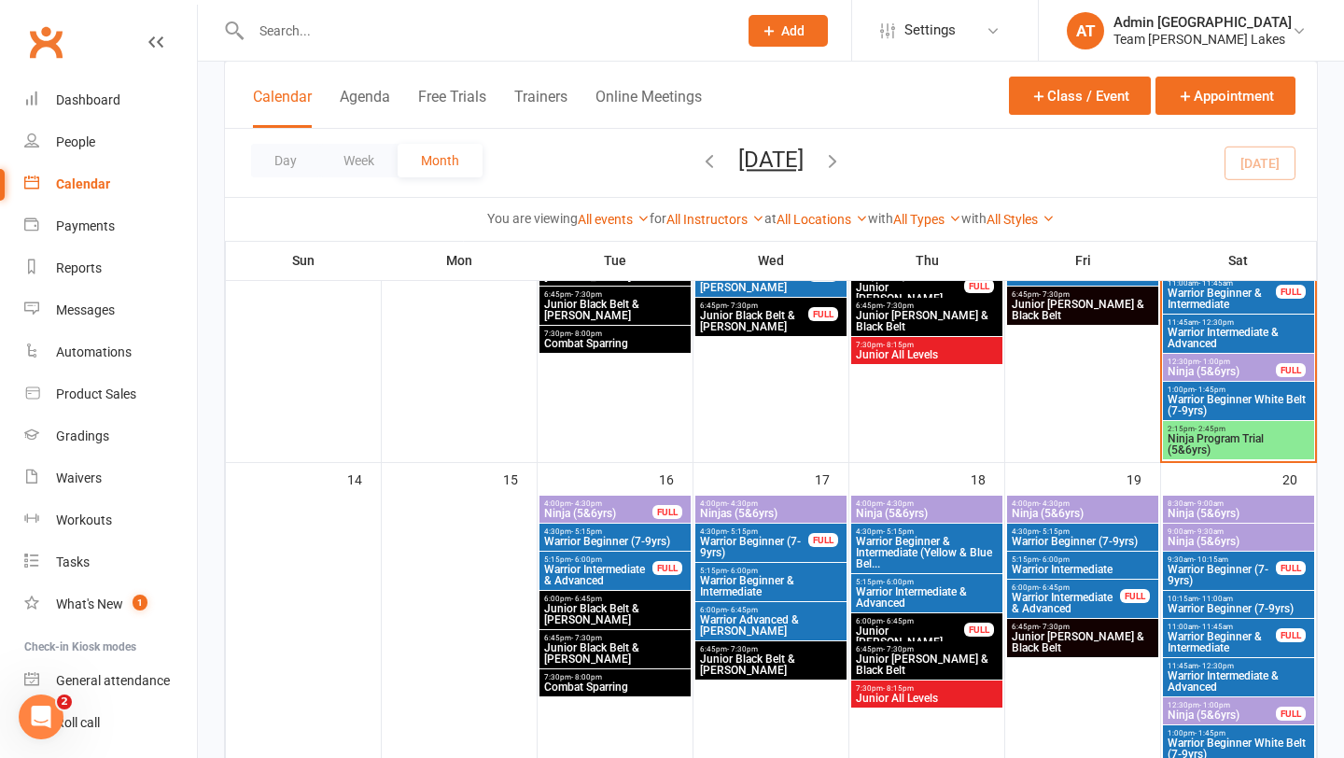
scroll to position [610, 0]
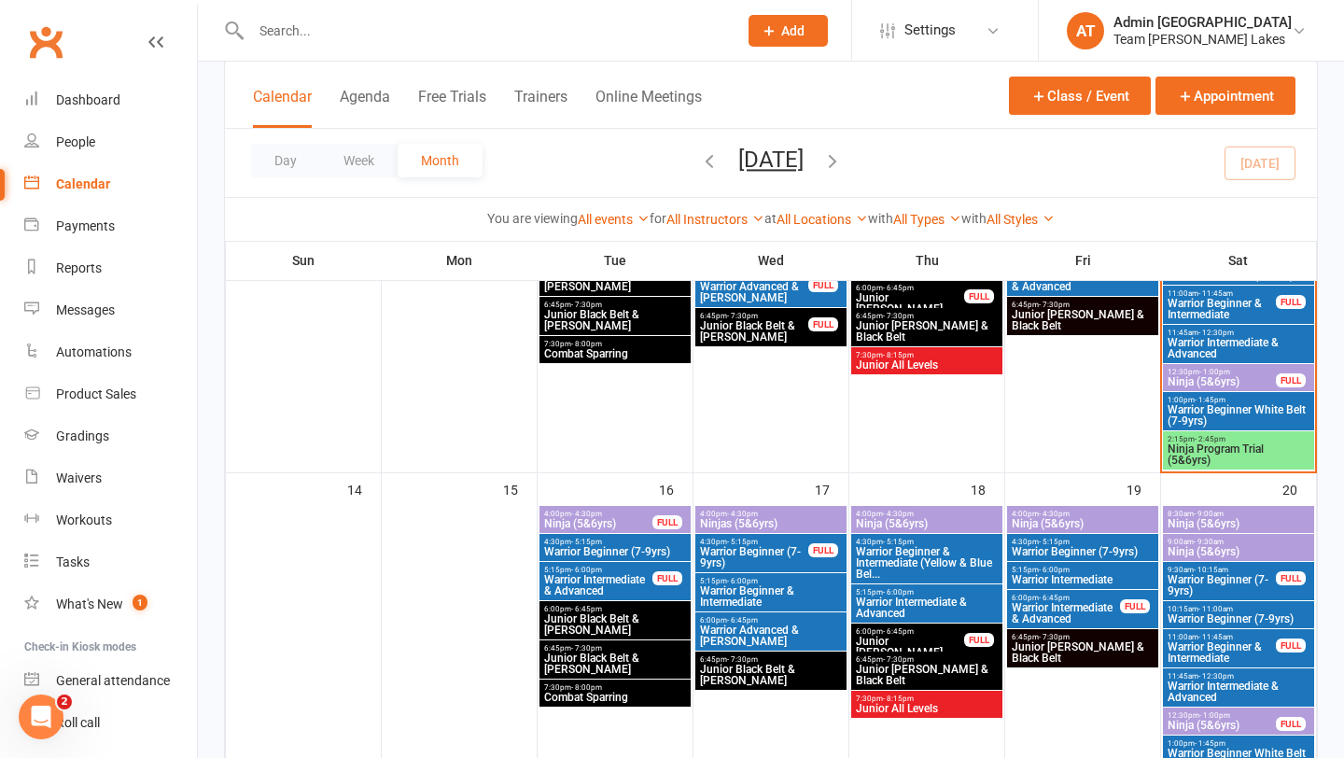
click at [1211, 339] on span "Warrior Intermediate & Advanced" at bounding box center [1239, 348] width 144 height 22
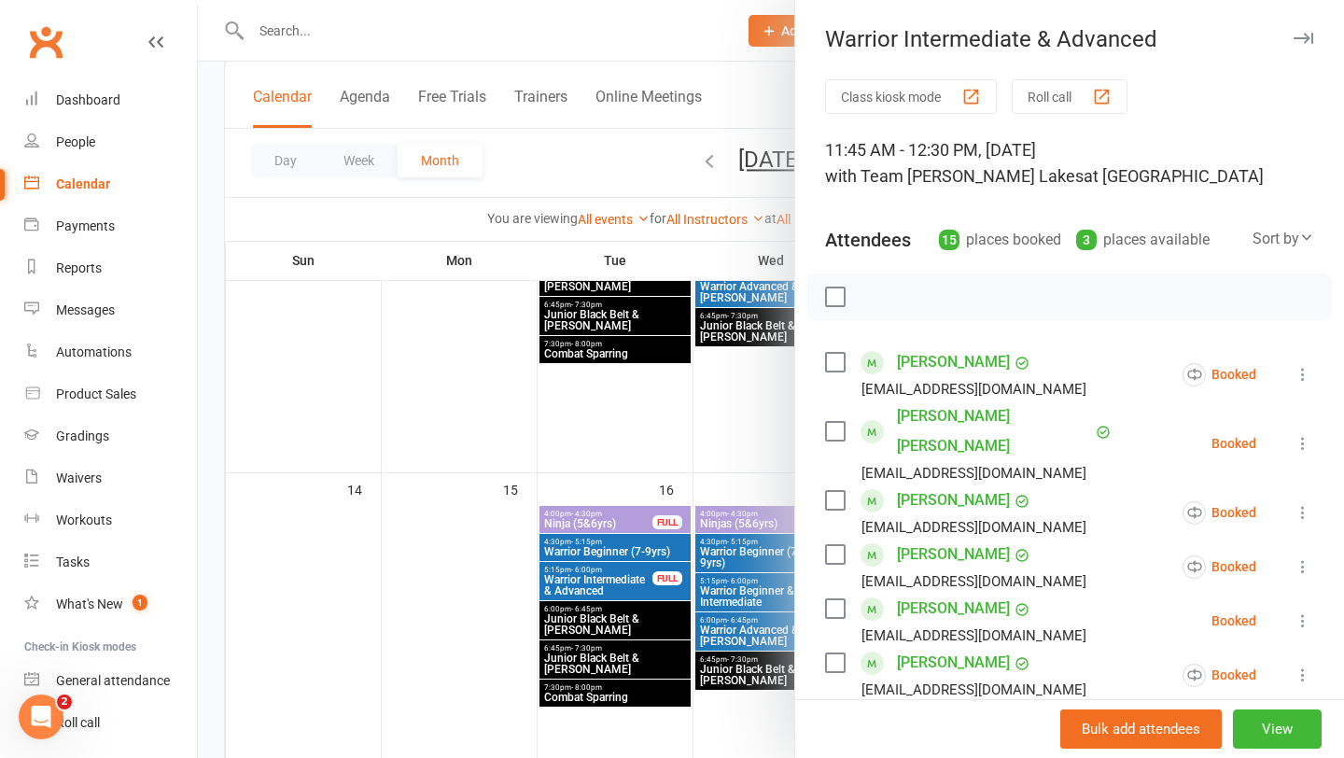
click at [1047, 91] on button "Roll call" at bounding box center [1070, 96] width 116 height 35
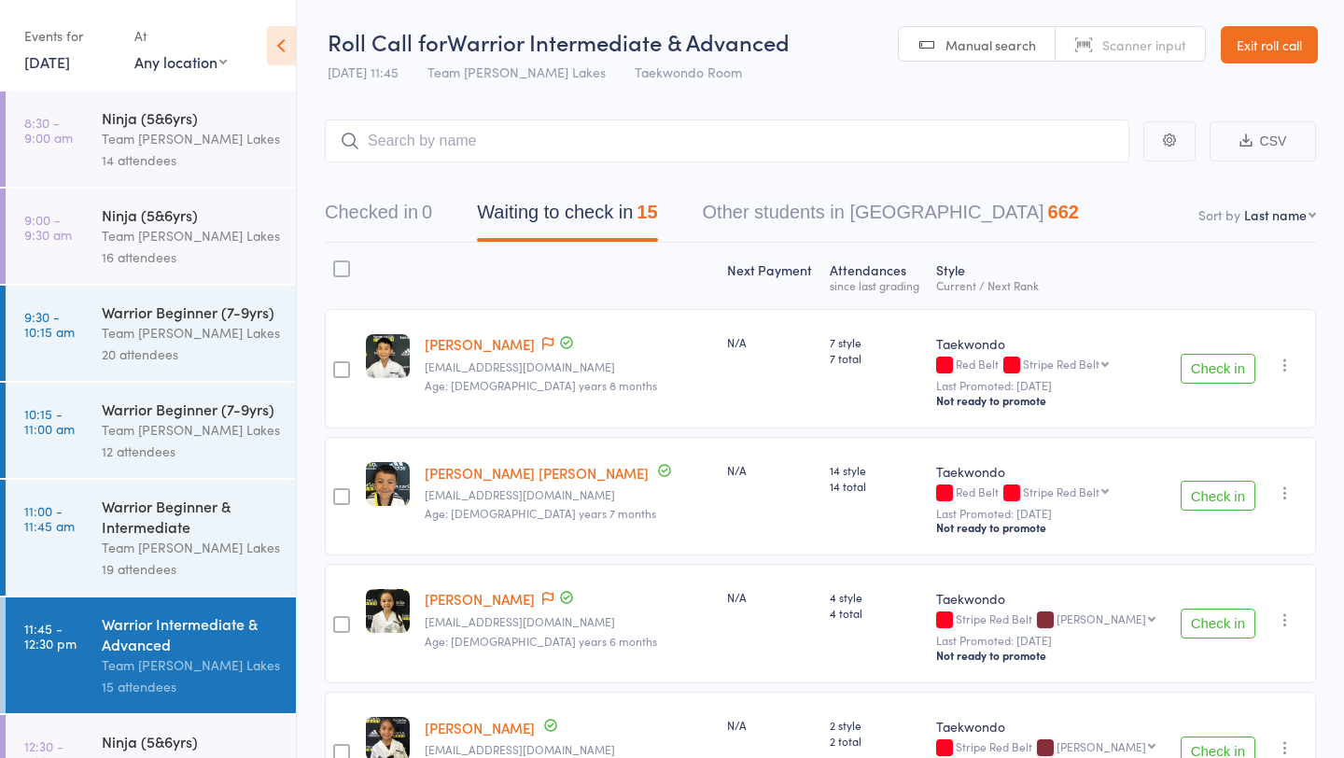
click at [1231, 47] on link "Exit roll call" at bounding box center [1269, 44] width 97 height 37
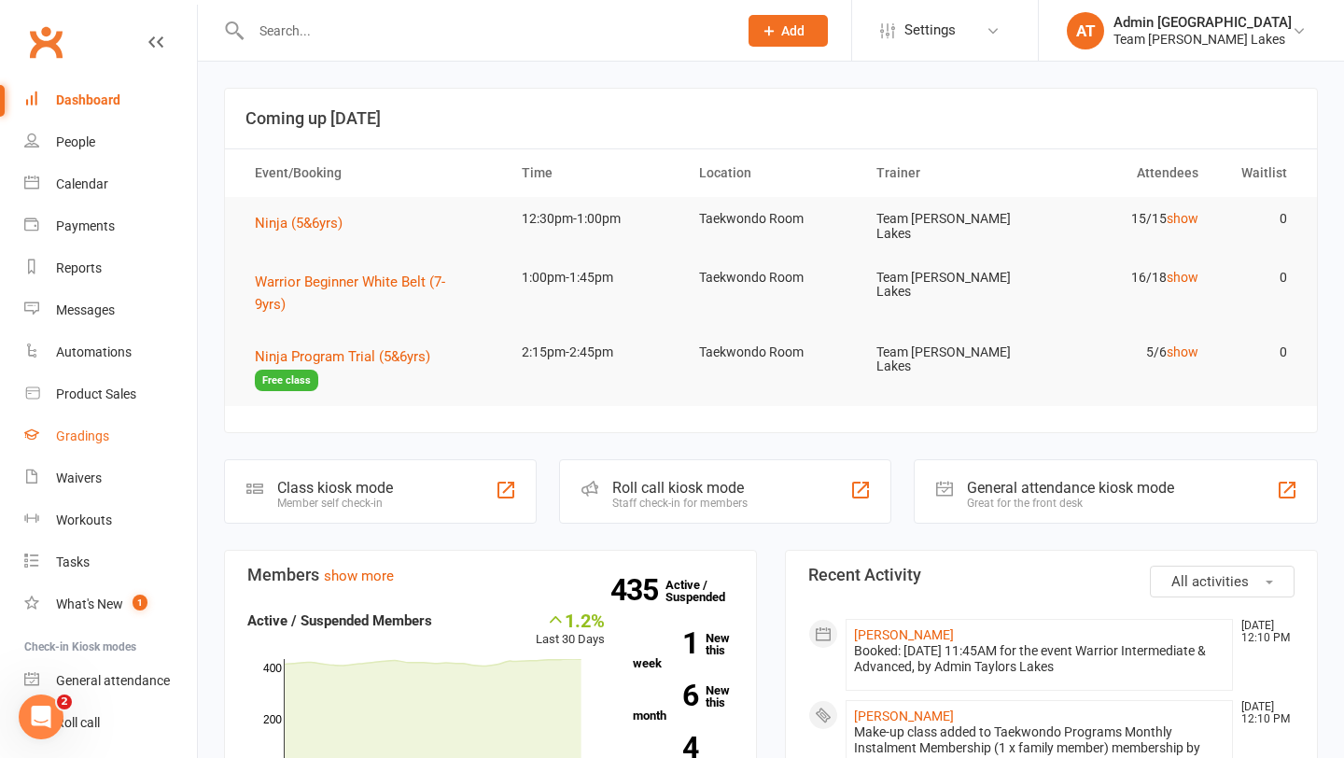
click at [66, 443] on link "Gradings" at bounding box center [110, 436] width 173 height 42
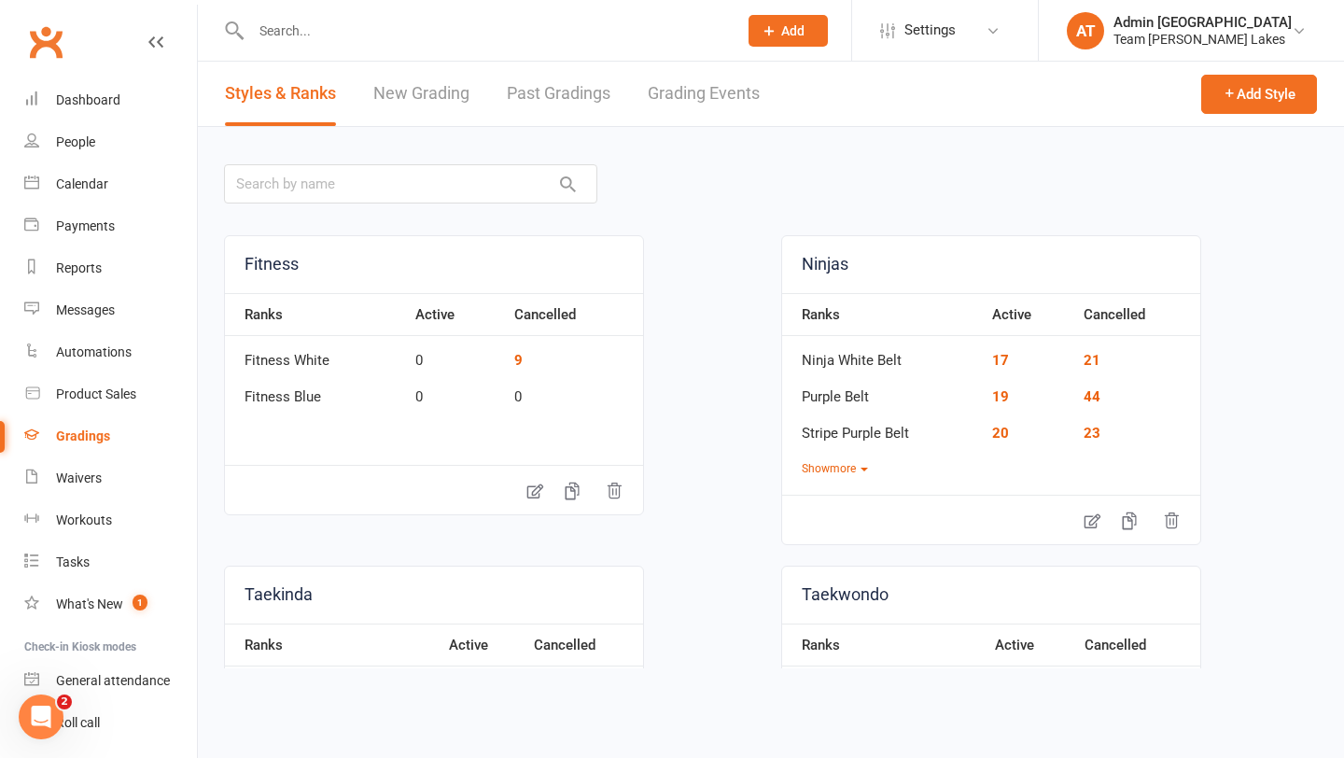
click at [711, 102] on link "Grading Events" at bounding box center [704, 94] width 112 height 64
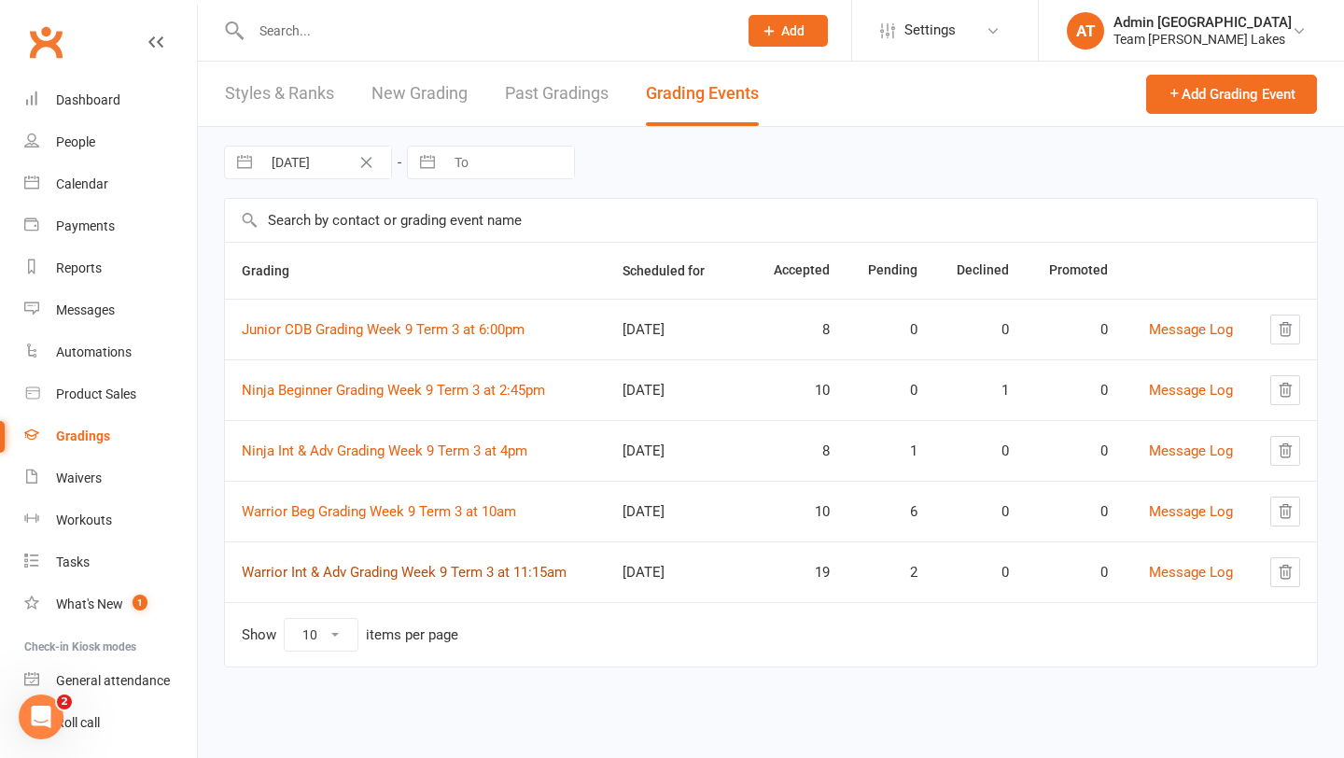
click at [362, 572] on link "Warrior Int & Adv Grading Week 9 Term 3 at 11:15am" at bounding box center [404, 572] width 325 height 17
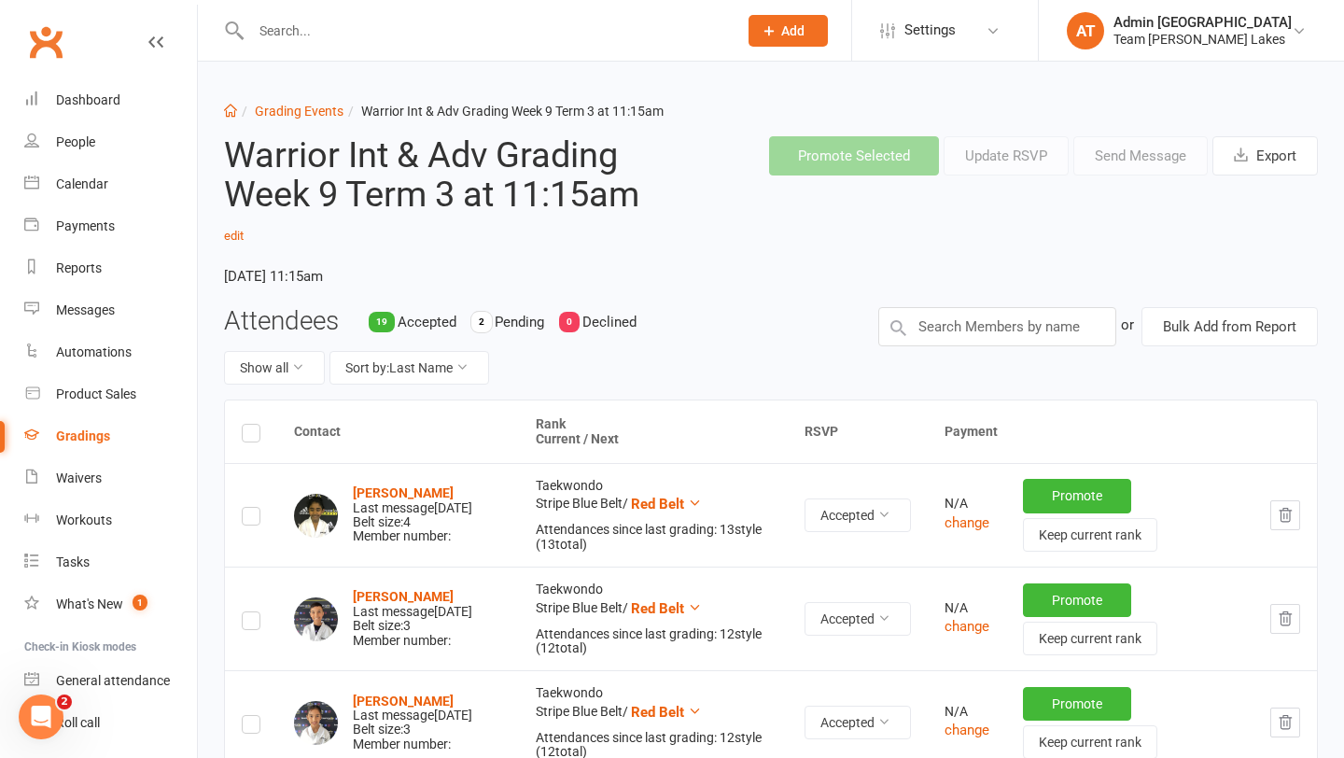
click at [311, 104] on link "Grading Events" at bounding box center [299, 111] width 89 height 15
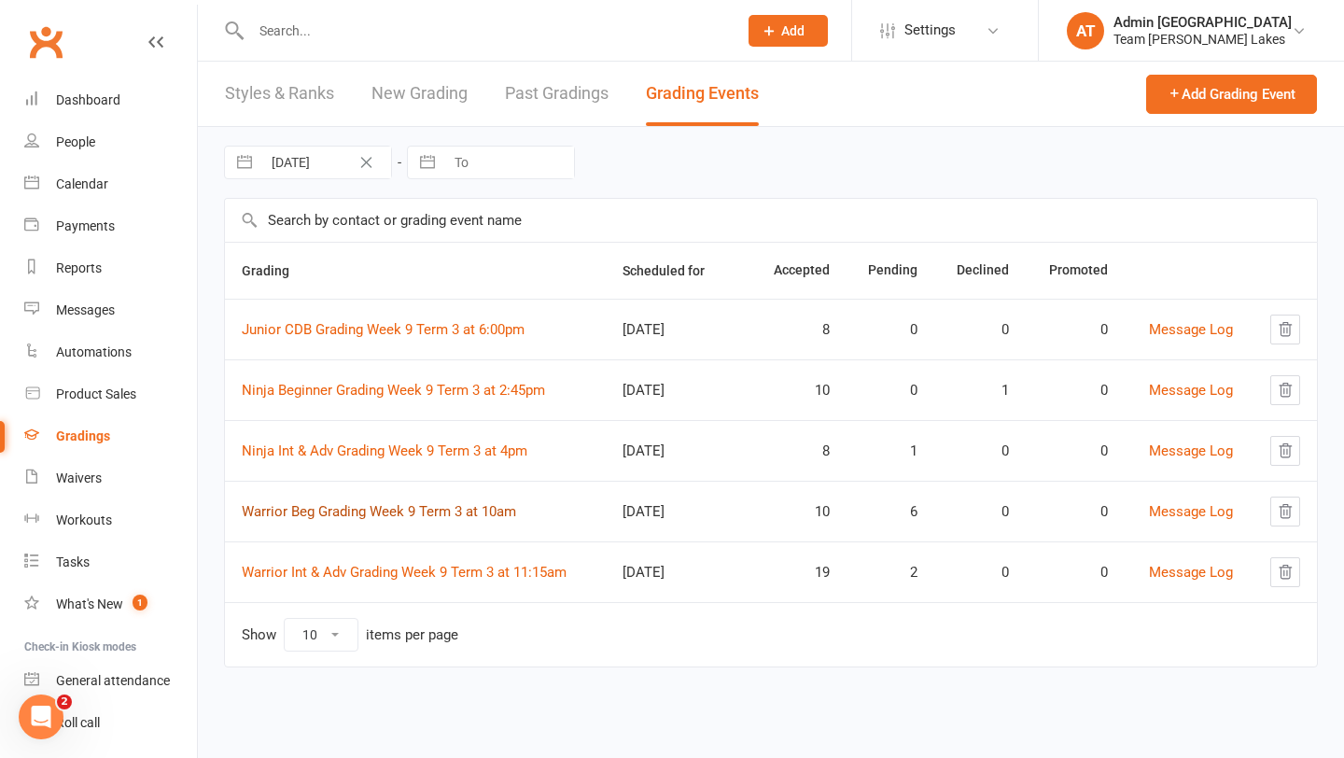
click at [369, 509] on link "Warrior Beg Grading Week 9 Term 3 at 10am" at bounding box center [379, 511] width 274 height 17
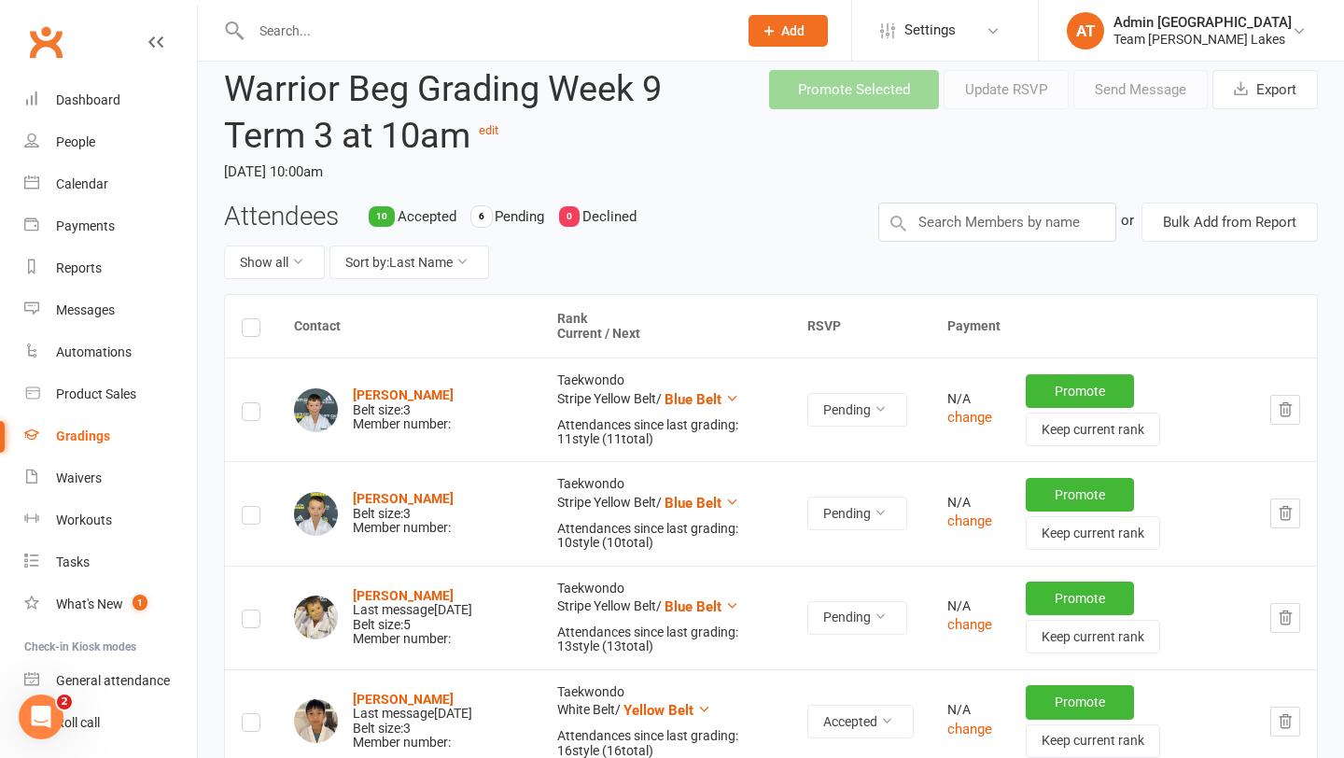
scroll to position [67, 0]
click at [1279, 413] on icon "button" at bounding box center [1285, 408] width 17 height 17
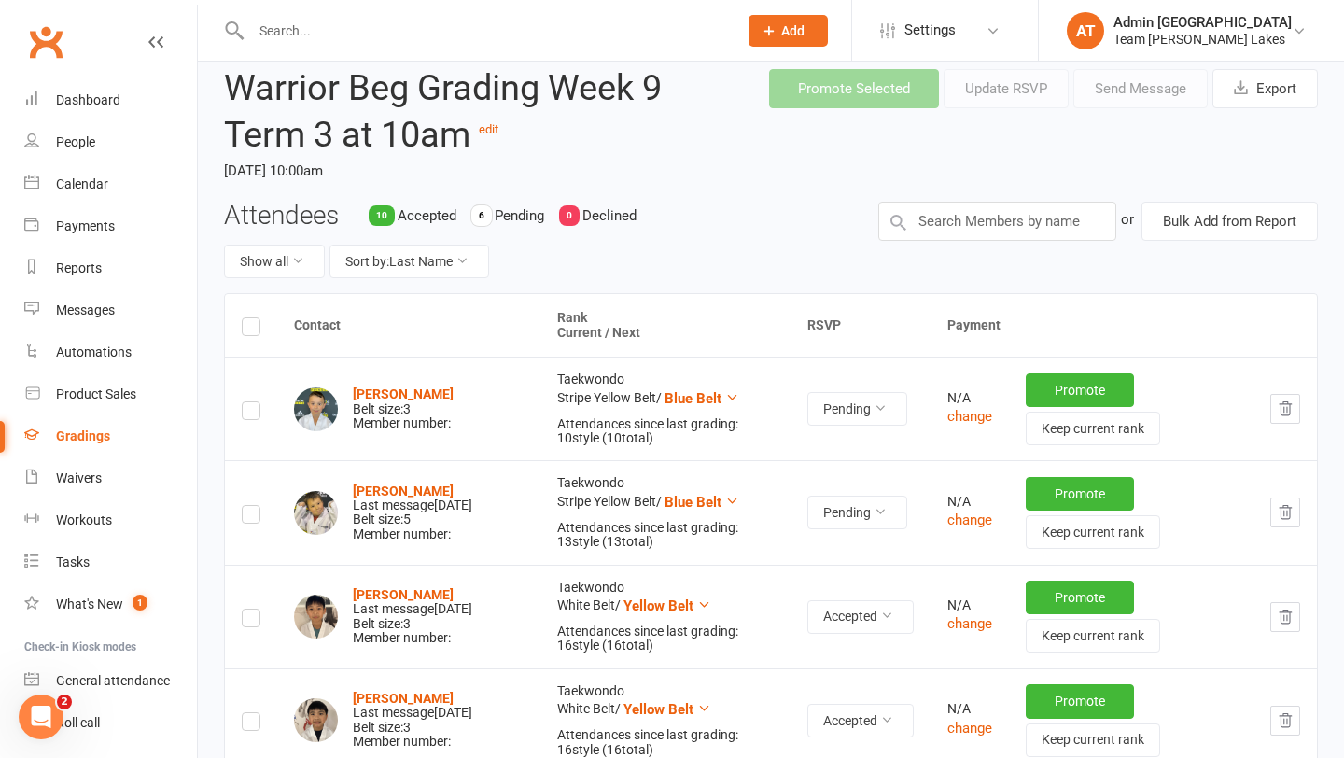
click at [1289, 413] on icon "button" at bounding box center [1286, 408] width 12 height 13
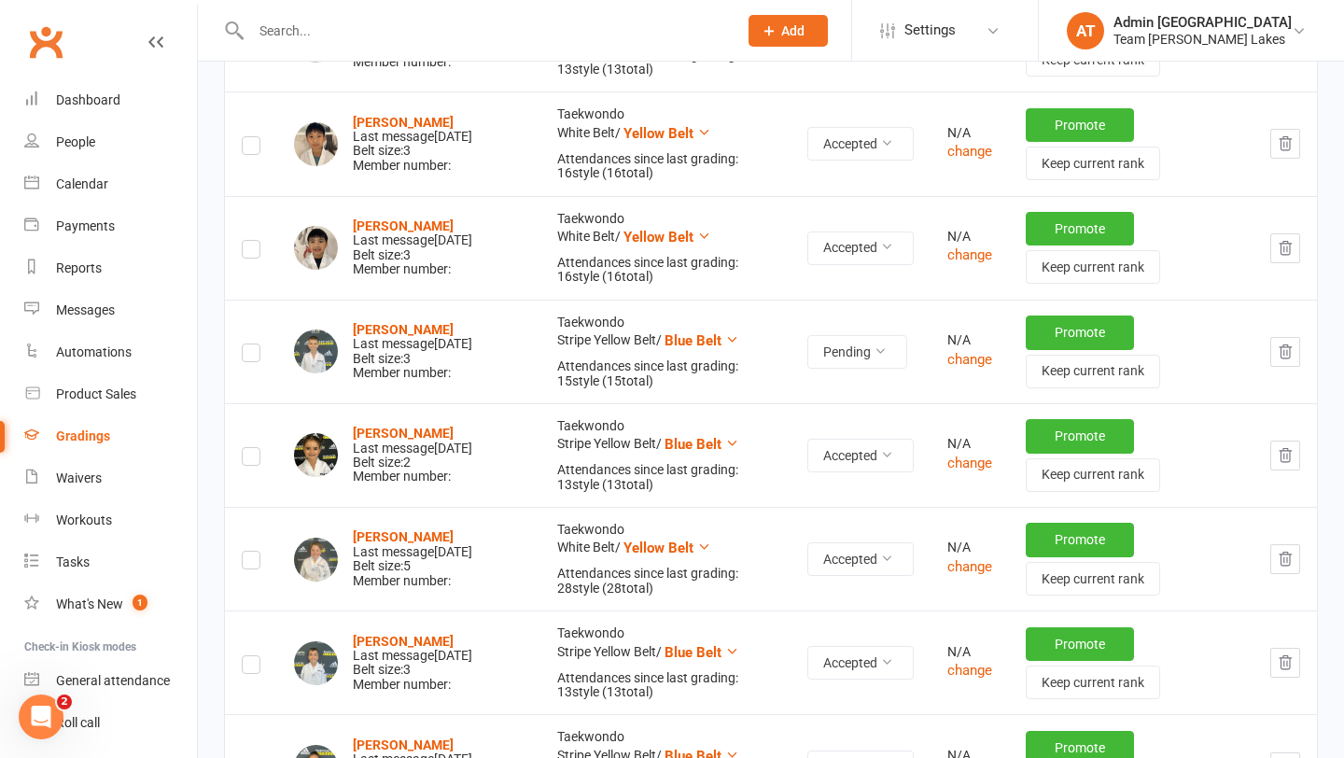
scroll to position [442, 0]
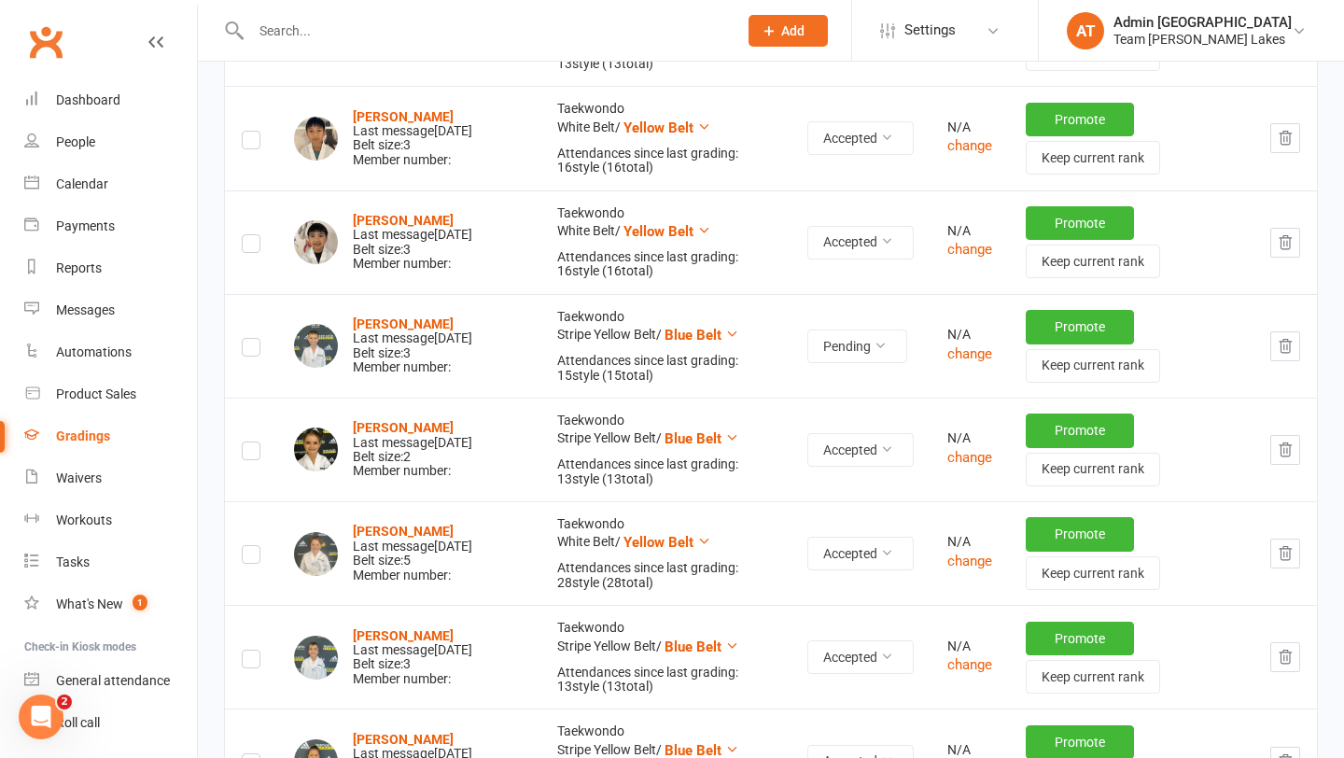
click at [246, 350] on label at bounding box center [251, 350] width 19 height 0
click at [246, 339] on input "checkbox" at bounding box center [251, 339] width 19 height 0
click at [254, 350] on label at bounding box center [251, 350] width 19 height 0
click at [254, 339] on input "checkbox" at bounding box center [251, 339] width 19 height 0
click at [1288, 352] on icon "button" at bounding box center [1286, 345] width 12 height 13
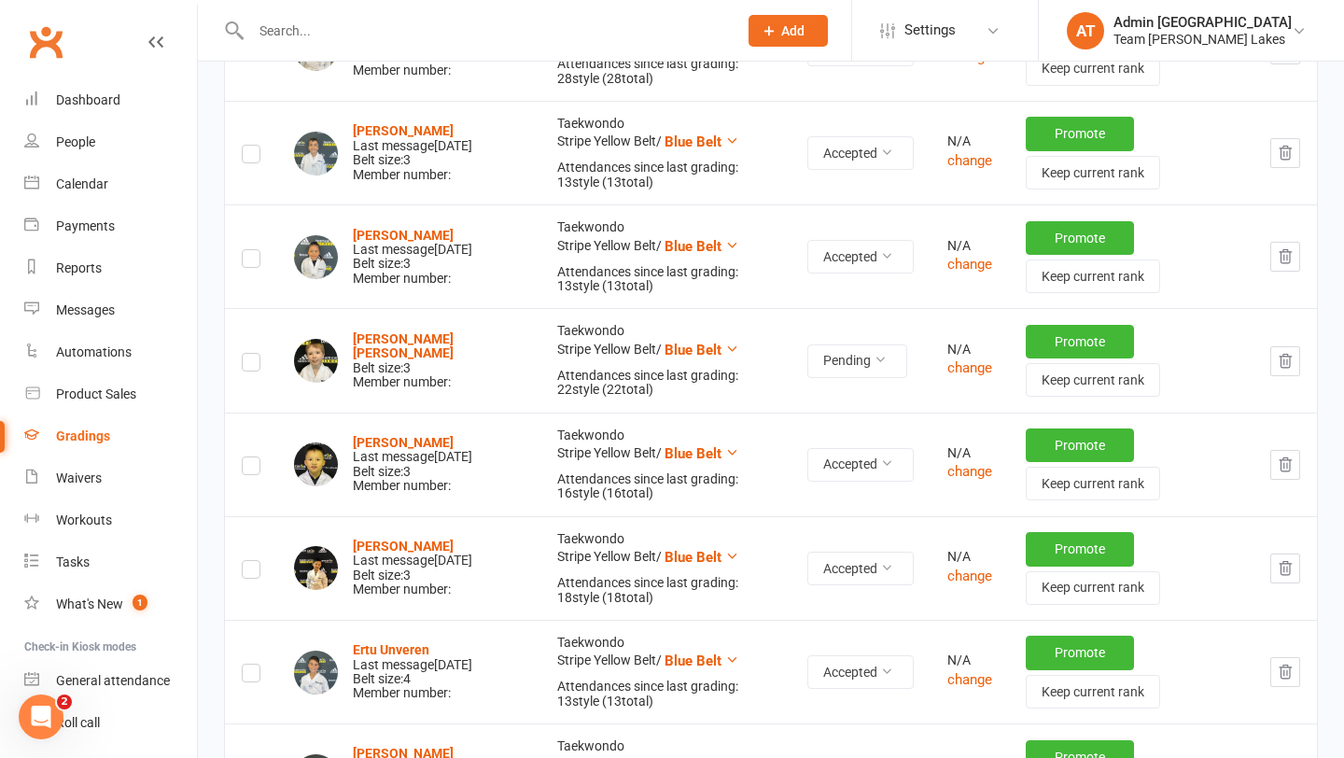
scroll to position [858, 0]
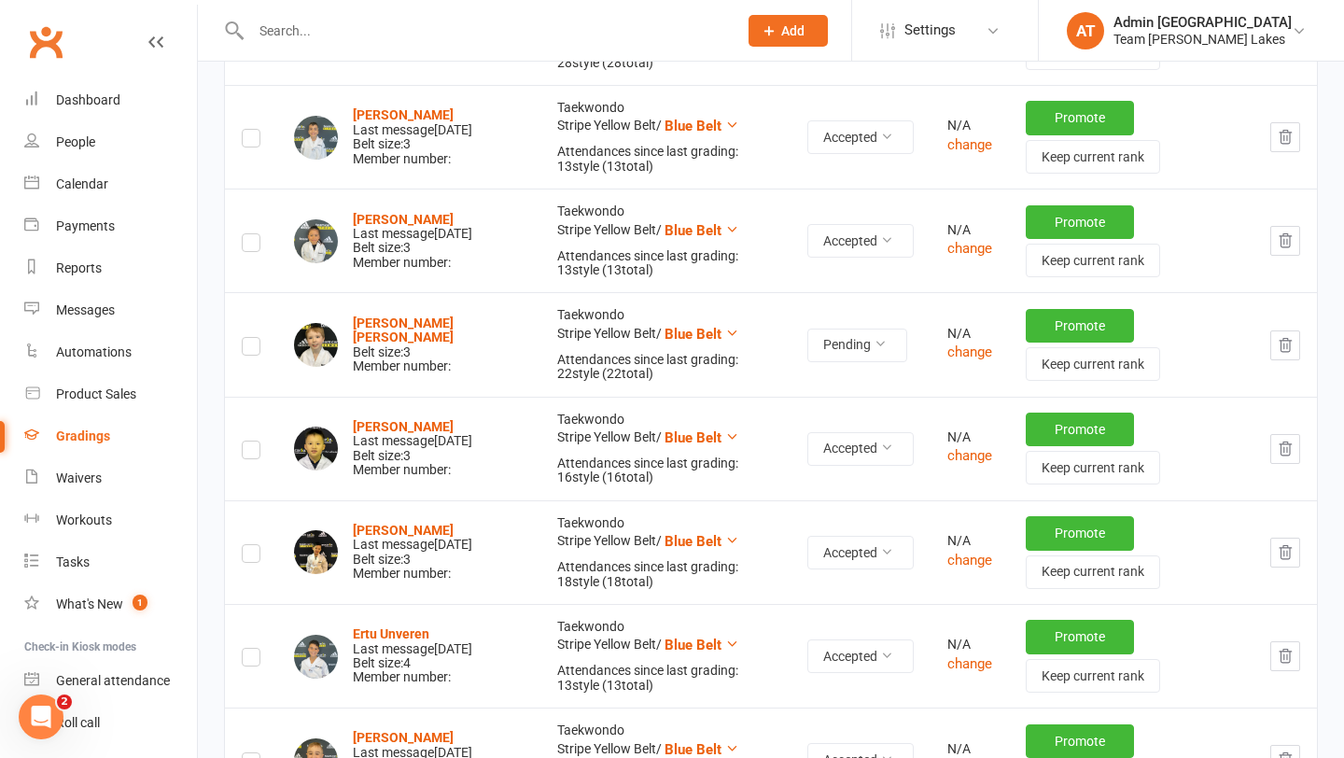
click at [1280, 338] on icon "button" at bounding box center [1285, 345] width 17 height 17
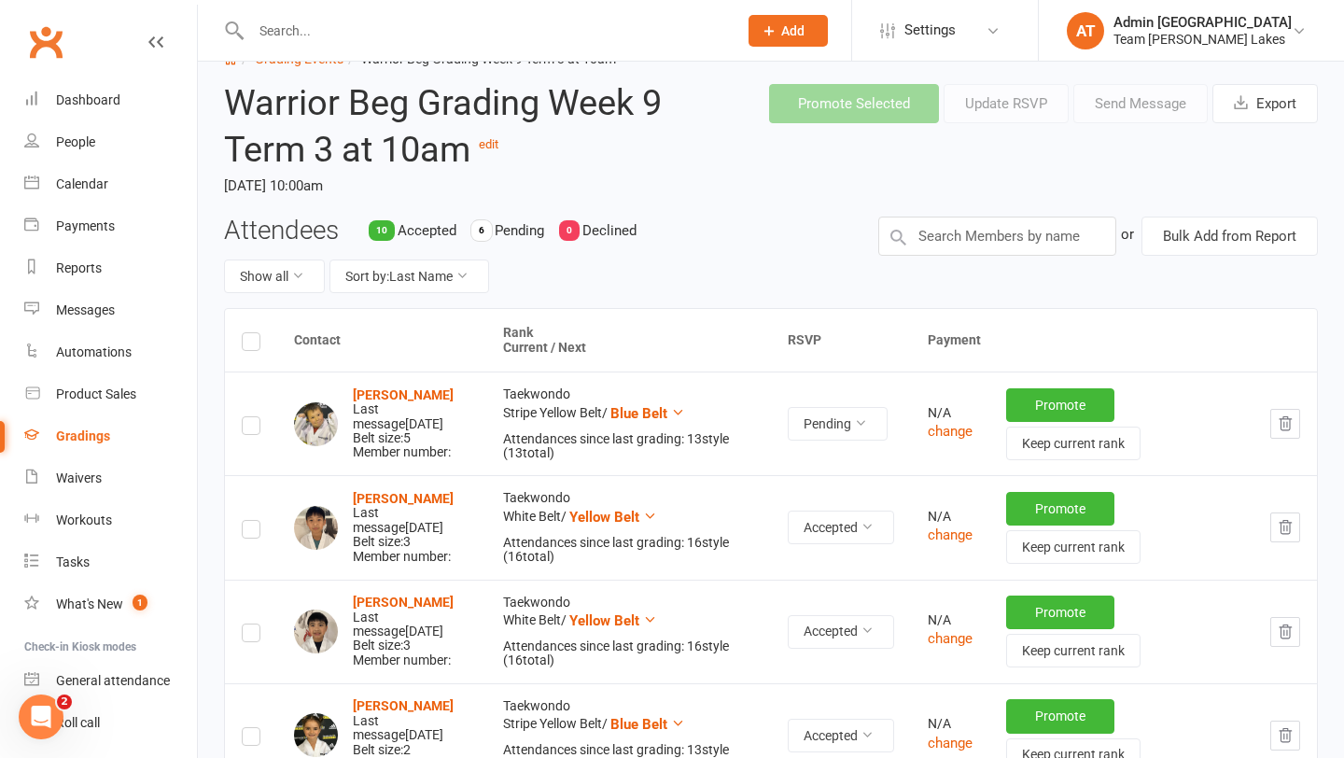
scroll to position [0, 0]
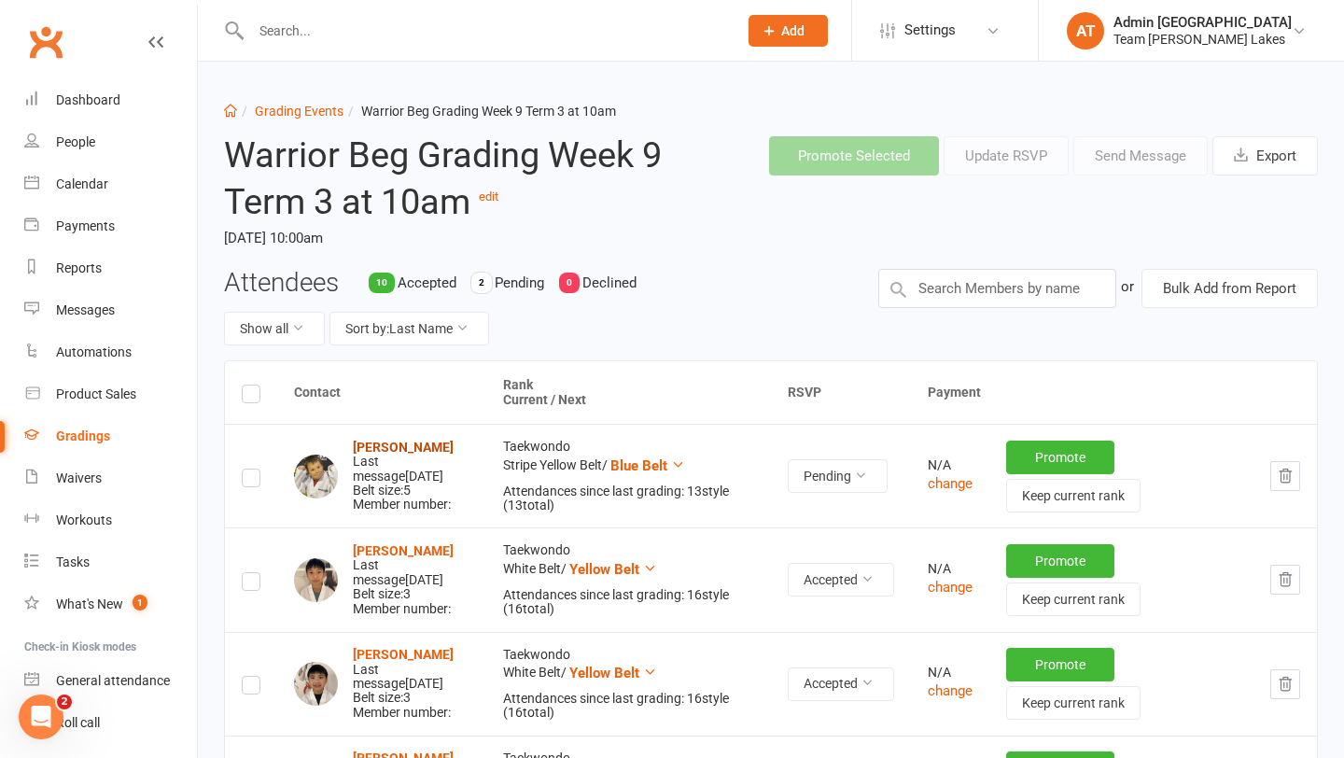
click at [420, 450] on strong "[PERSON_NAME]" at bounding box center [403, 447] width 101 height 15
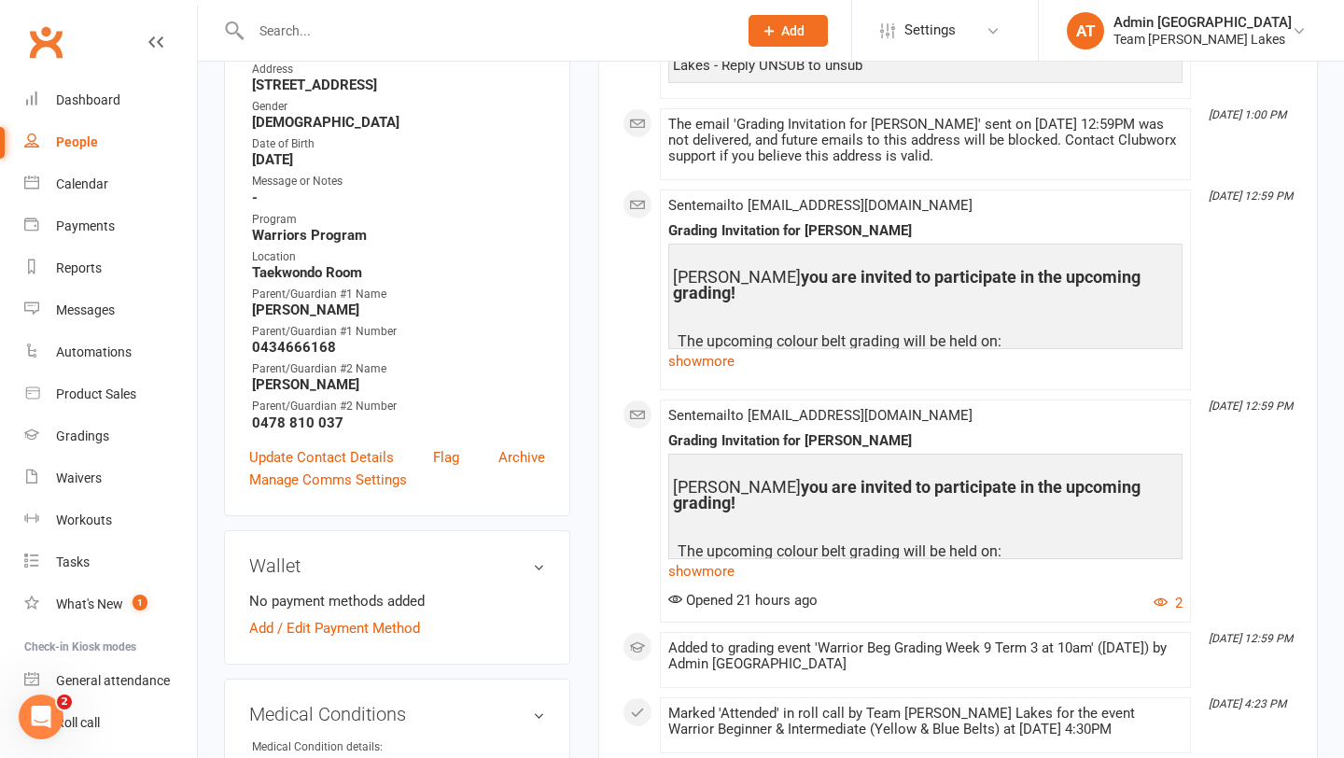
scroll to position [417, 0]
click at [92, 188] on div "Calendar" at bounding box center [82, 183] width 52 height 15
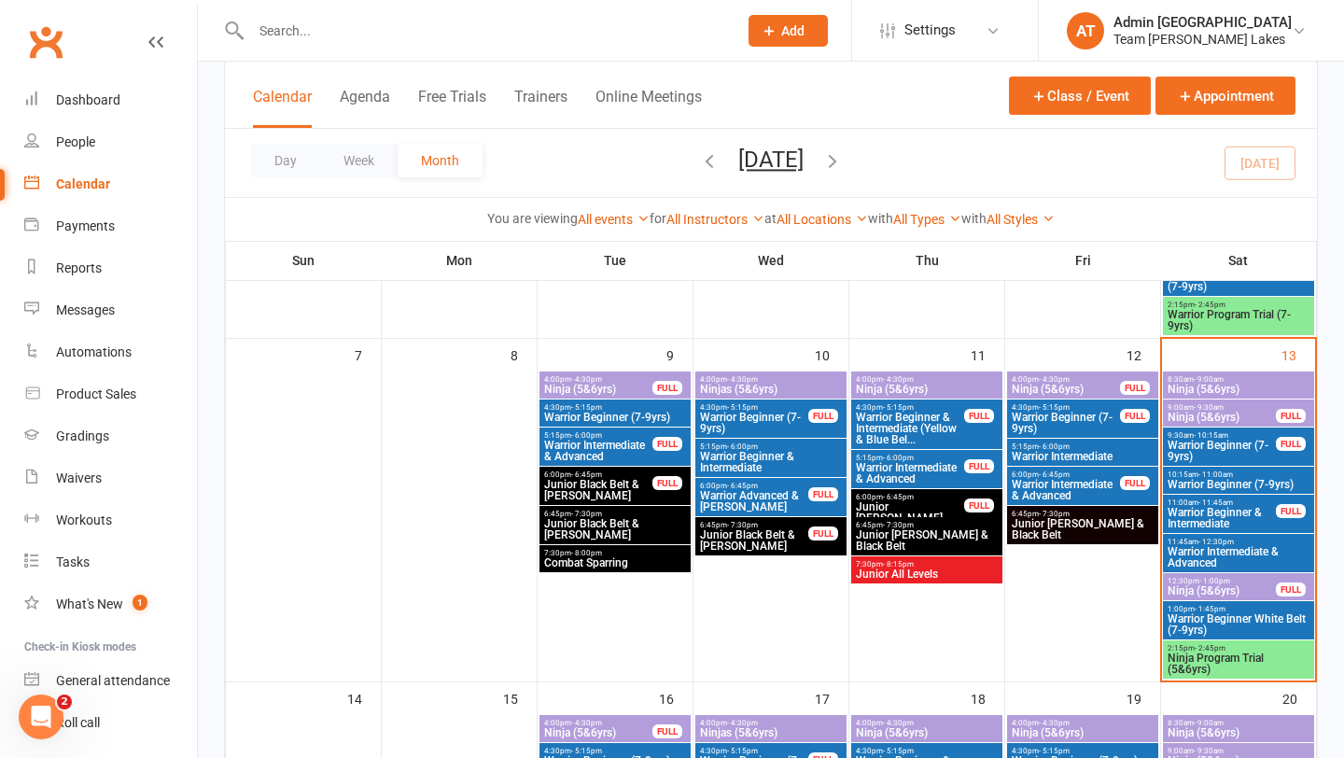
scroll to position [444, 0]
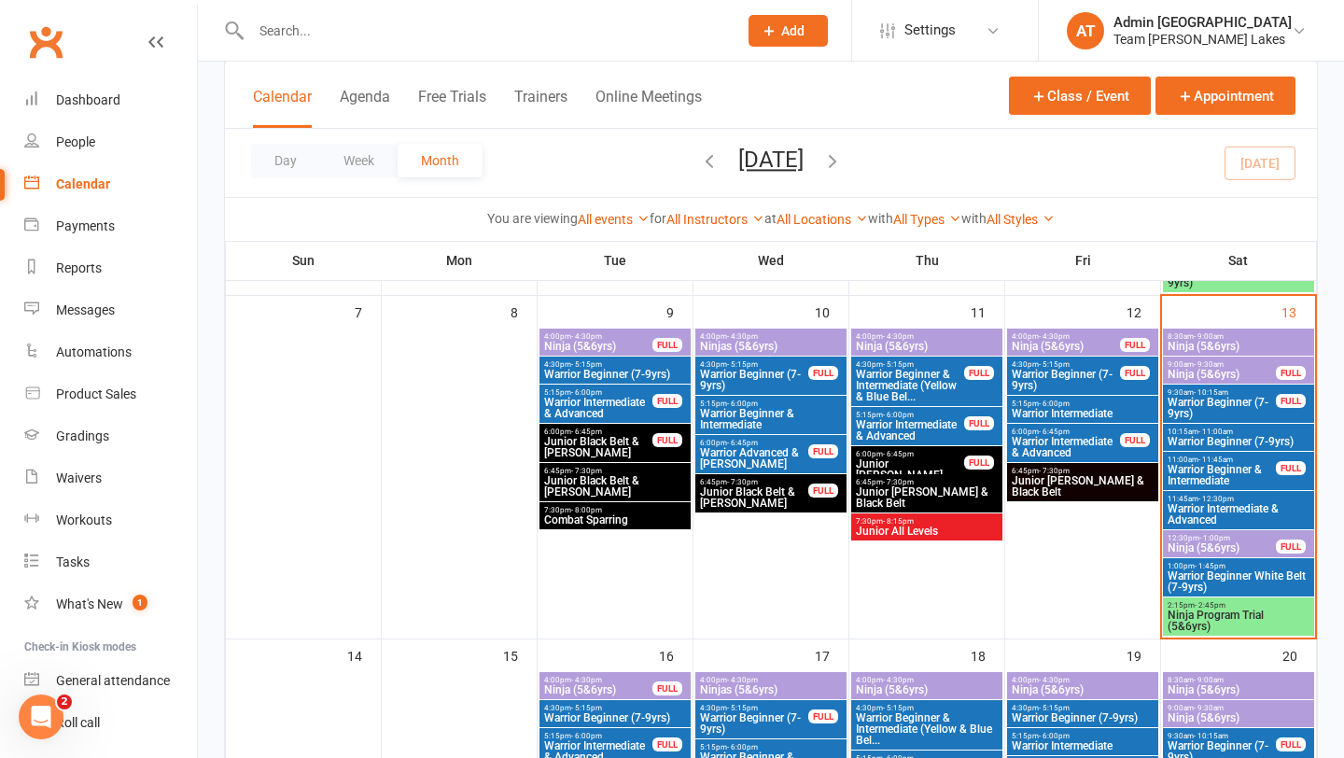
click at [1248, 627] on span "Ninja Program Trial (5&6yrs)" at bounding box center [1239, 621] width 144 height 22
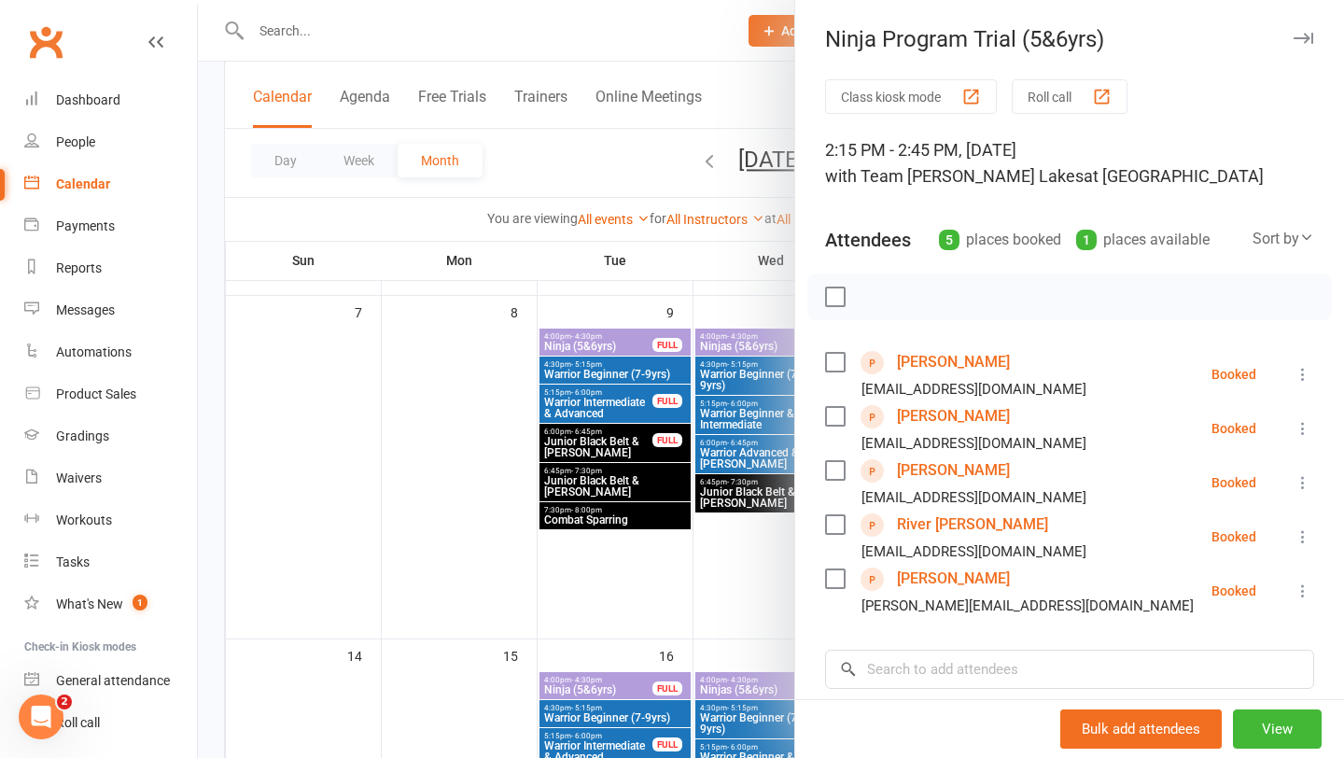
click at [338, 14] on div at bounding box center [771, 379] width 1146 height 758
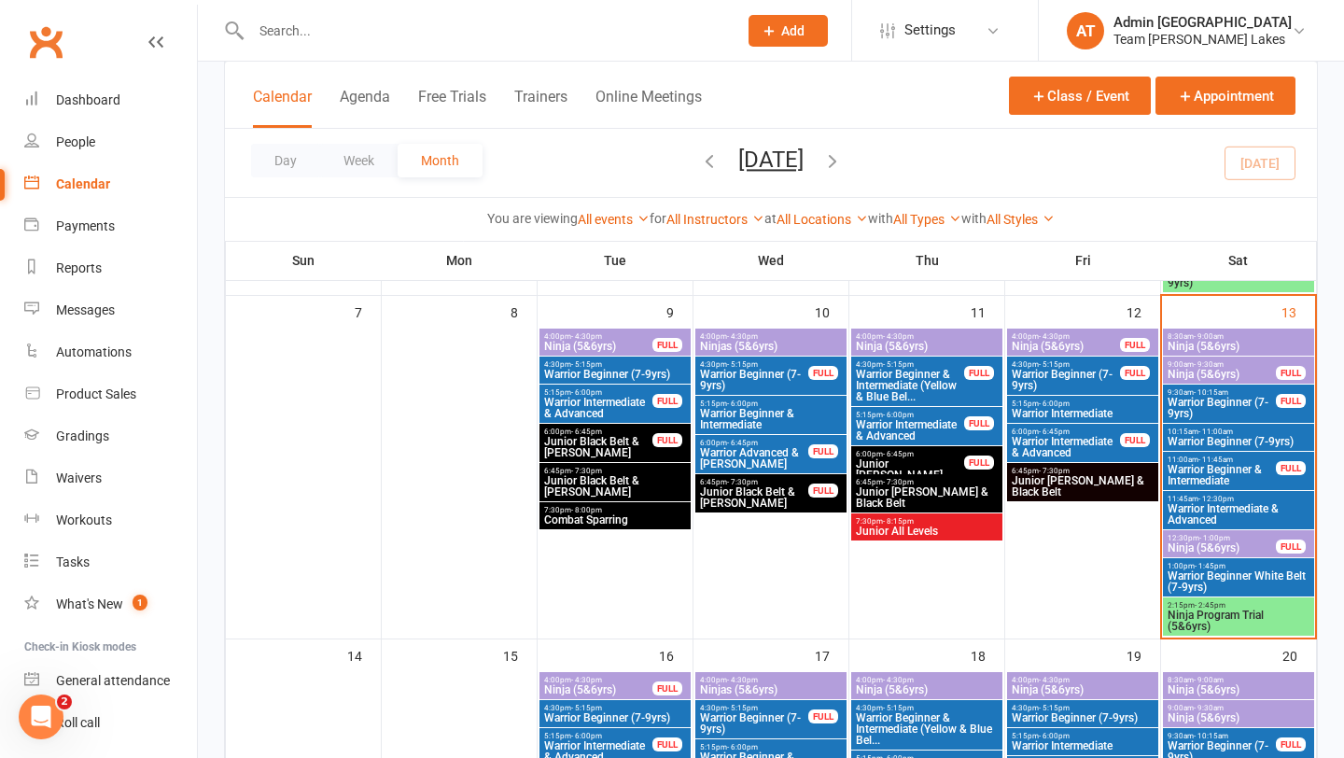
click at [303, 28] on input "text" at bounding box center [484, 31] width 479 height 26
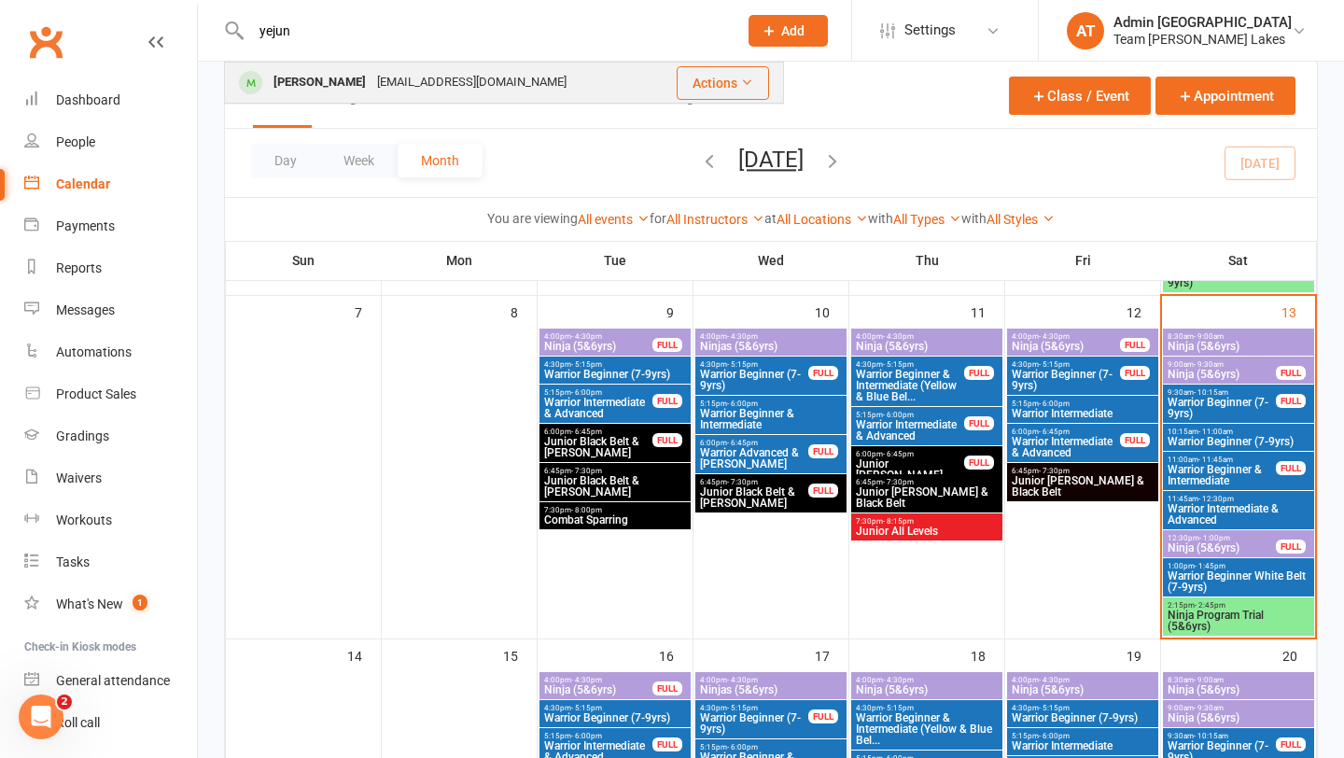
type input "yejun"
click at [295, 86] on div "[PERSON_NAME]" at bounding box center [320, 82] width 104 height 27
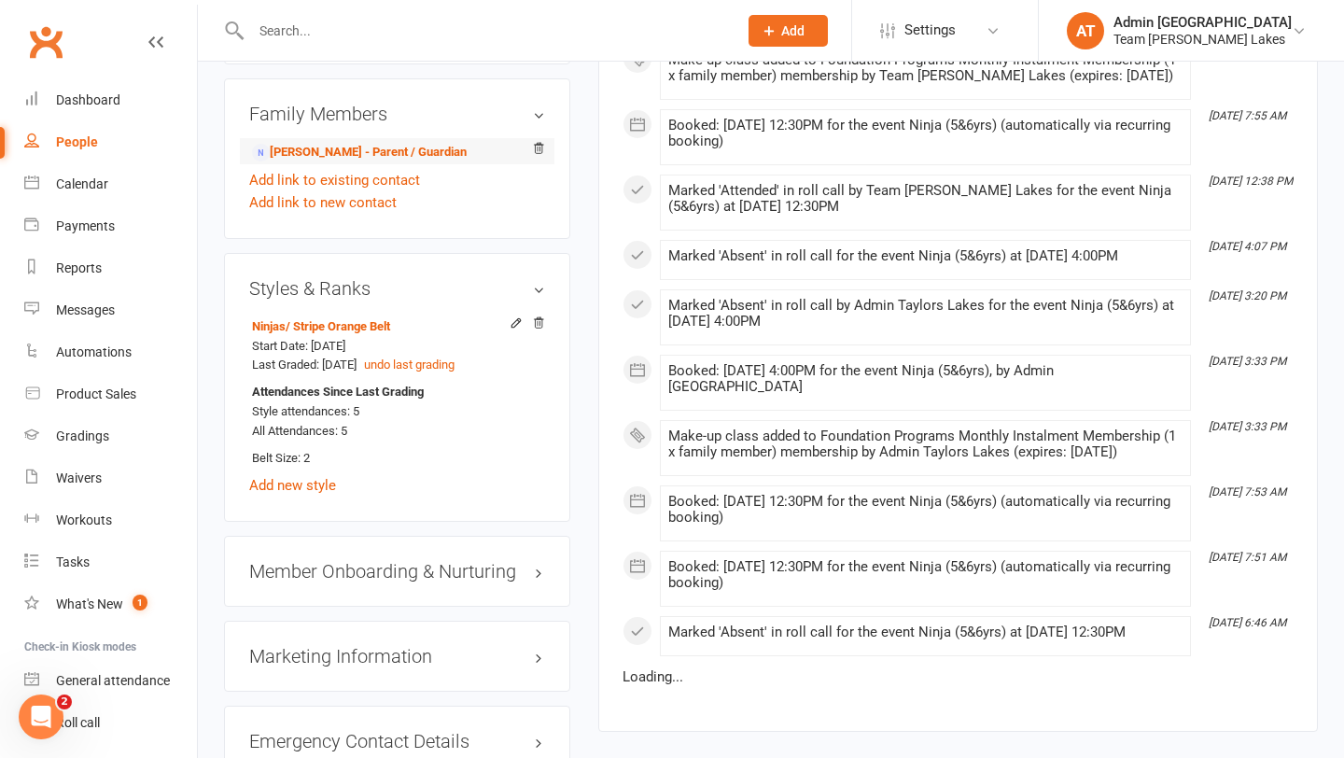
scroll to position [1386, 0]
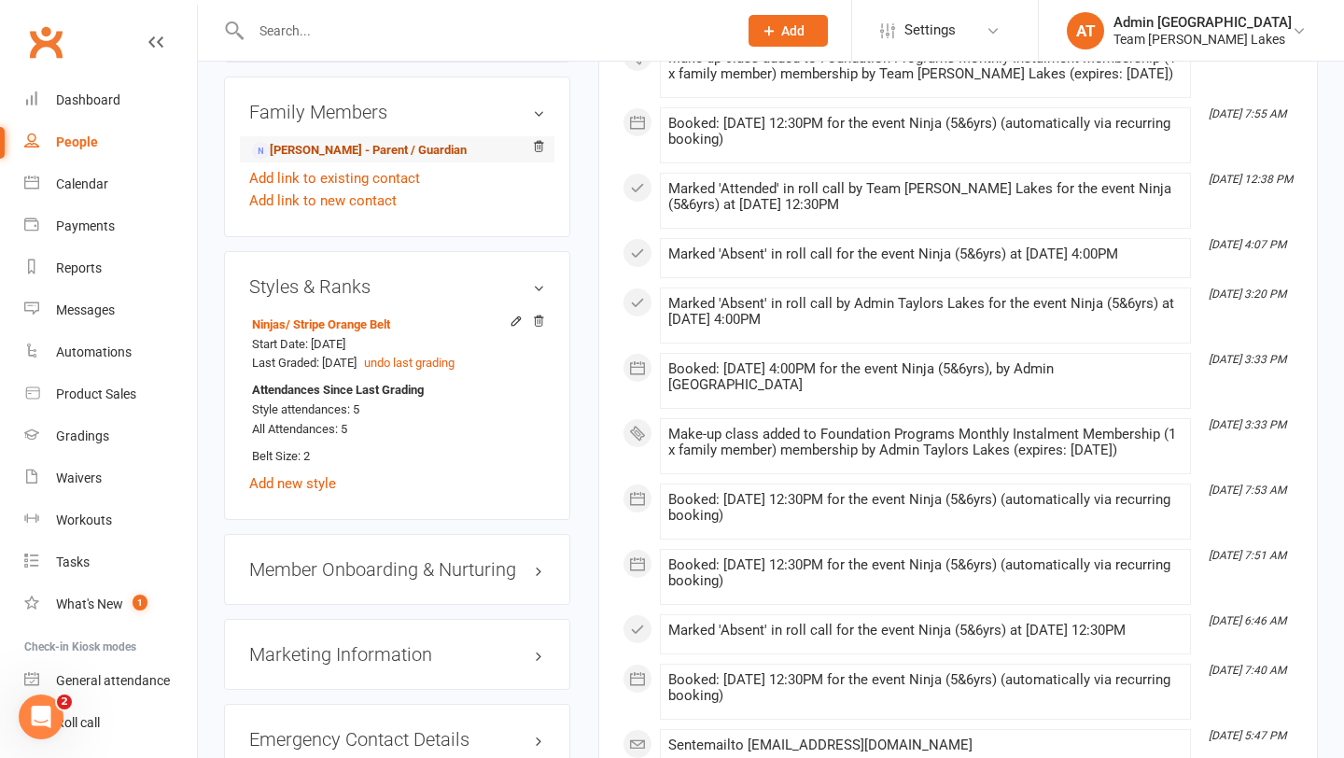
click at [379, 141] on link "[PERSON_NAME] - Parent / Guardian" at bounding box center [359, 151] width 215 height 20
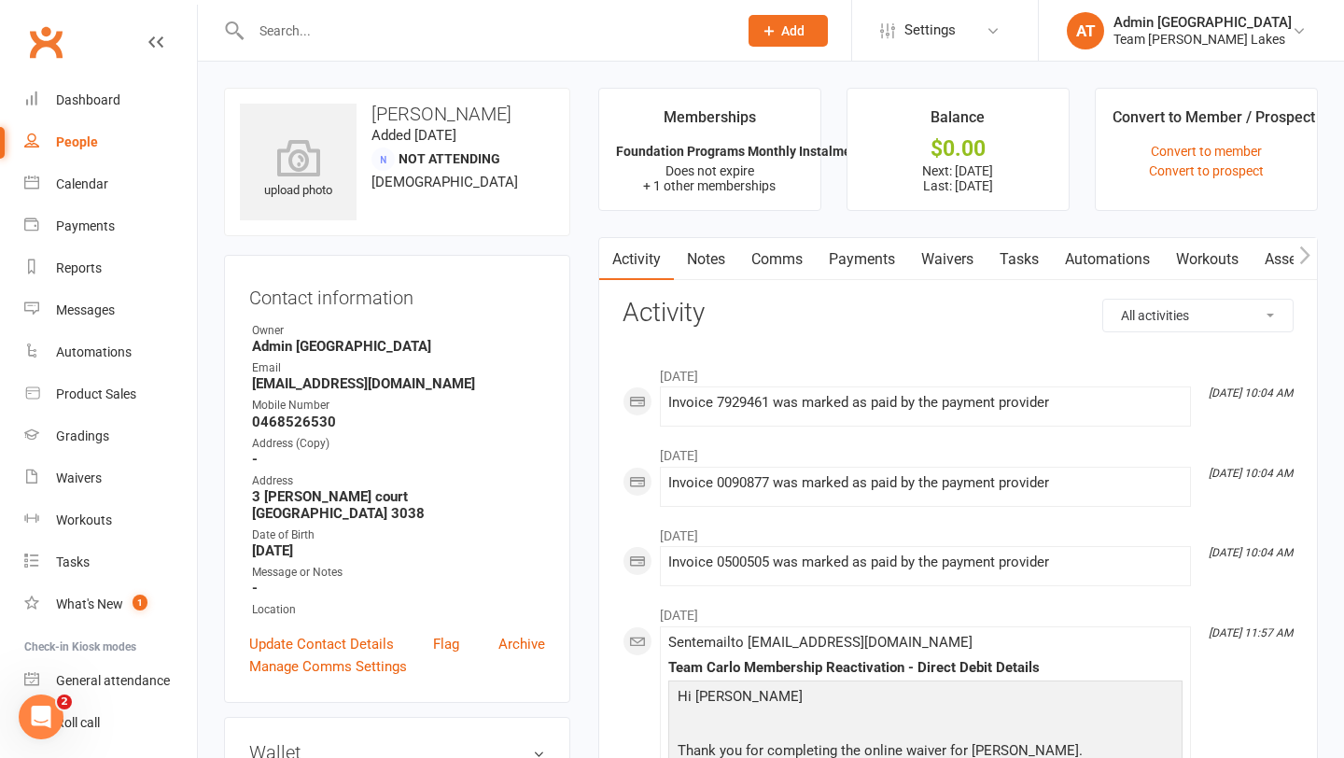
click at [774, 257] on link "Comms" at bounding box center [776, 259] width 77 height 43
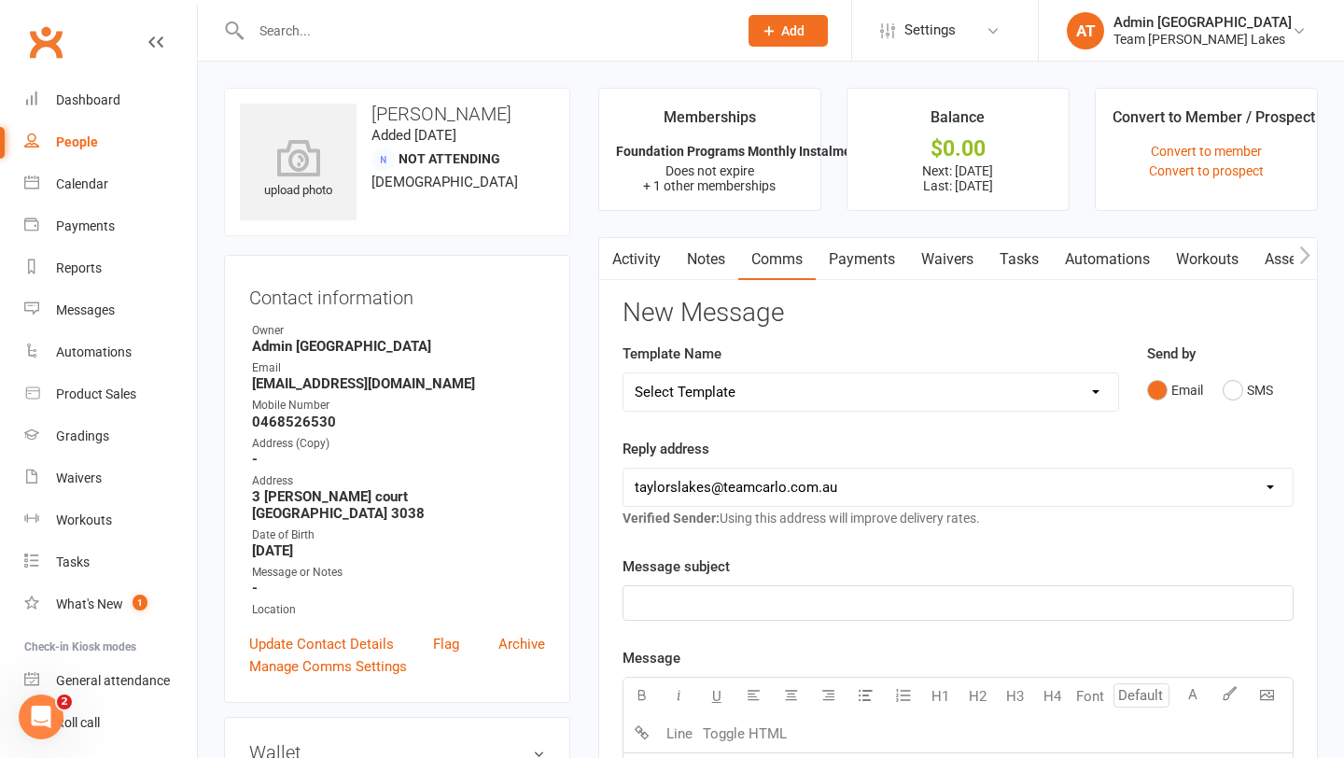
click at [1087, 388] on select "Select Template [SMS] Delivery - Class change advice [SMS] Direct Debit - AT Pa…" at bounding box center [871, 391] width 495 height 37
select select "15"
click at [624, 373] on select "Select Template [SMS] Delivery - Class change advice [SMS] Direct Debit - AT Pa…" at bounding box center [871, 391] width 495 height 37
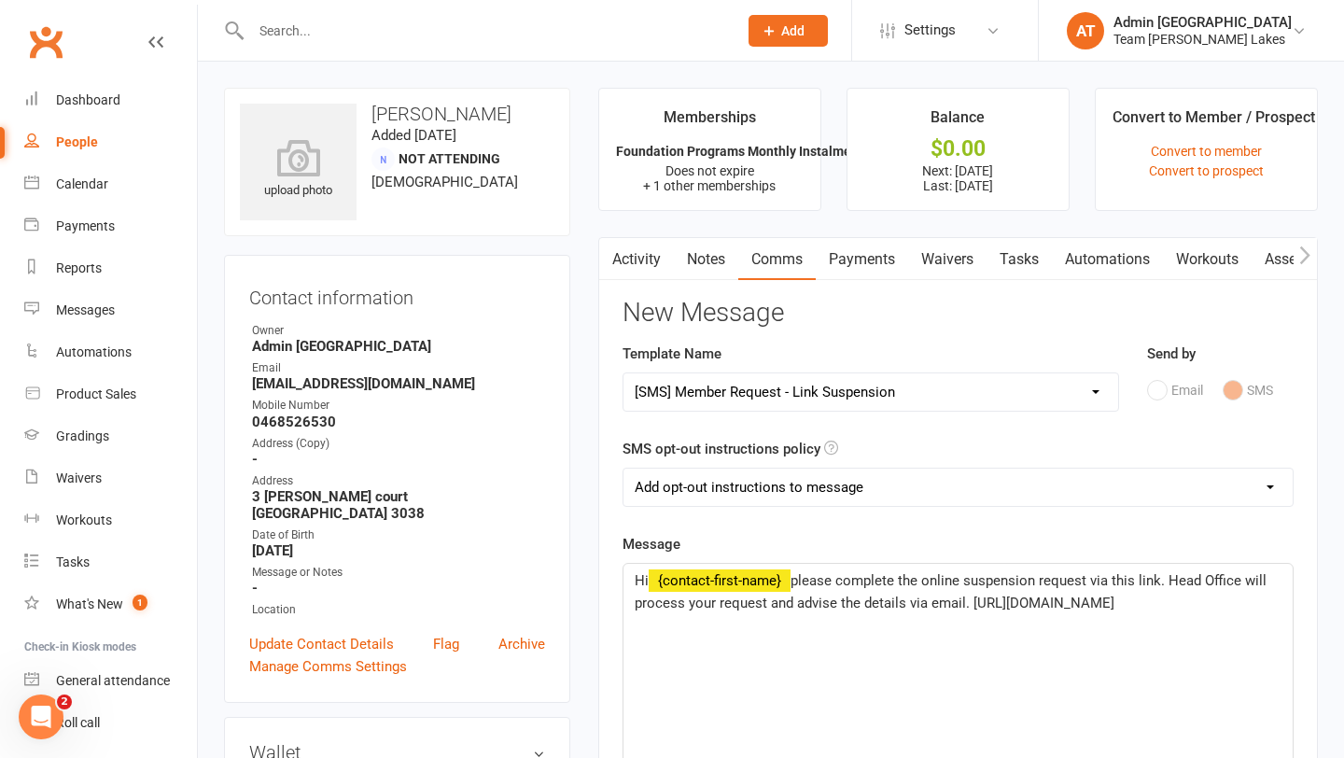
click at [1162, 580] on span "please complete the online suspension request via this link. Head Office will p…" at bounding box center [953, 591] width 636 height 39
click at [997, 621] on p "Hi ﻿ {contact-first-name} please complete the online suspension request via thi…" at bounding box center [958, 602] width 647 height 67
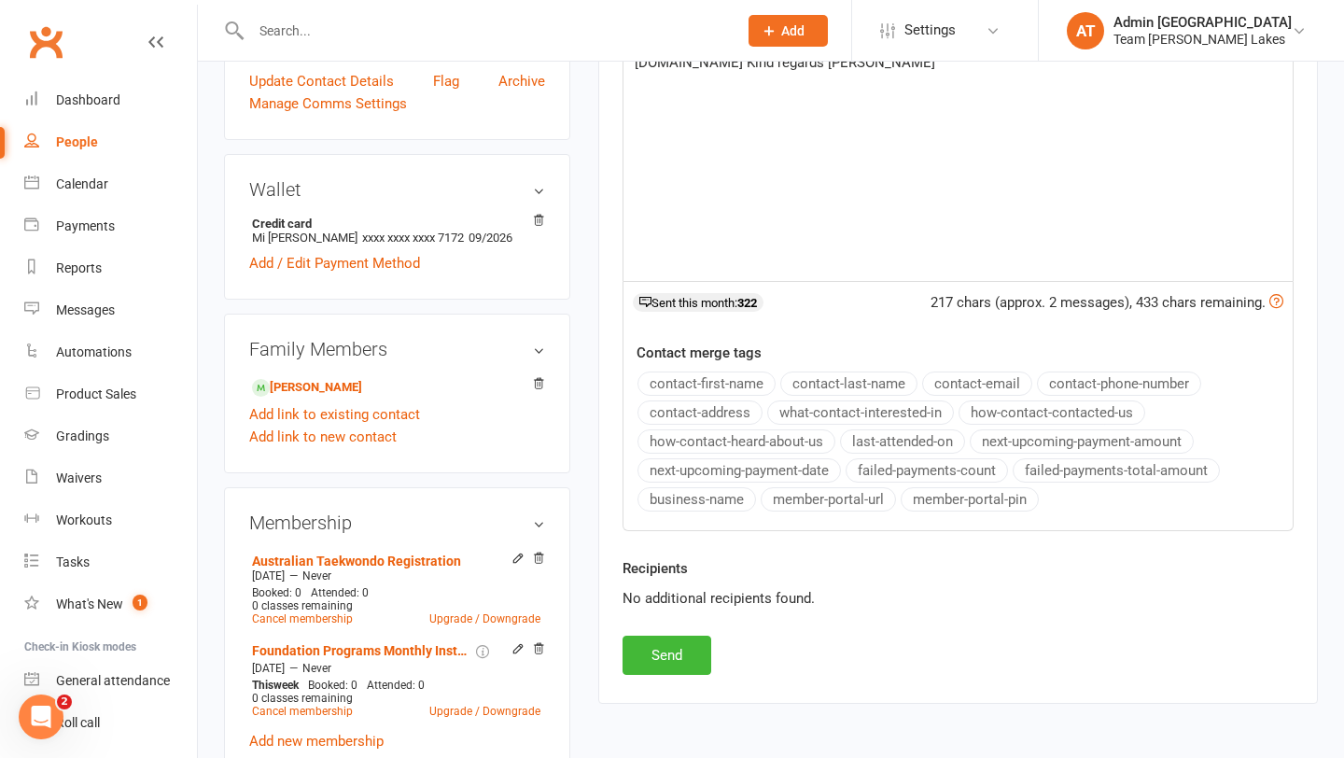
scroll to position [580, 0]
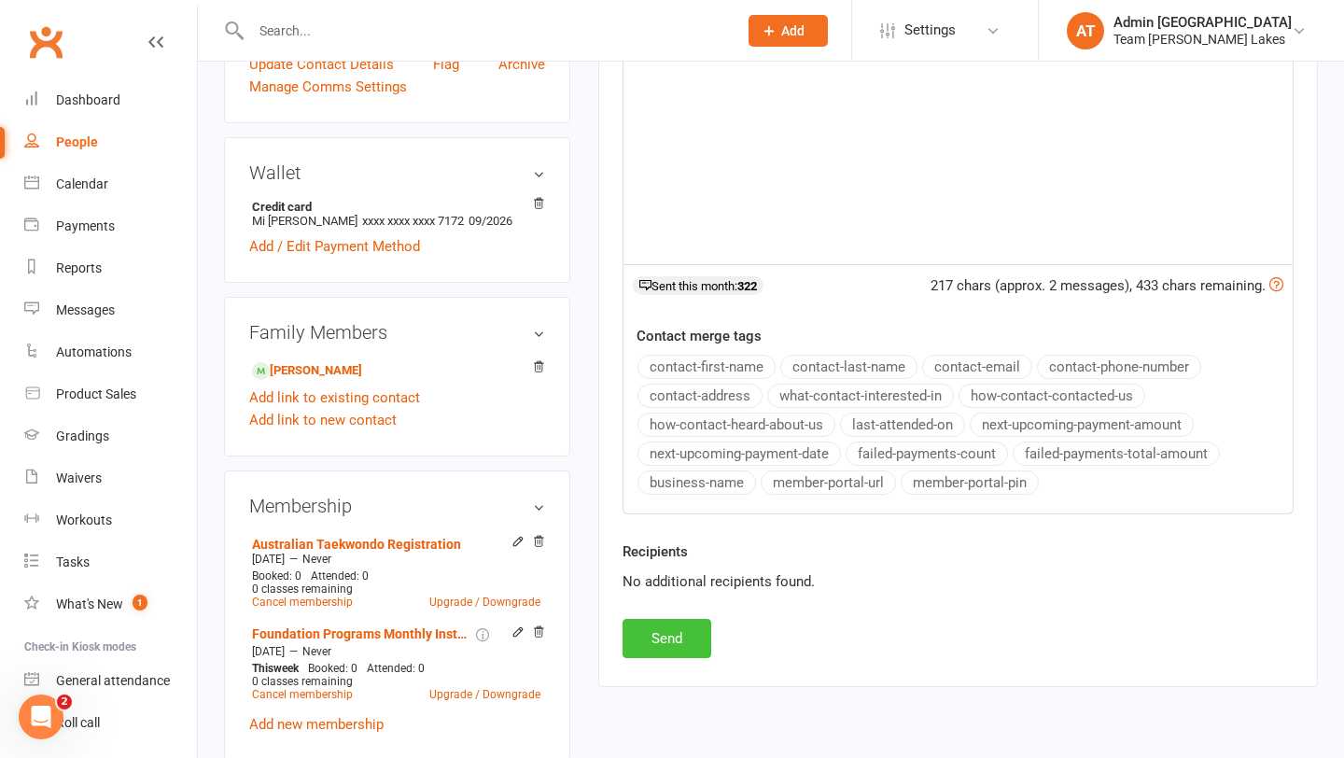
click at [690, 637] on button "Send" at bounding box center [667, 638] width 89 height 39
select select
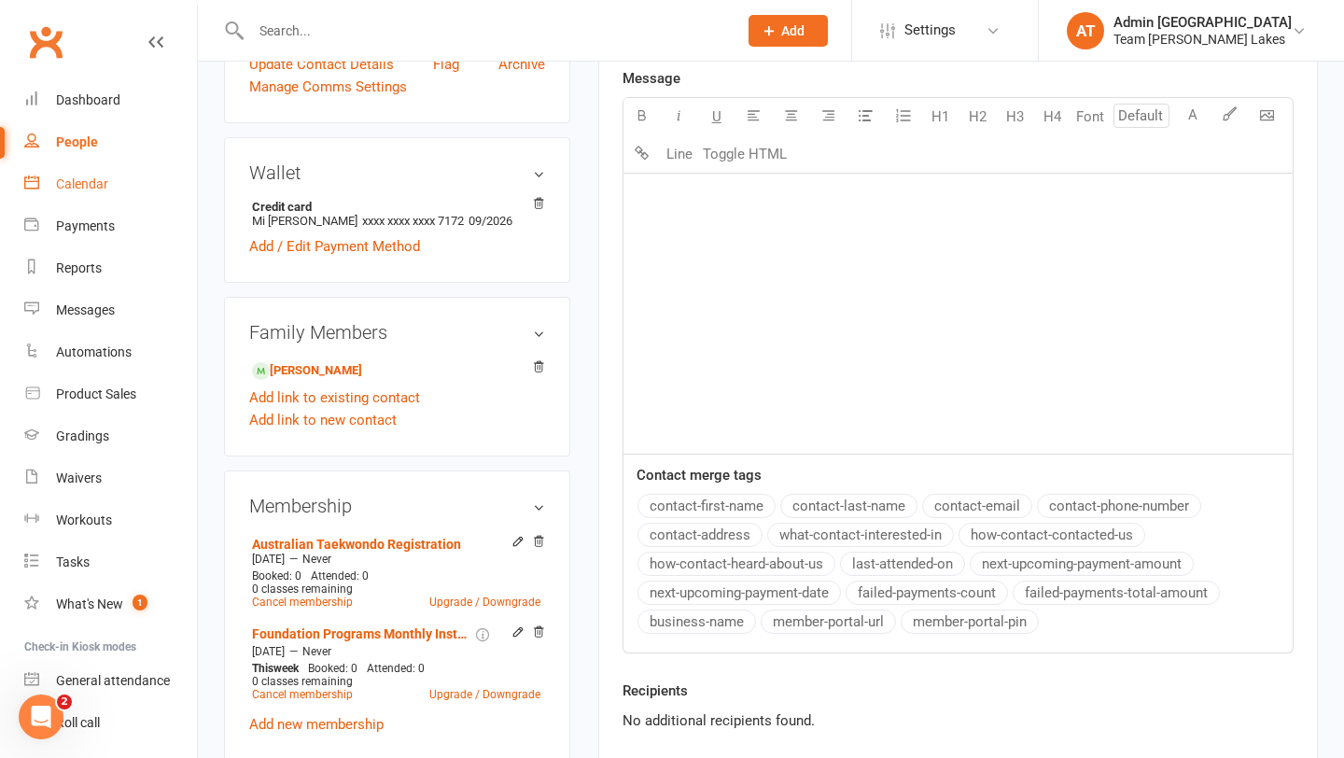
click at [77, 185] on div "Calendar" at bounding box center [82, 183] width 52 height 15
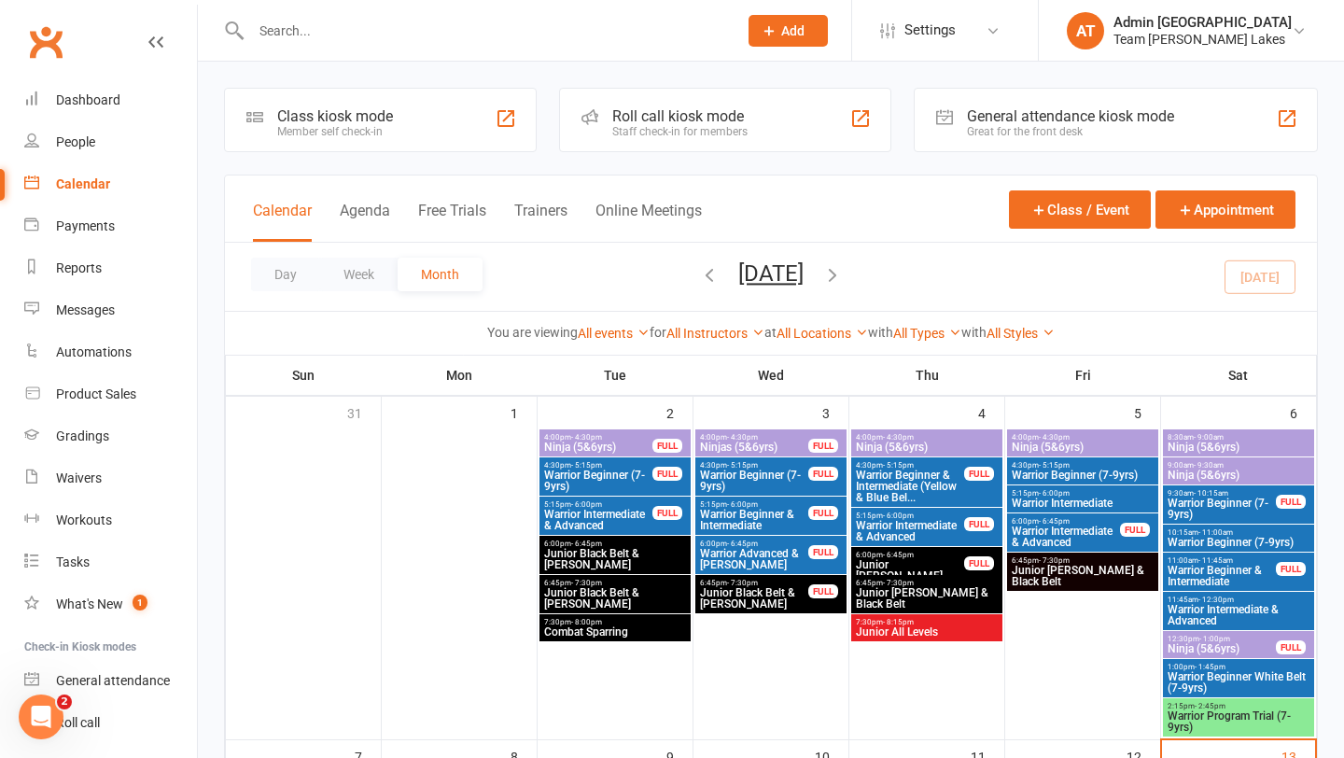
click at [843, 277] on icon "button" at bounding box center [832, 274] width 21 height 21
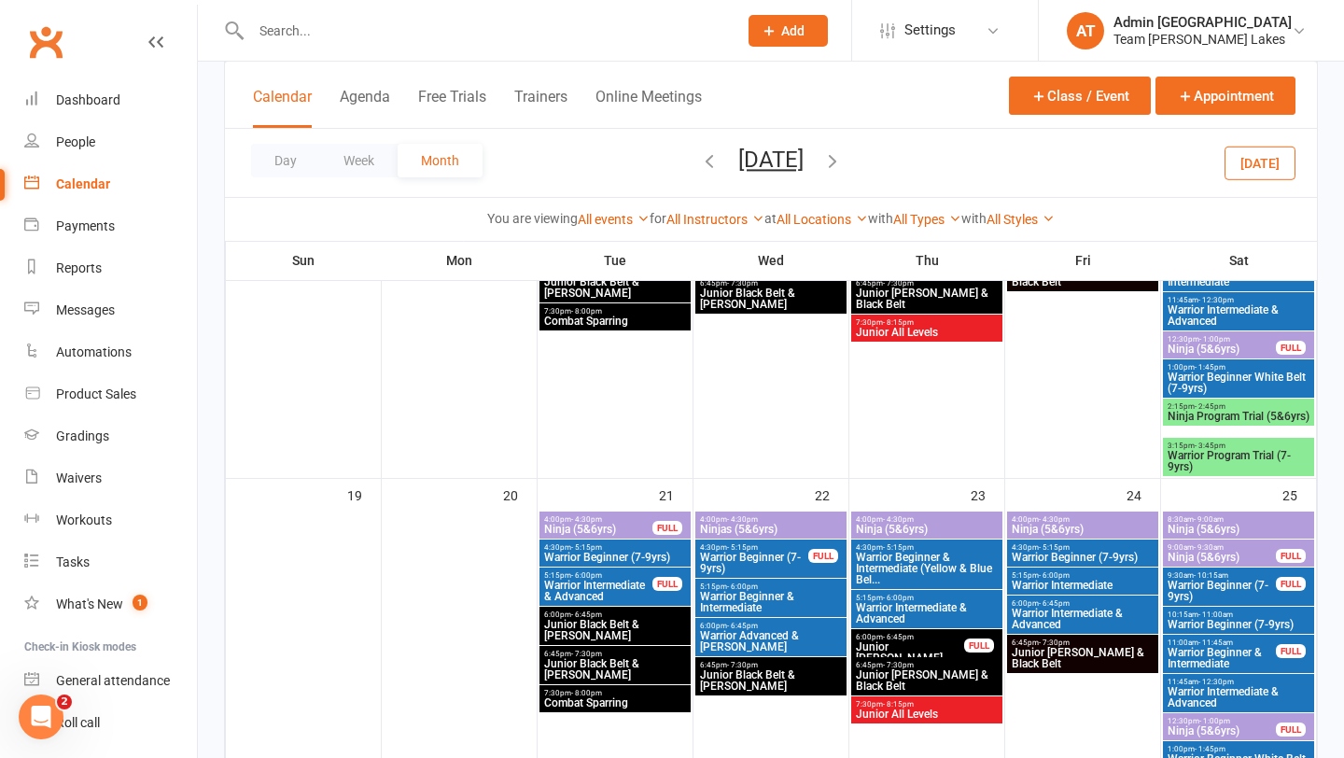
scroll to position [1116, 0]
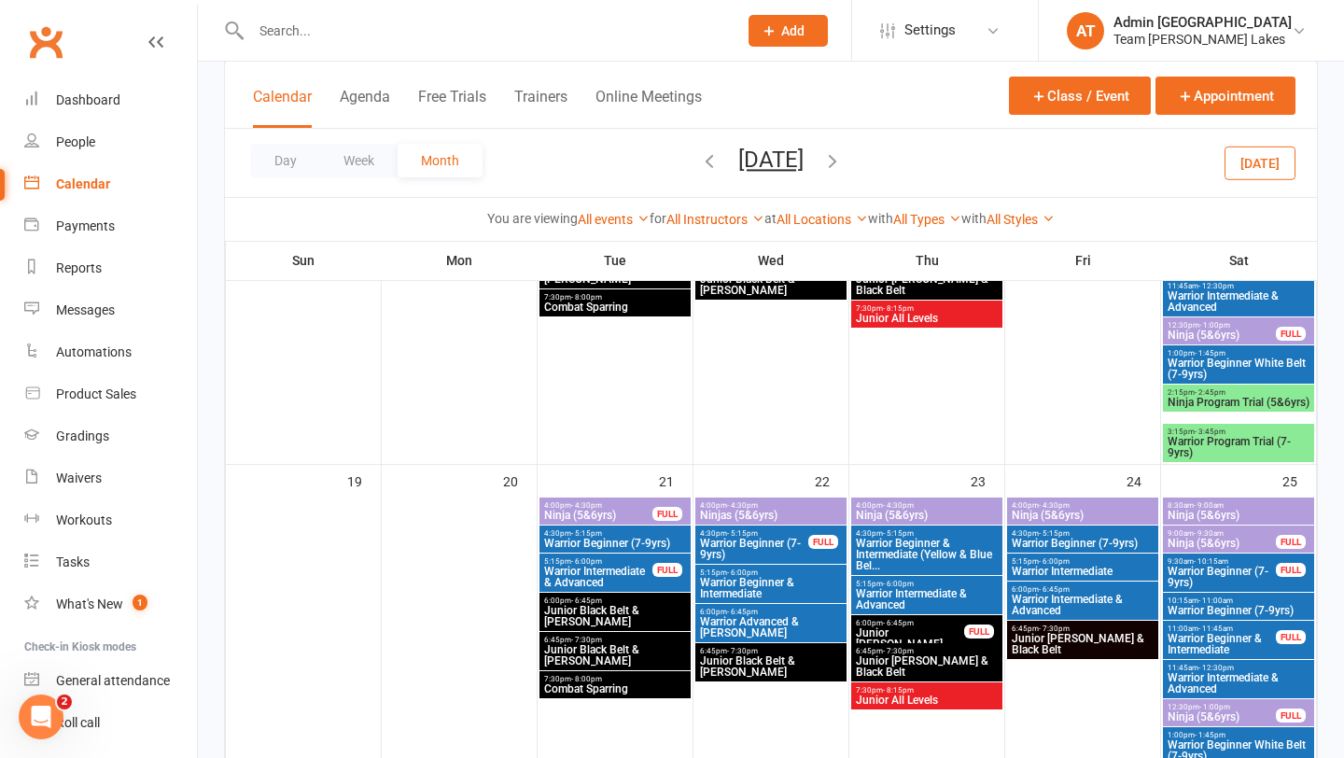
click at [764, 502] on span "4:00pm - 4:30pm" at bounding box center [771, 505] width 144 height 8
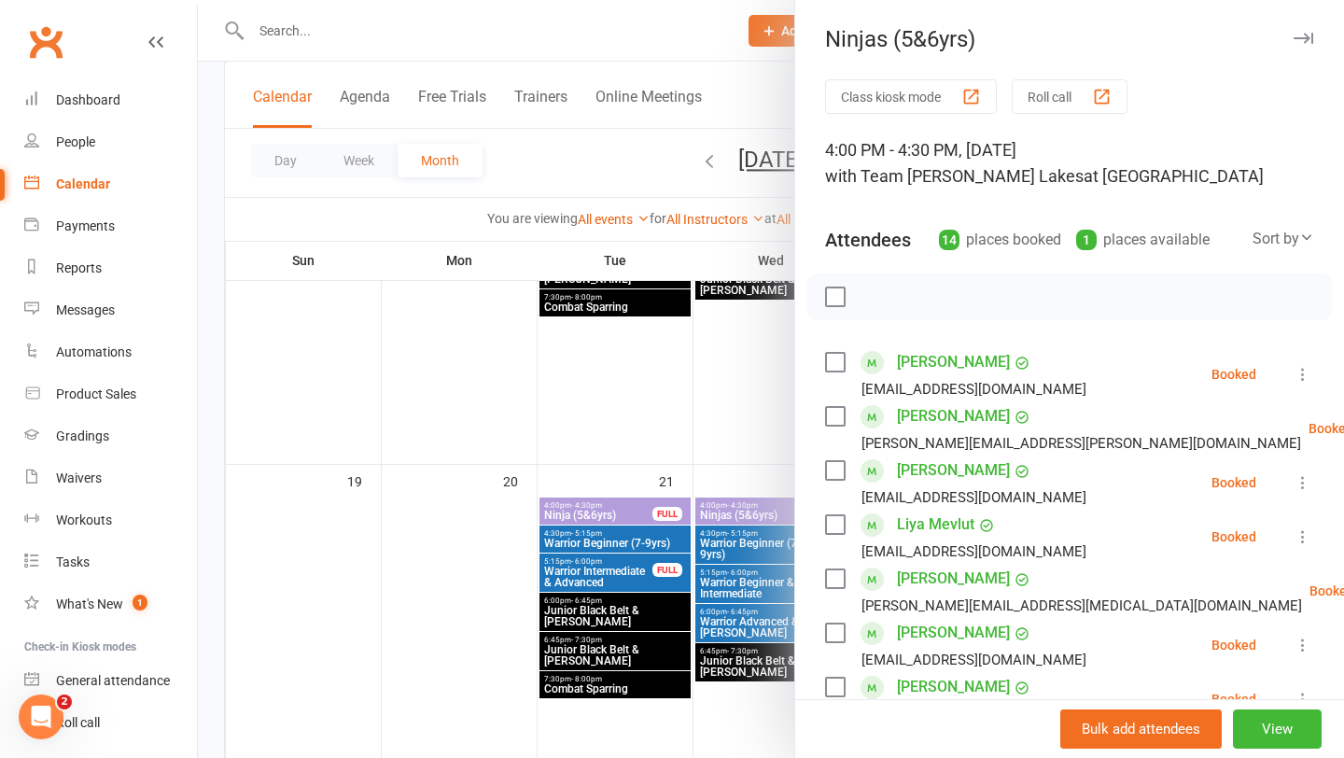
click at [652, 532] on div at bounding box center [771, 379] width 1146 height 758
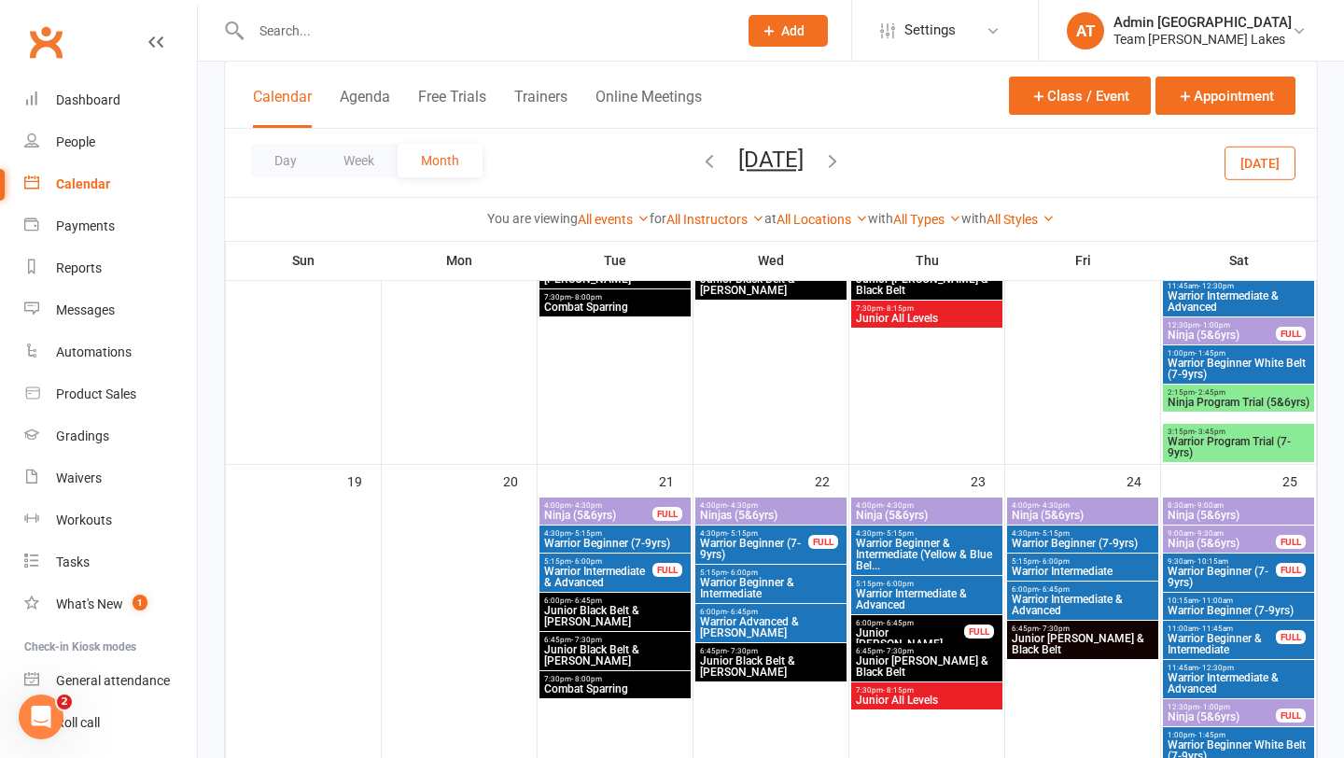
click at [935, 512] on span "Ninja (5&6yrs)" at bounding box center [927, 515] width 144 height 11
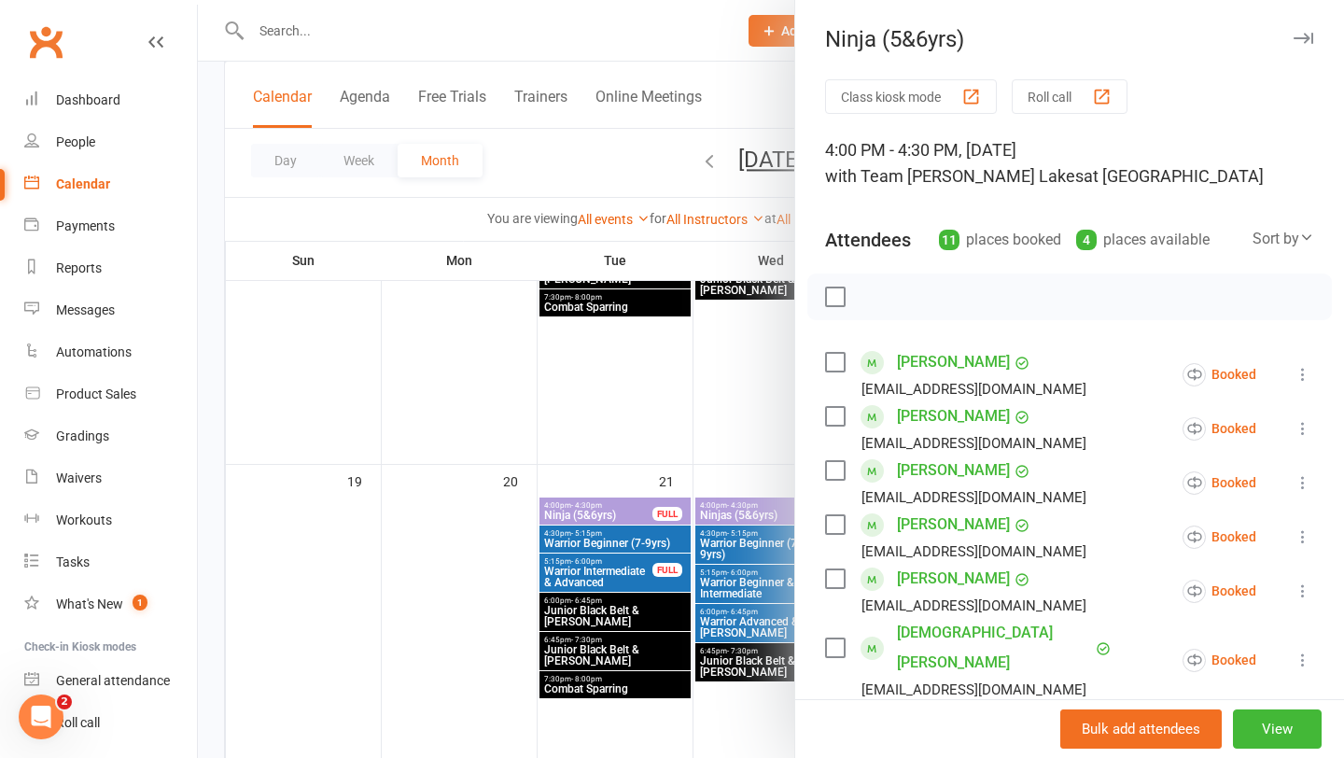
click at [729, 521] on div at bounding box center [771, 379] width 1146 height 758
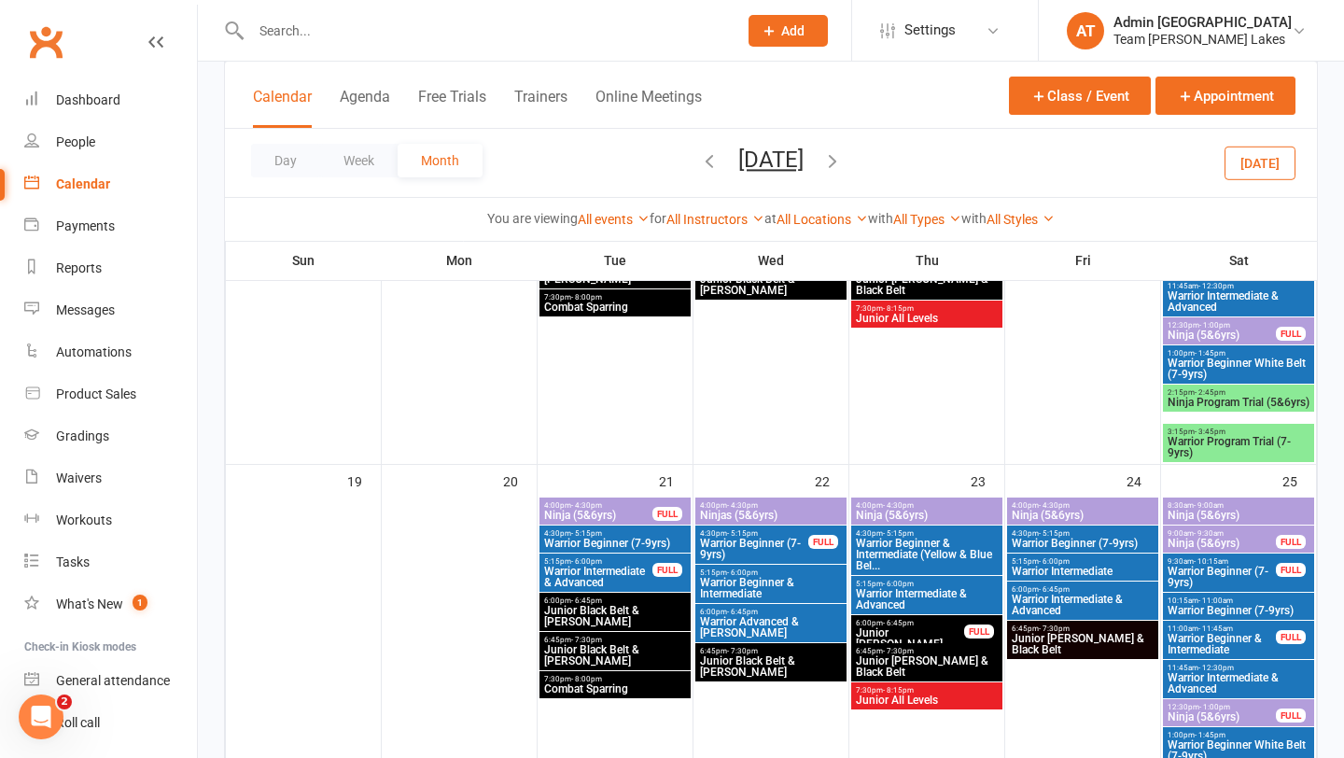
click at [1043, 510] on span "Ninja (5&6yrs)" at bounding box center [1083, 515] width 144 height 11
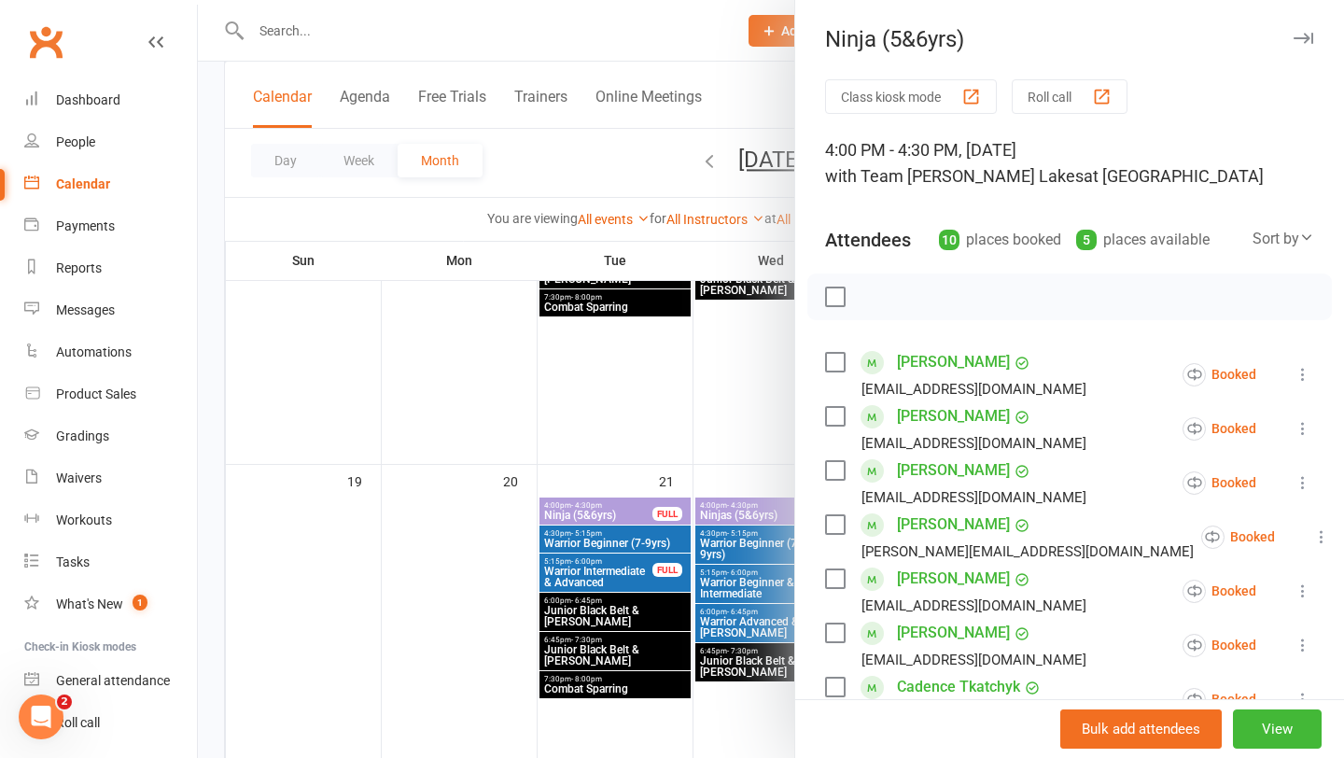
click at [696, 546] on div at bounding box center [771, 379] width 1146 height 758
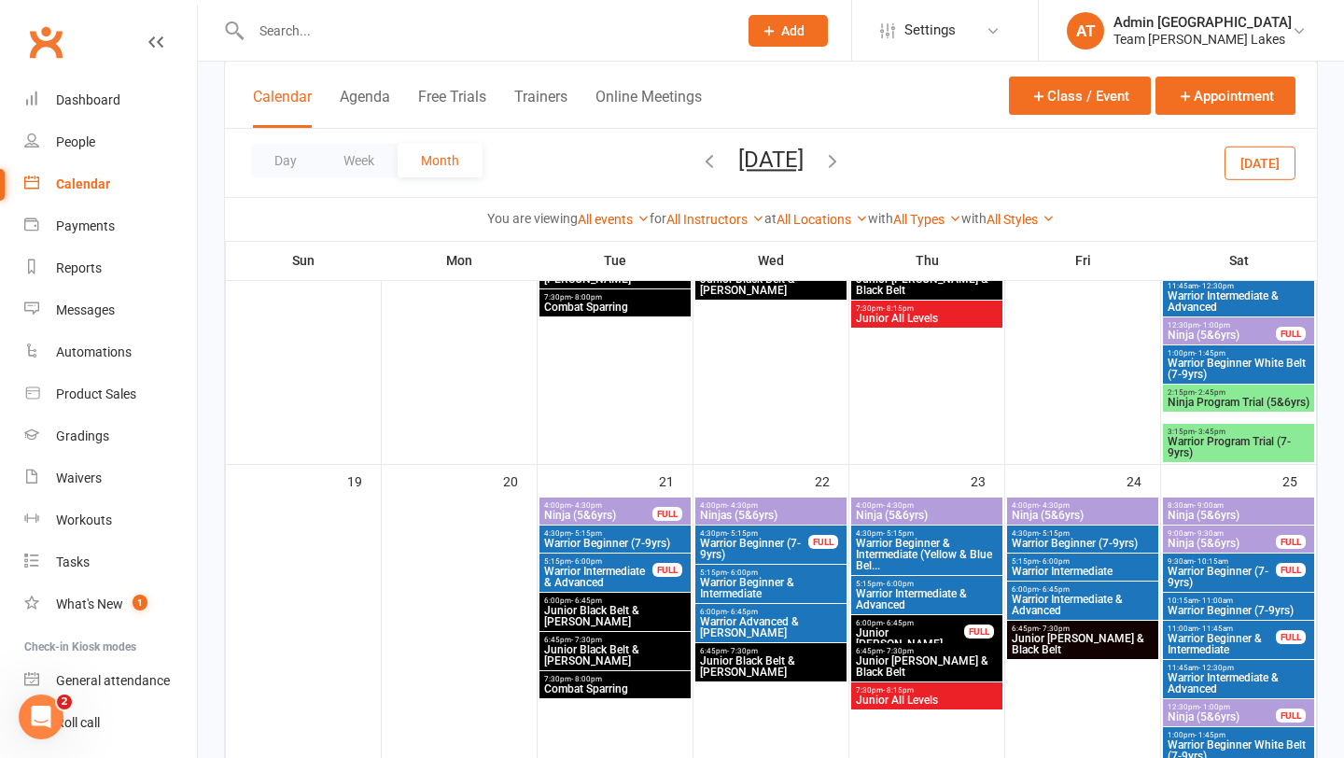
click at [1213, 508] on span "- 9:00am" at bounding box center [1209, 505] width 30 height 8
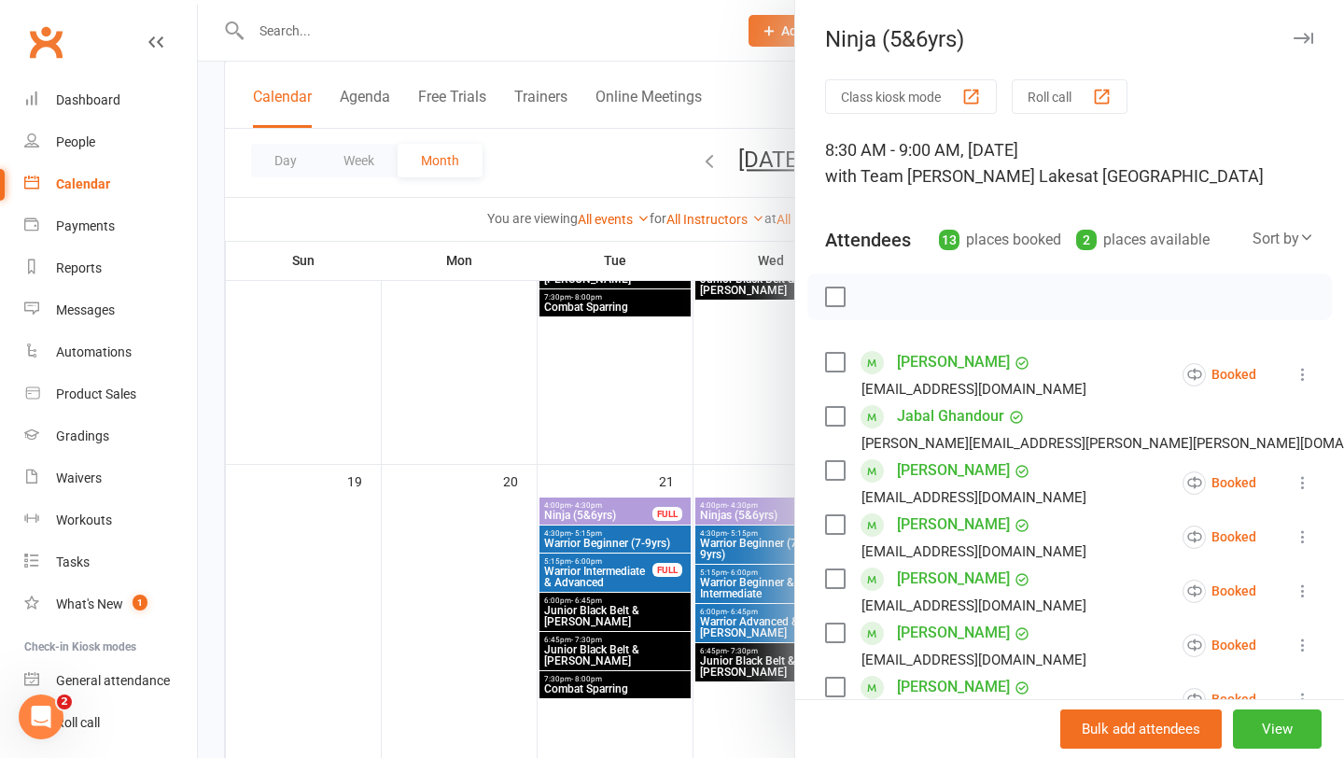
click at [759, 524] on div at bounding box center [771, 379] width 1146 height 758
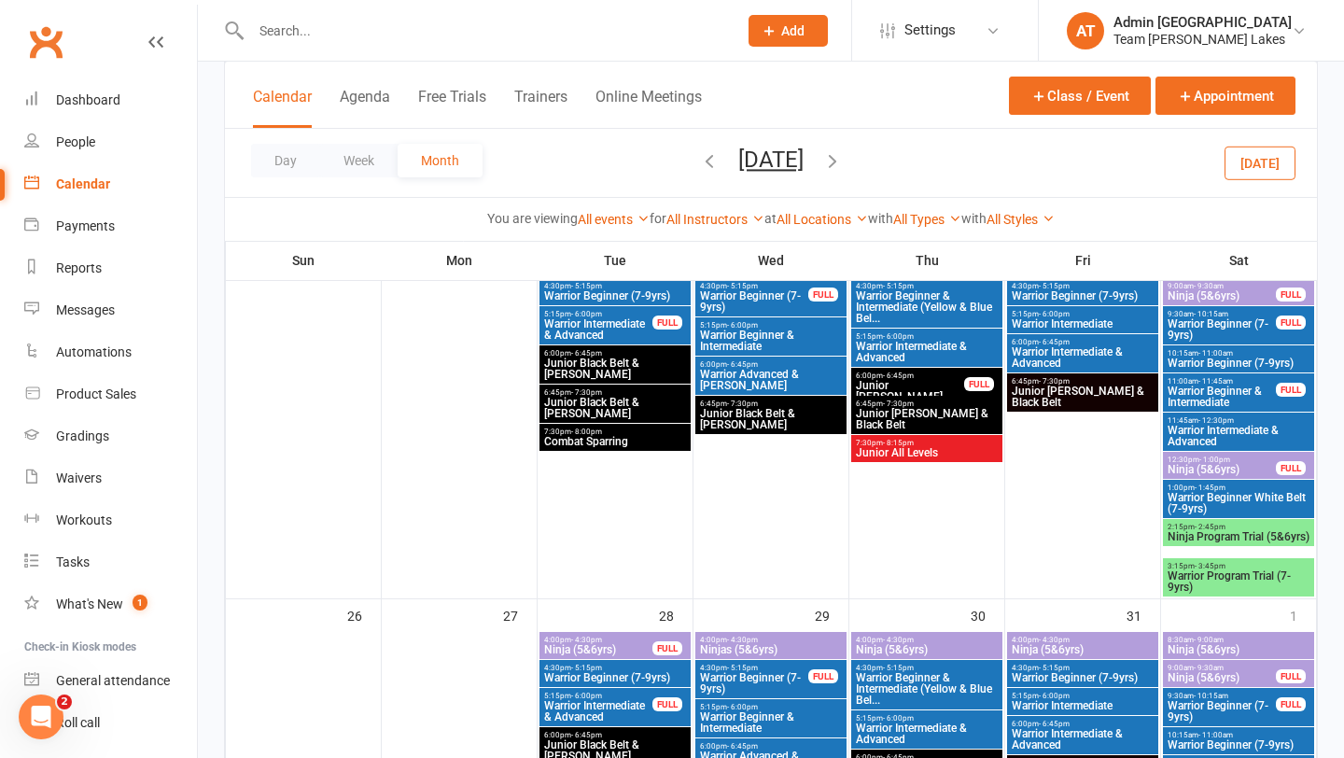
scroll to position [1389, 0]
